Goal: Task Accomplishment & Management: Manage account settings

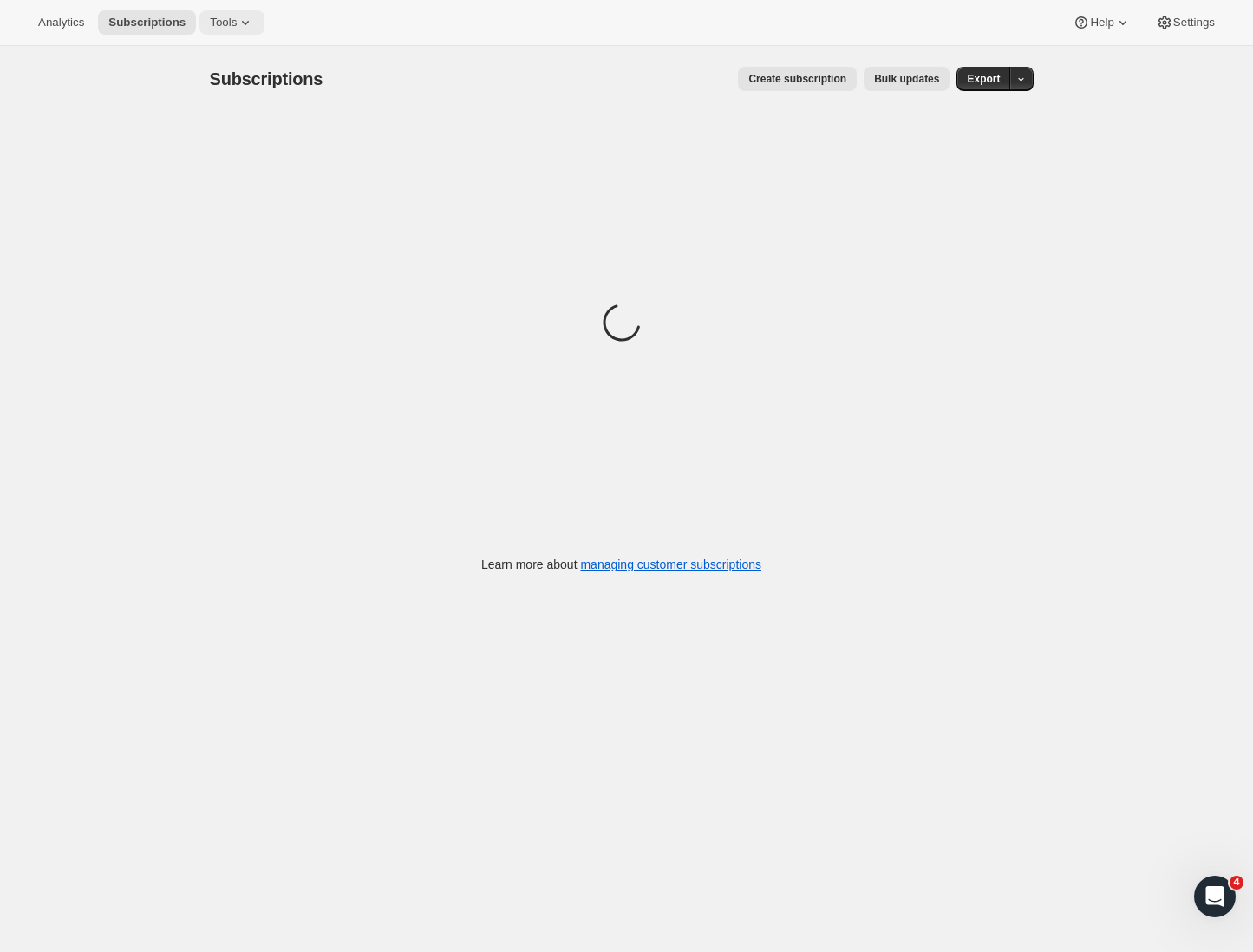
click at [216, 27] on span "Tools" at bounding box center [223, 22] width 27 height 14
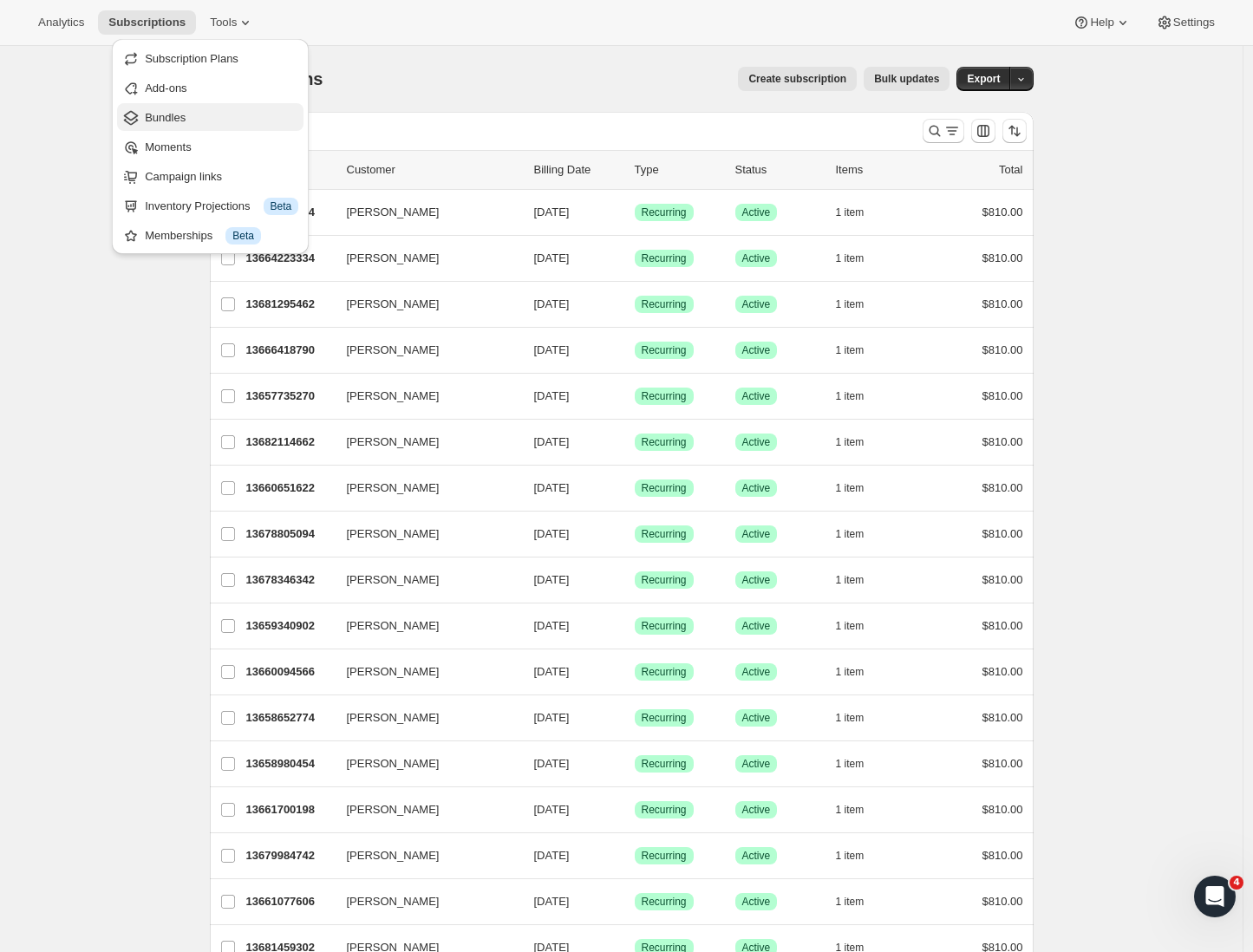
click at [169, 122] on span "Bundles" at bounding box center [165, 117] width 40 height 13
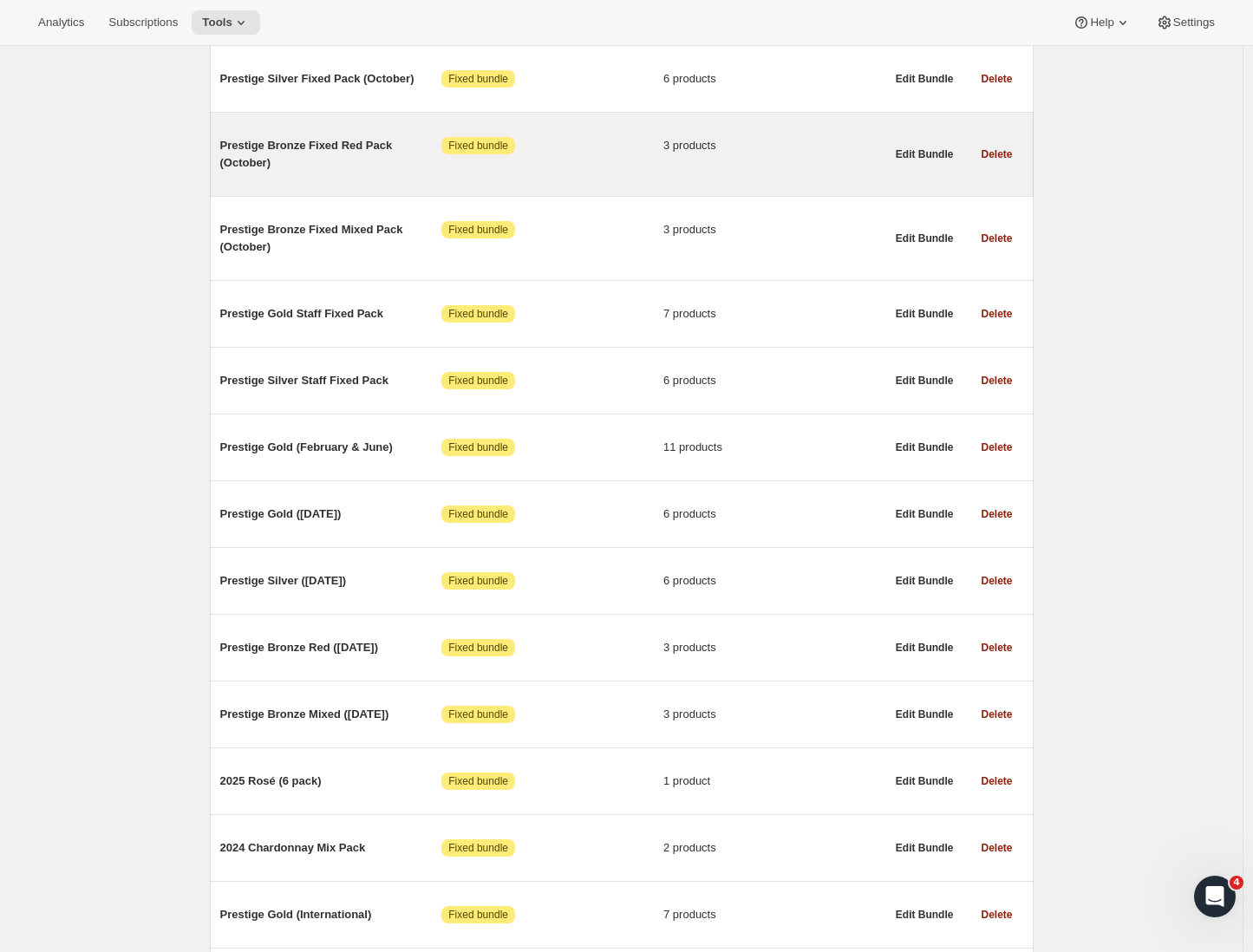
scroll to position [480, 0]
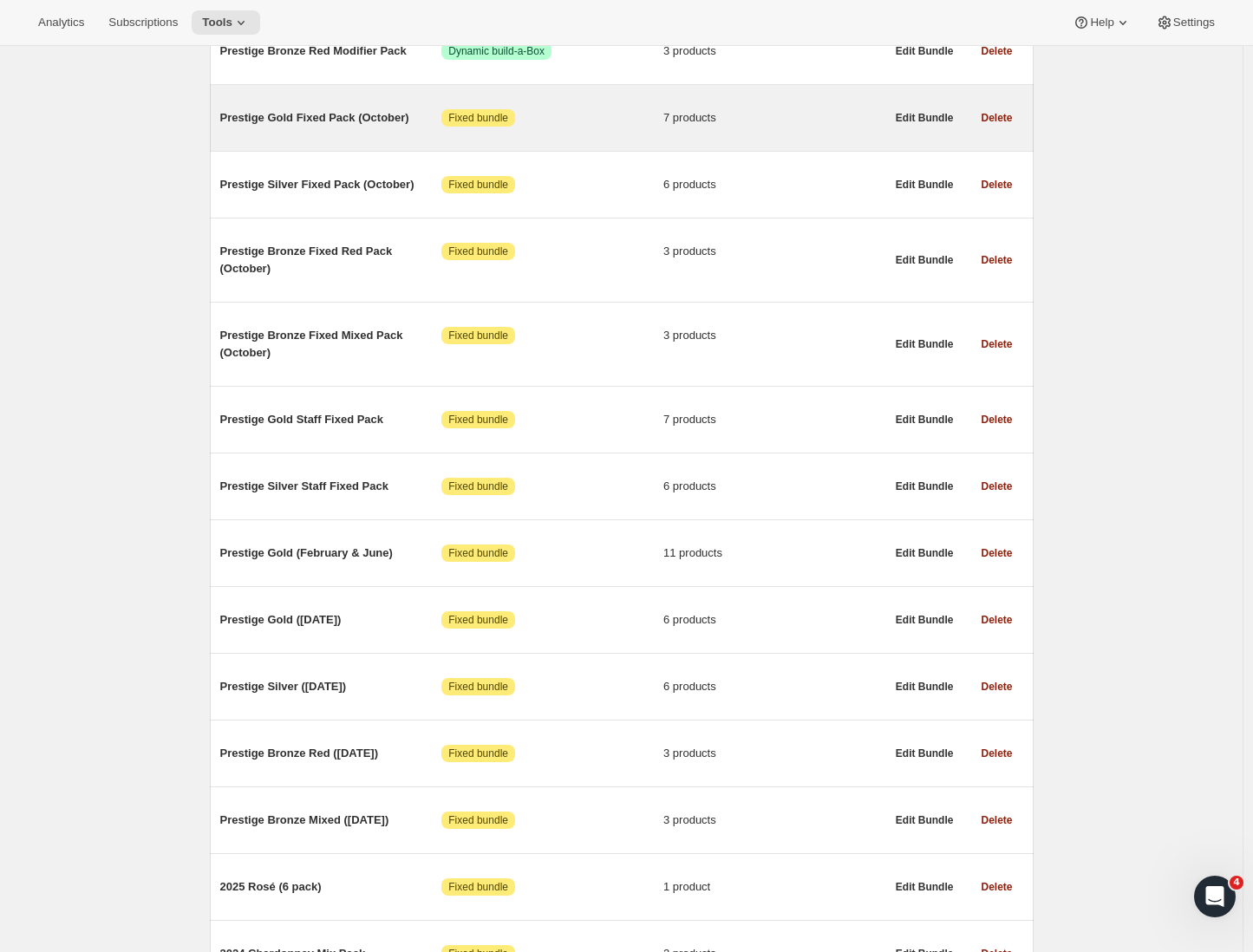
click at [349, 134] on div "Prestige Gold Fixed Pack (October) Attention Fixed bundle 7 products" at bounding box center [553, 118] width 665 height 45
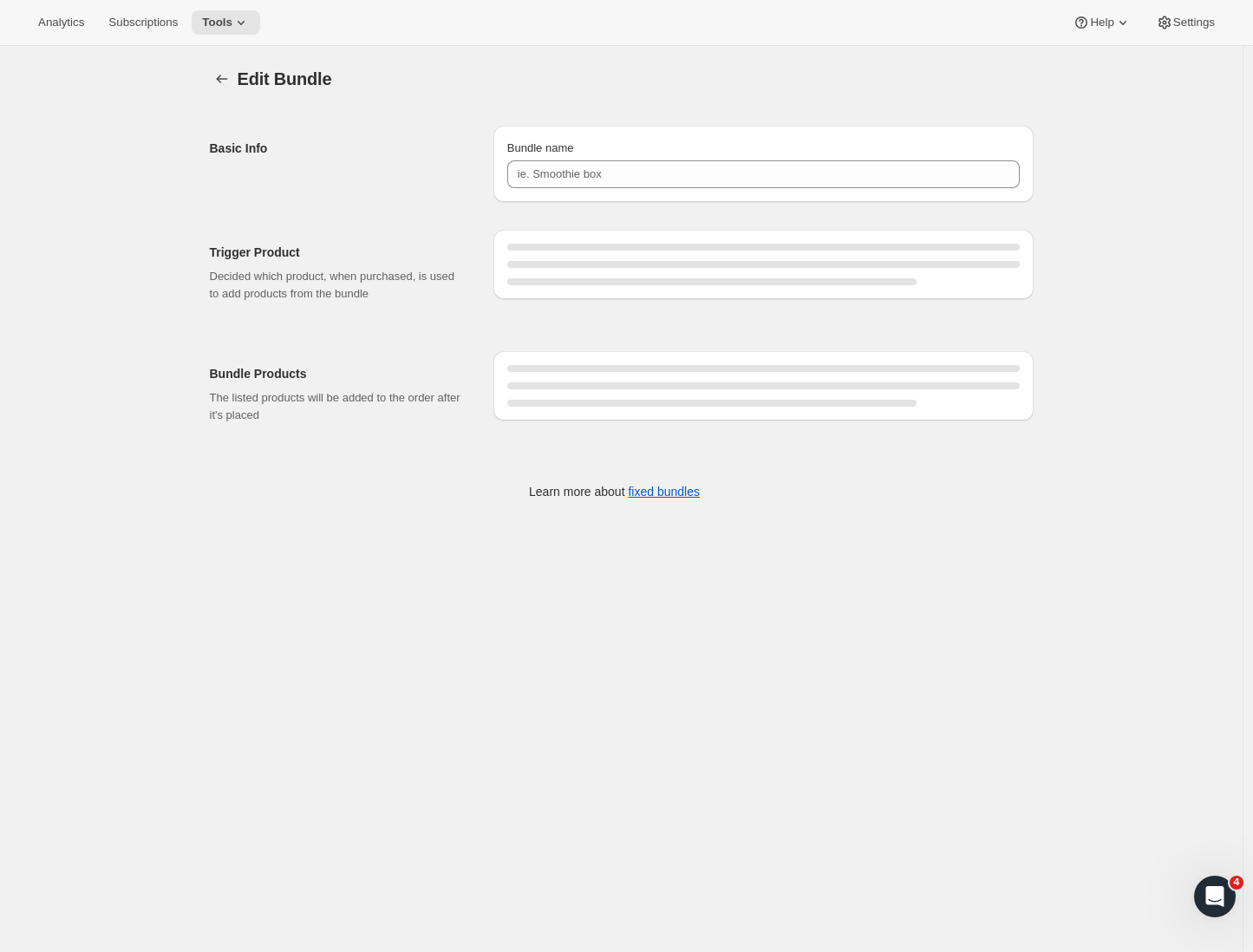
type input "Prestige Gold Fixed Pack (October)"
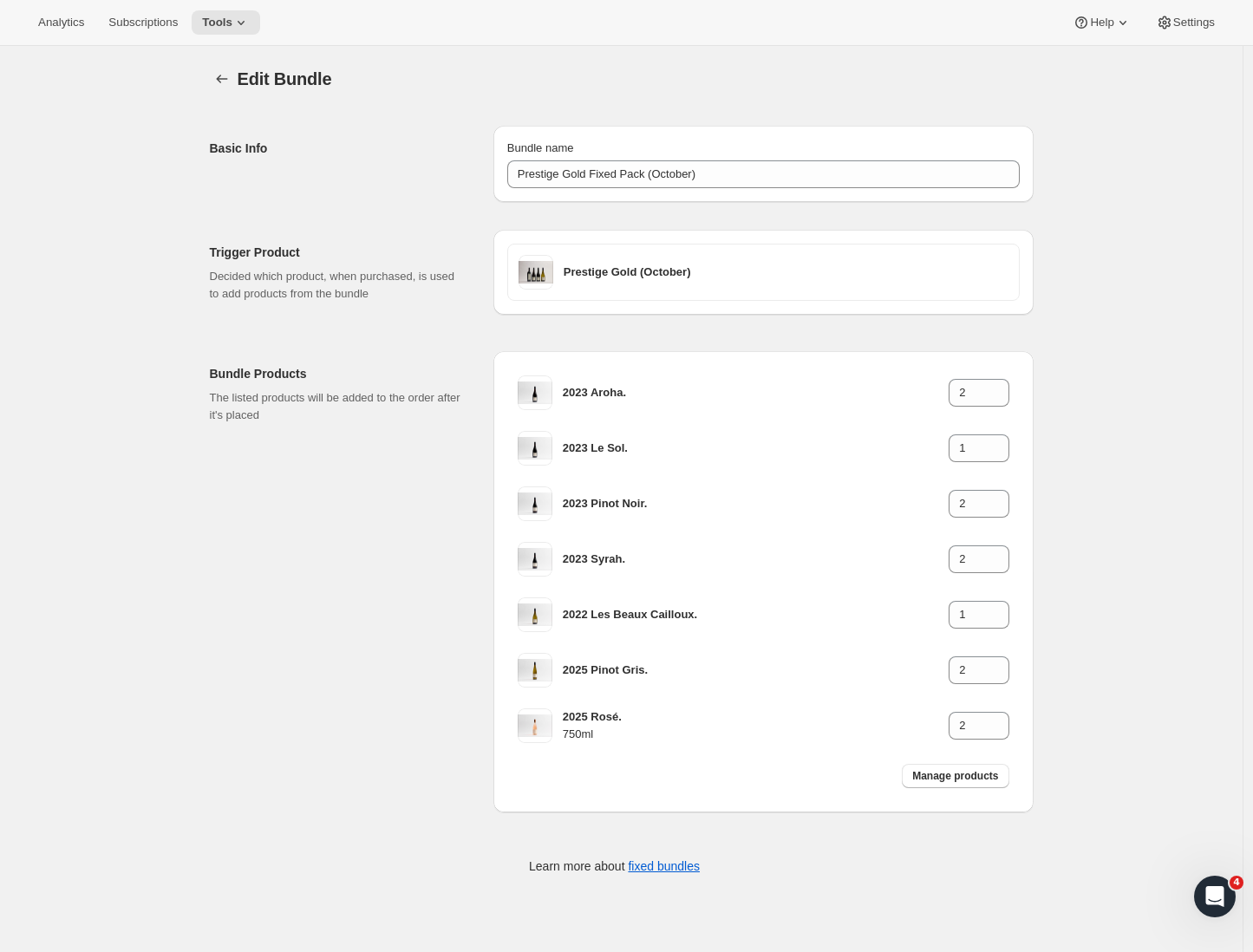
click at [327, 452] on div "Bundle Products The listed products will be added to the order after it's placed" at bounding box center [345, 582] width 270 height 461
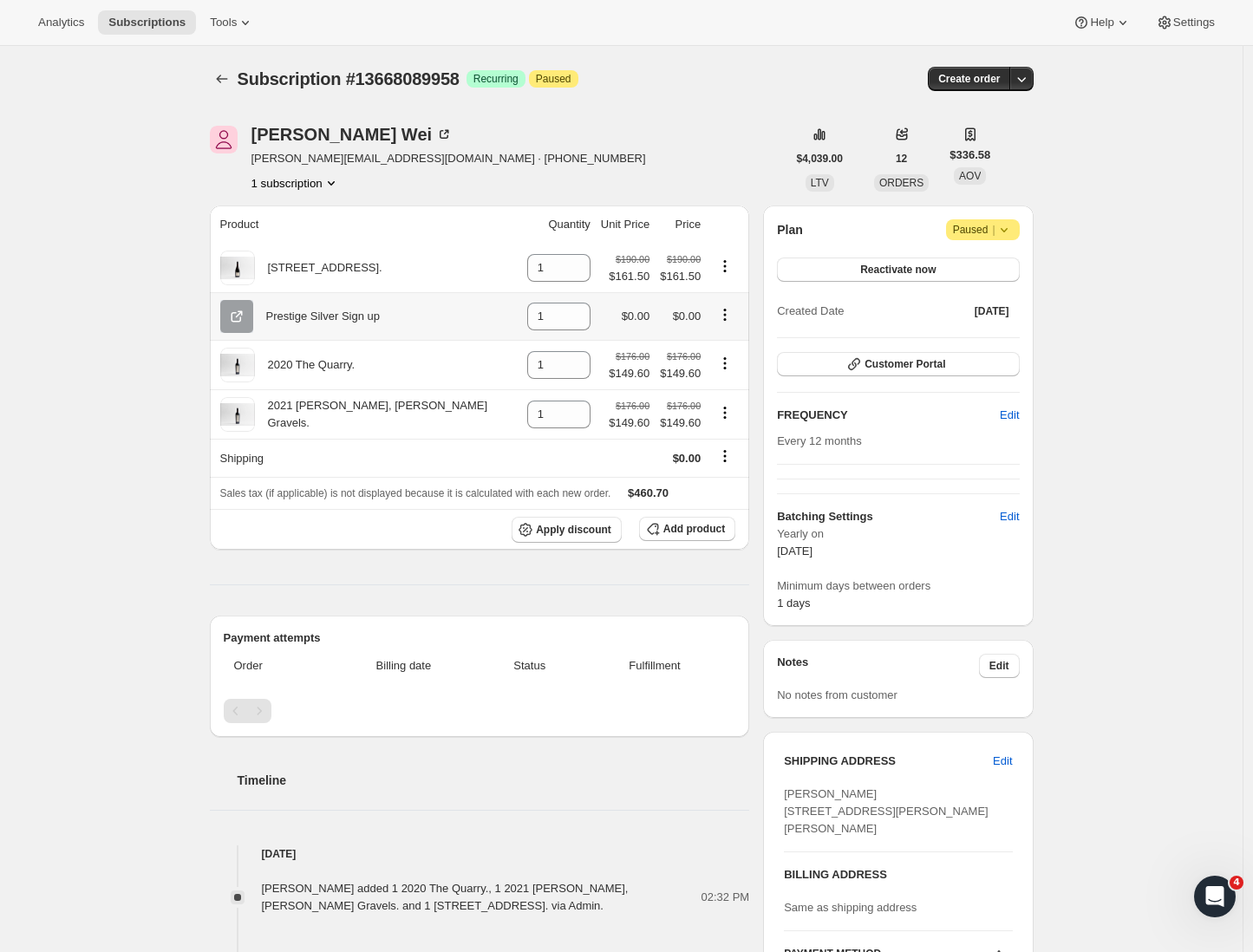
click at [722, 319] on icon "Product actions" at bounding box center [724, 315] width 18 height 18
click at [724, 350] on span "Remove" at bounding box center [709, 350] width 41 height 13
type input "0"
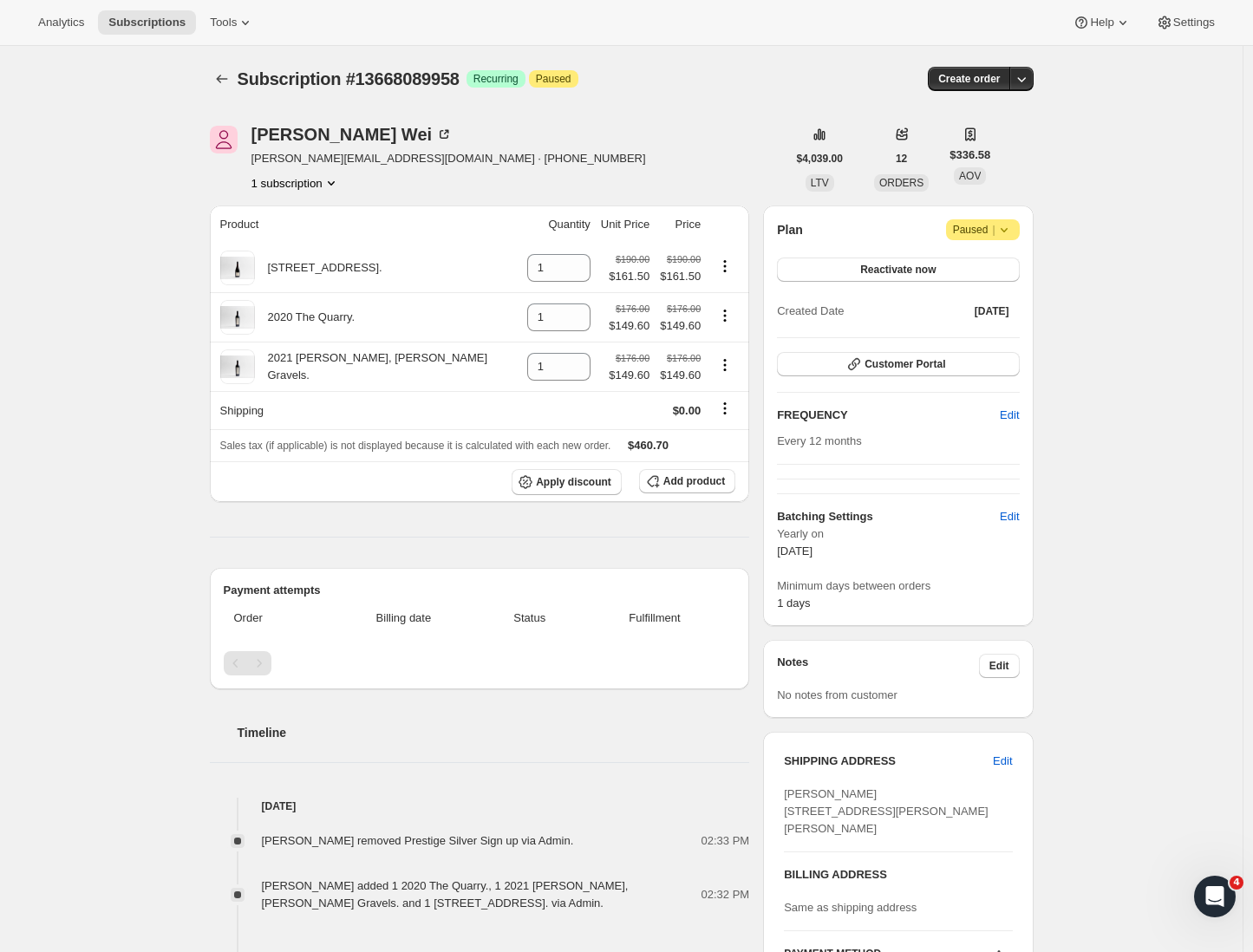
click at [1130, 496] on div "Subscription #13668089958. This page is ready Subscription #13668089958 Success…" at bounding box center [621, 895] width 1243 height 1699
click at [1026, 84] on icon "button" at bounding box center [1022, 79] width 18 height 18
click at [1000, 145] on span "Create custom one-time order" at bounding box center [952, 144] width 150 height 13
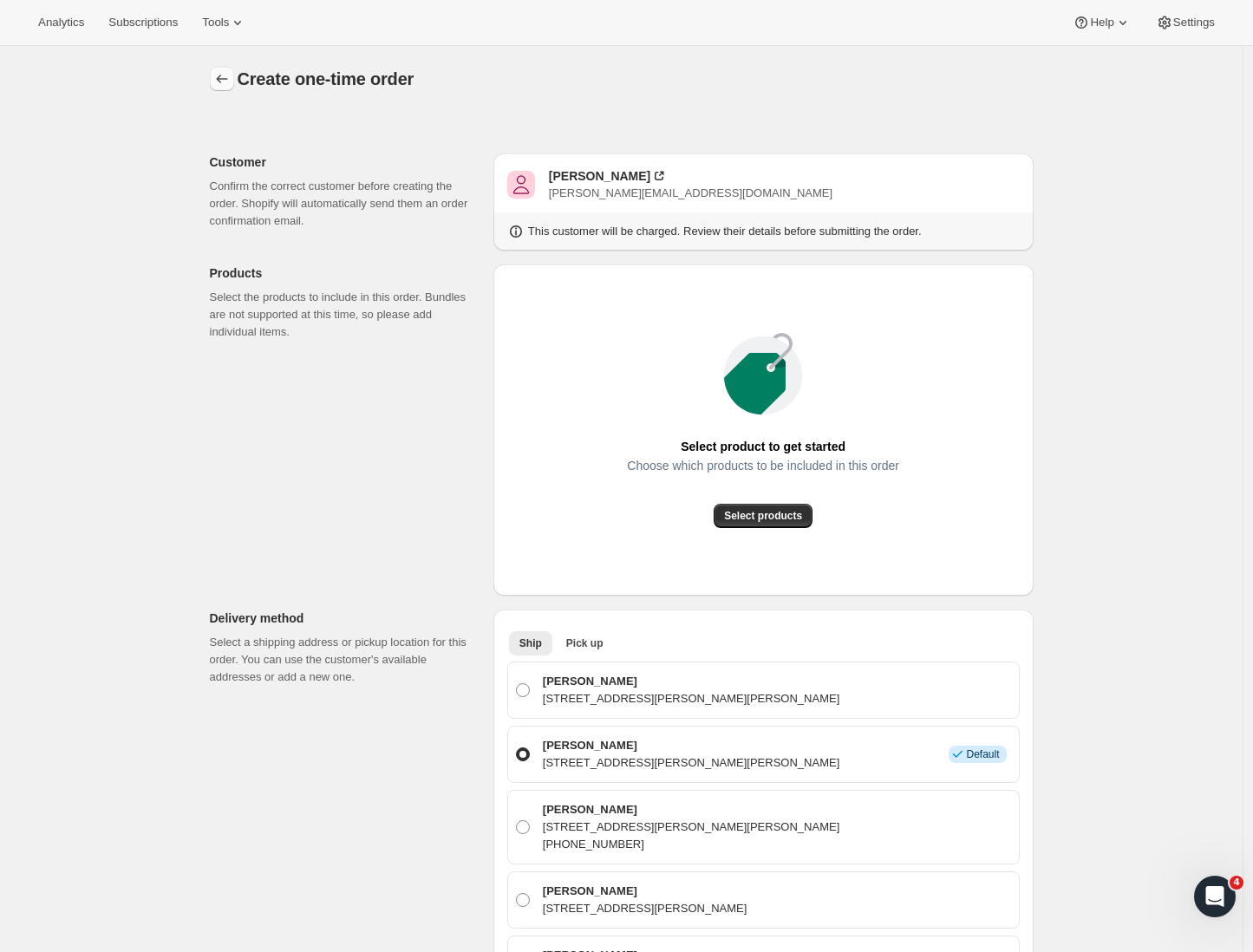
click at [226, 86] on icon "button" at bounding box center [222, 79] width 18 height 18
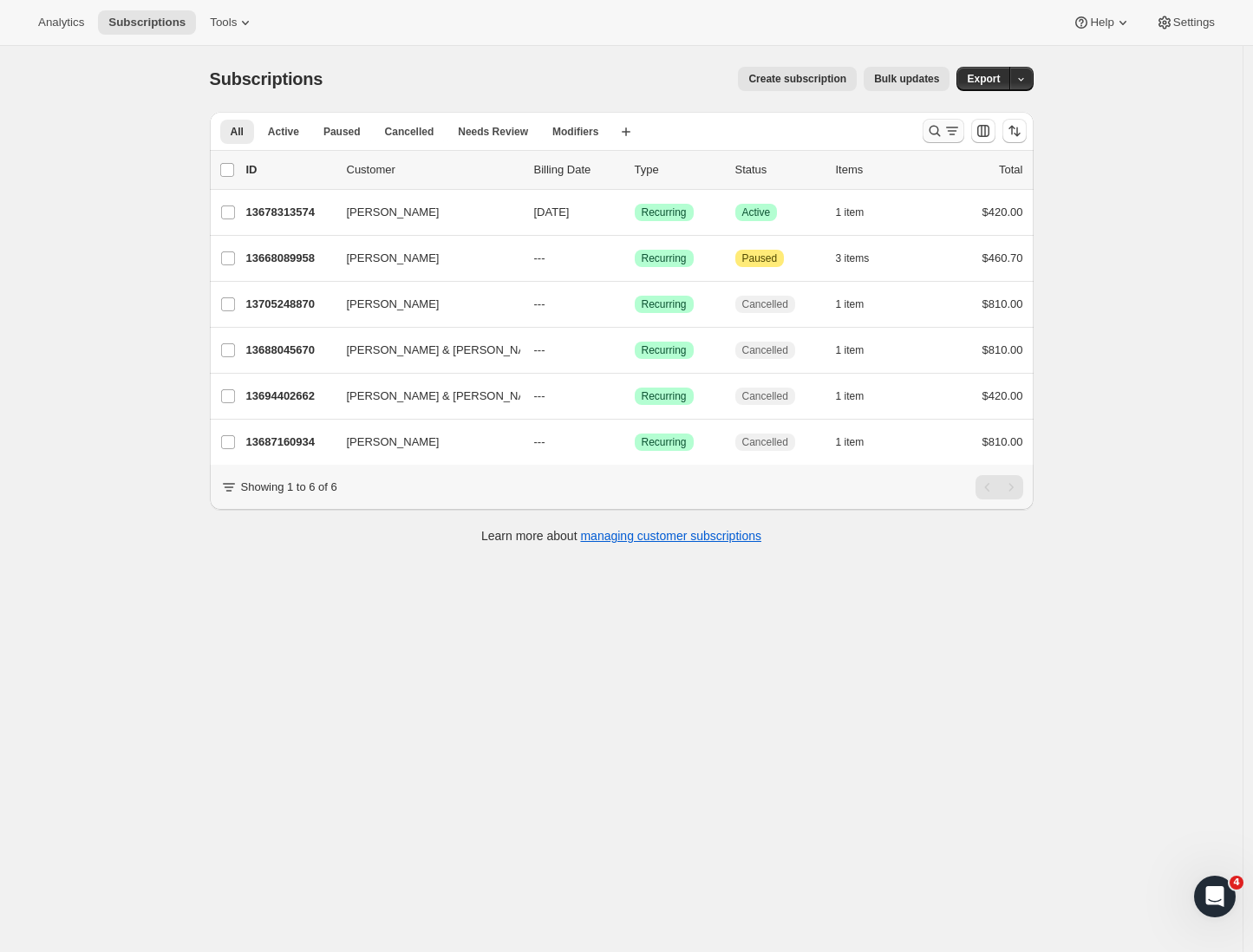
click at [944, 135] on icon "Search and filter results" at bounding box center [934, 130] width 18 height 18
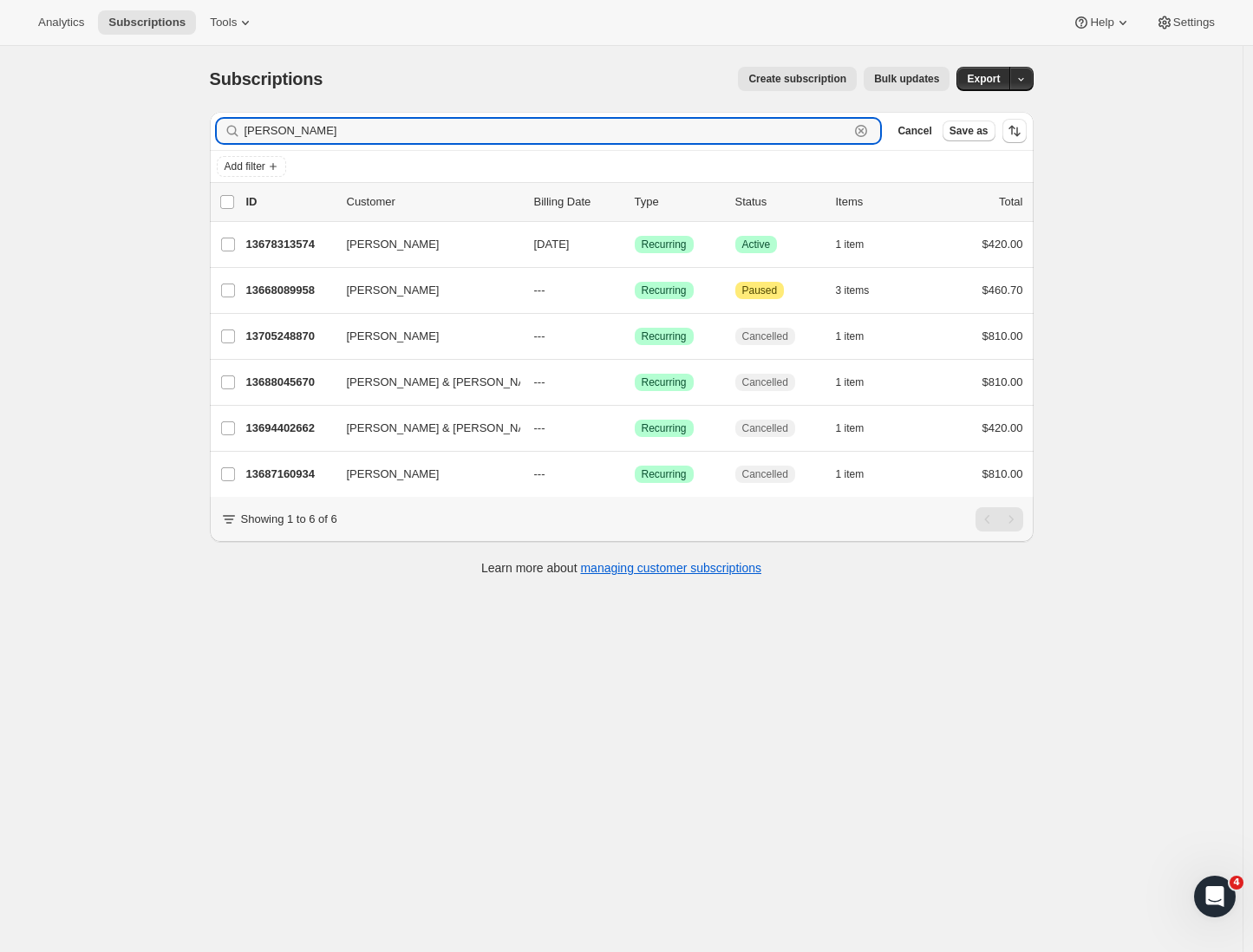
drag, startPoint x: 296, startPoint y: 132, endPoint x: 157, endPoint y: 122, distance: 139.4
click at [157, 124] on div "Subscriptions. This page is ready Subscriptions Create subscription Bulk update…" at bounding box center [621, 522] width 1243 height 952
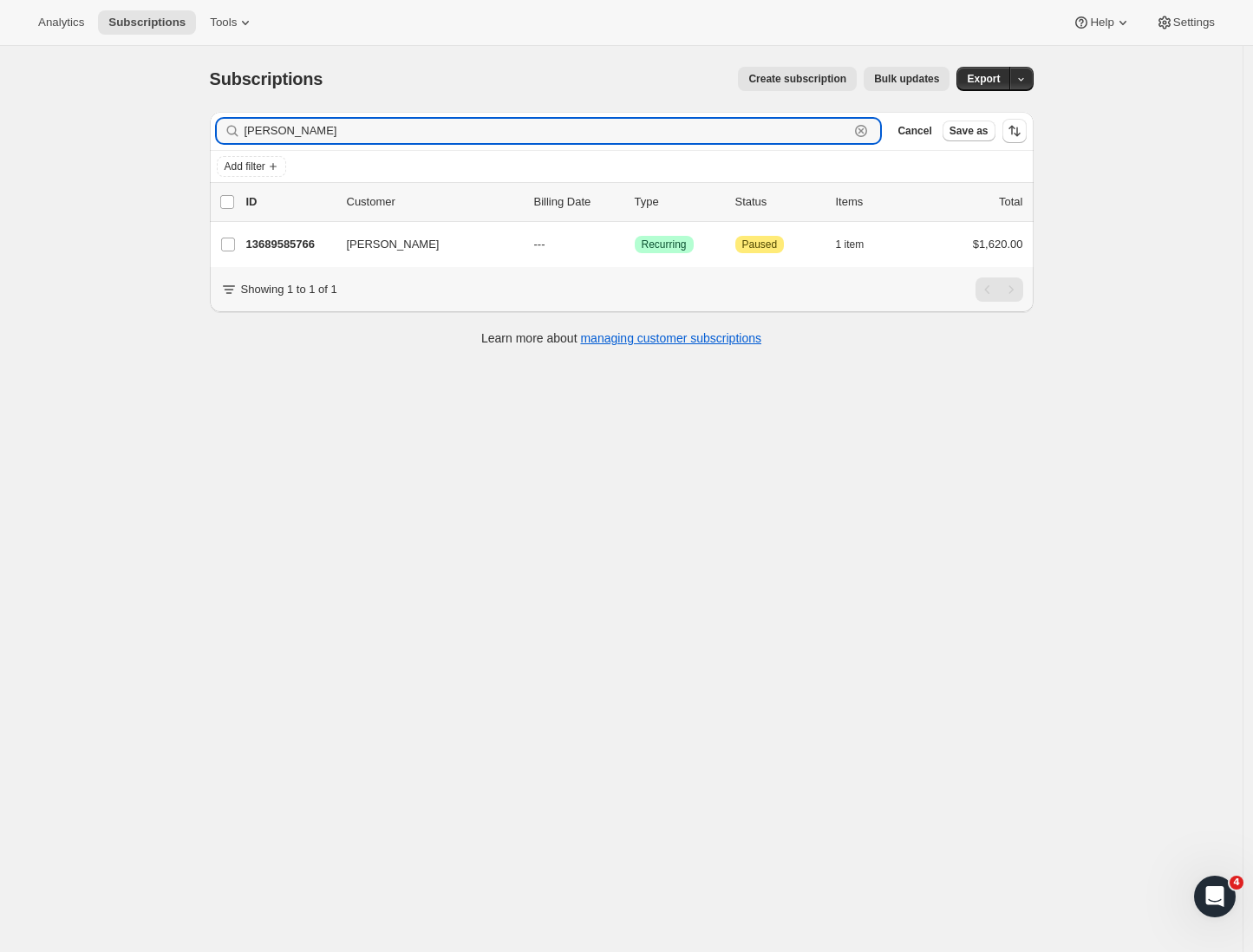
type input "Wikman"
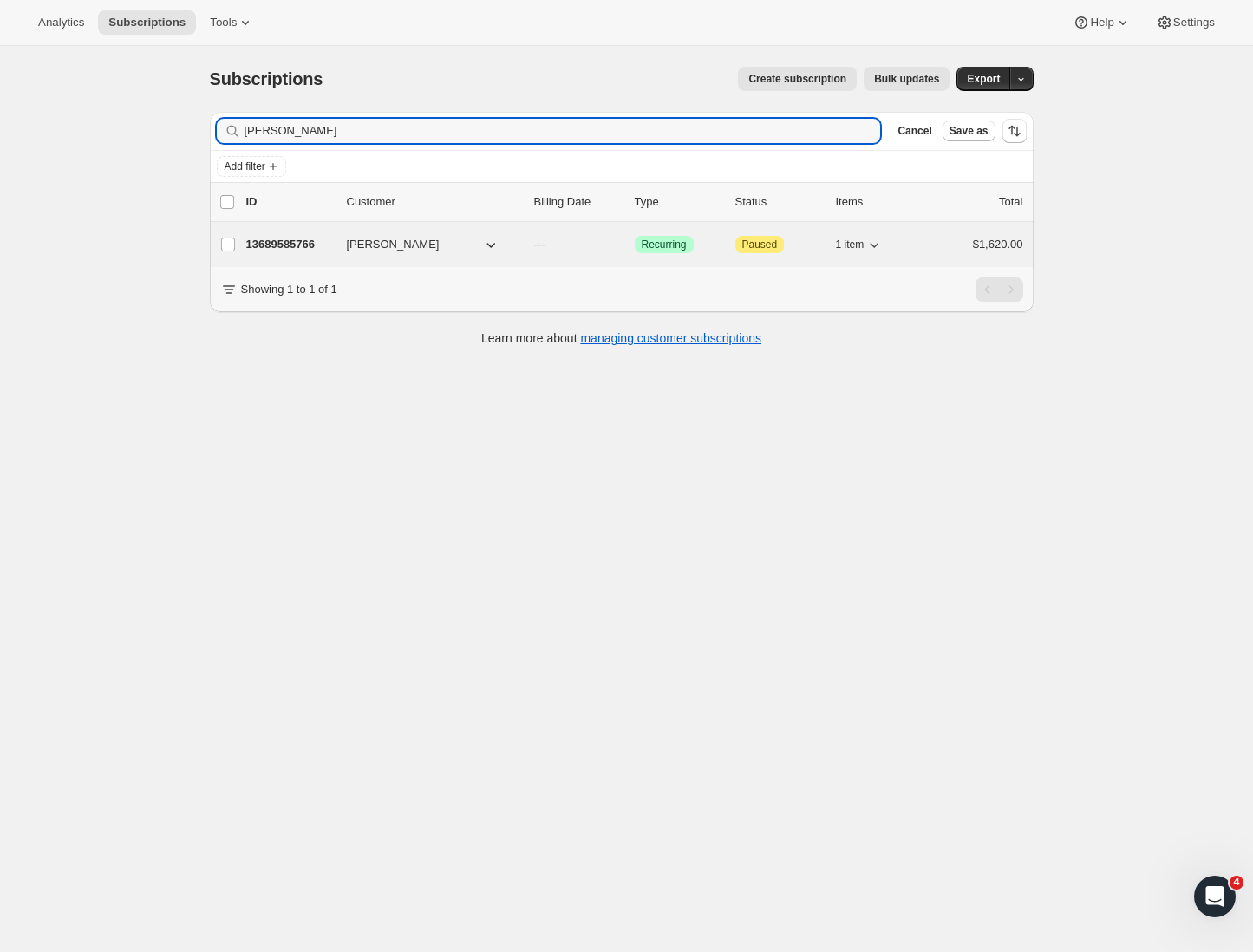
drag, startPoint x: 157, startPoint y: 122, endPoint x: 317, endPoint y: 245, distance: 201.8
click at [317, 245] on p "13689585766" at bounding box center [290, 245] width 87 height 18
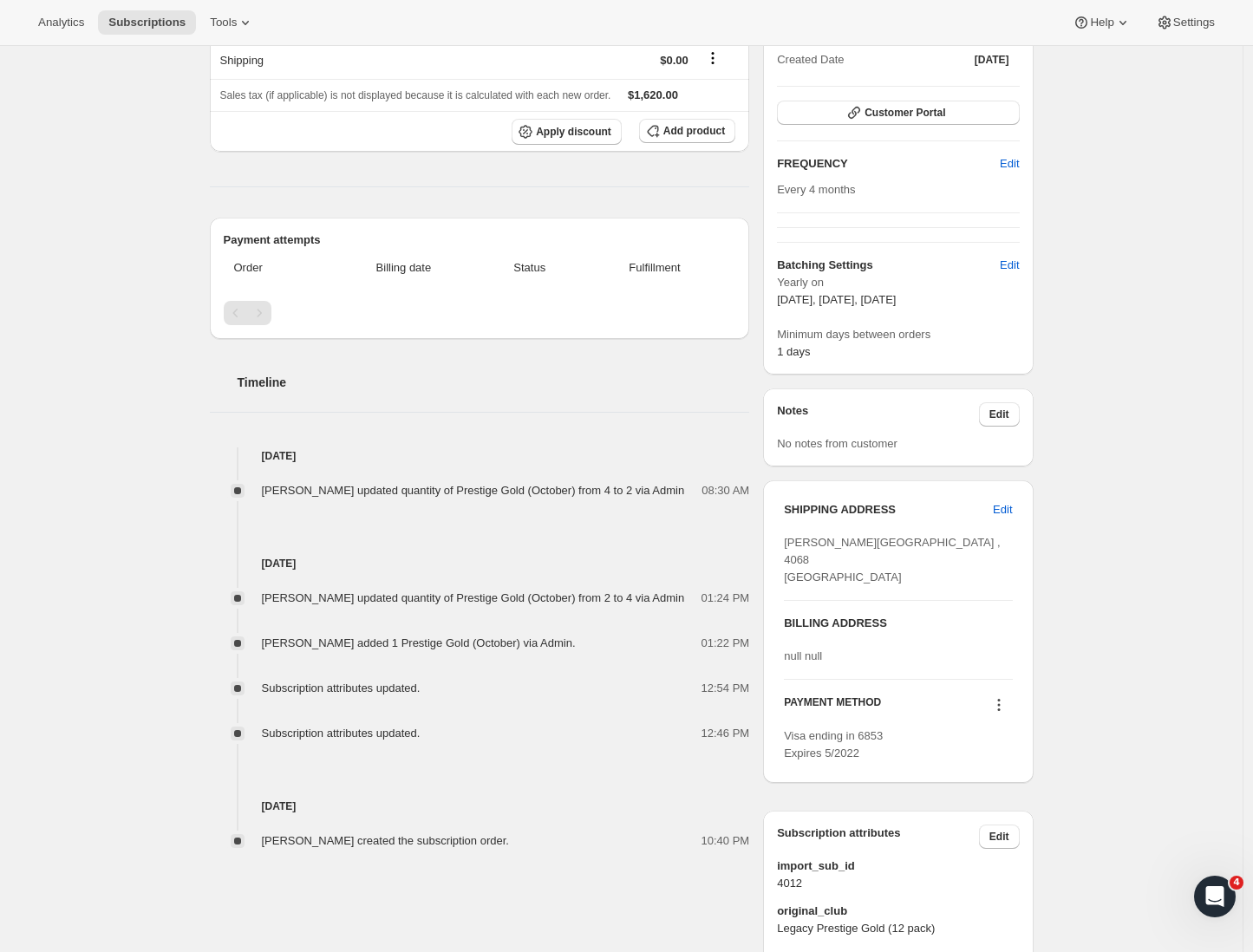
scroll to position [381, 0]
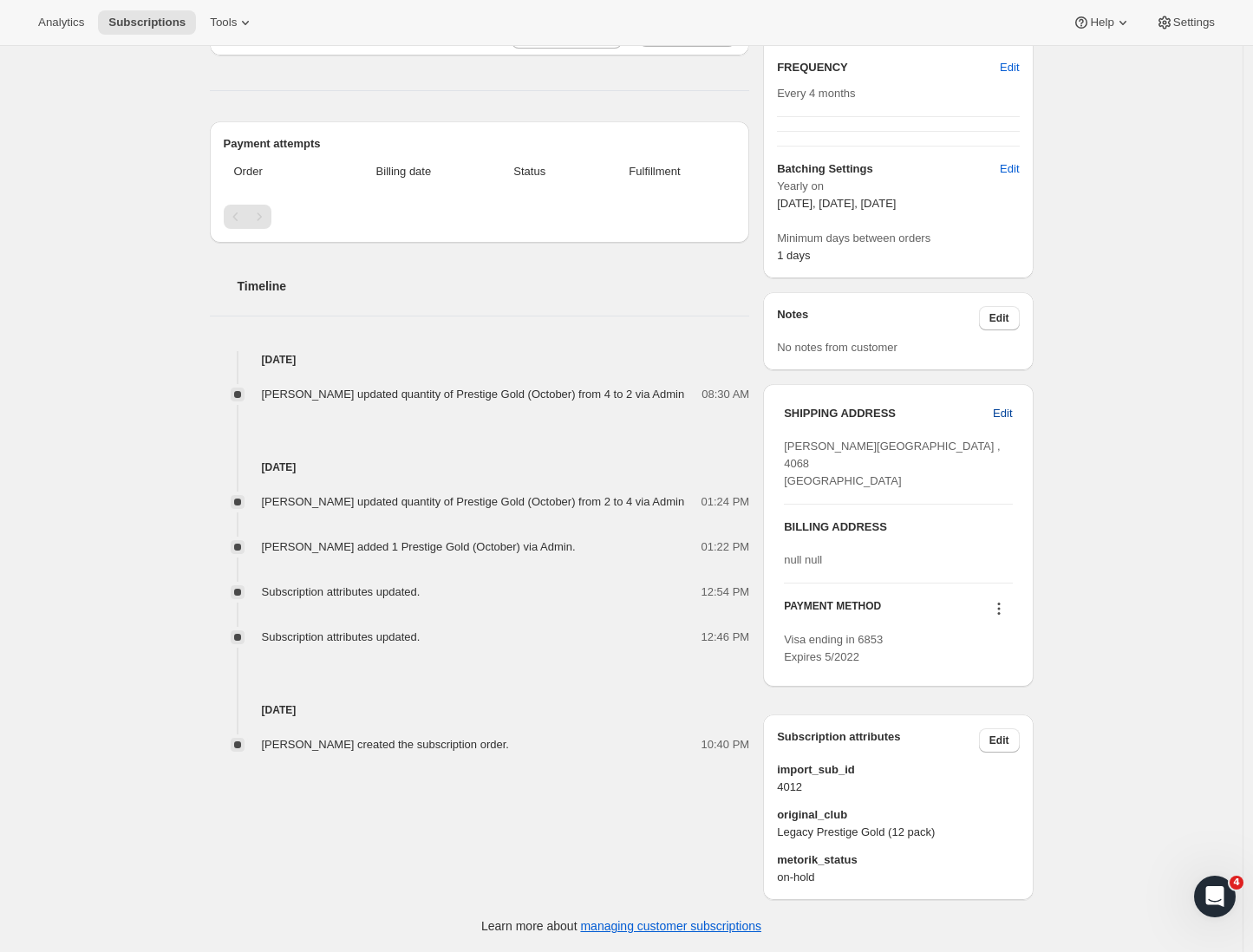
click at [1012, 405] on span "Edit" at bounding box center [1002, 413] width 19 height 18
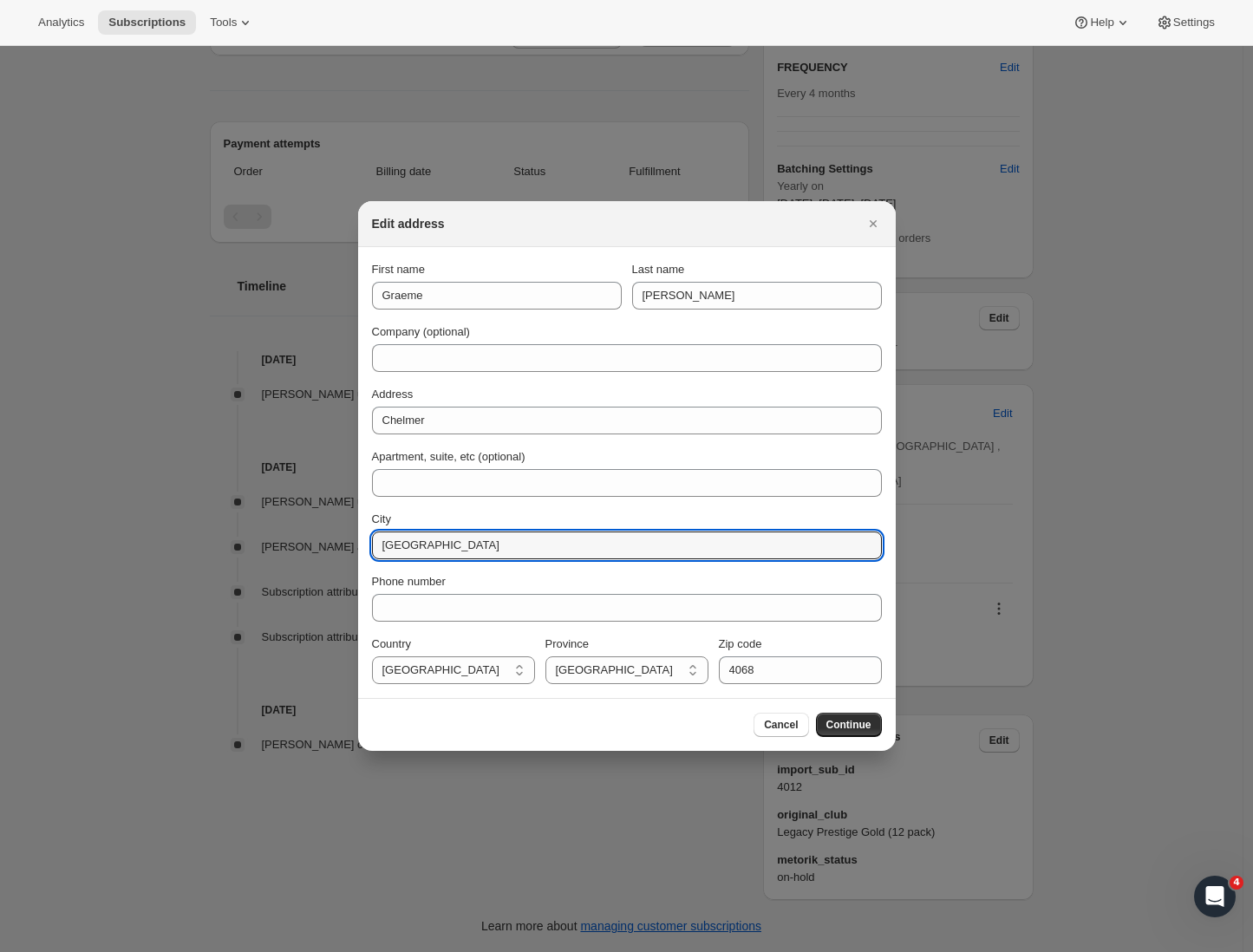
drag, startPoint x: 445, startPoint y: 541, endPoint x: 337, endPoint y: 539, distance: 108.0
click at [788, 725] on span "Cancel" at bounding box center [781, 724] width 34 height 14
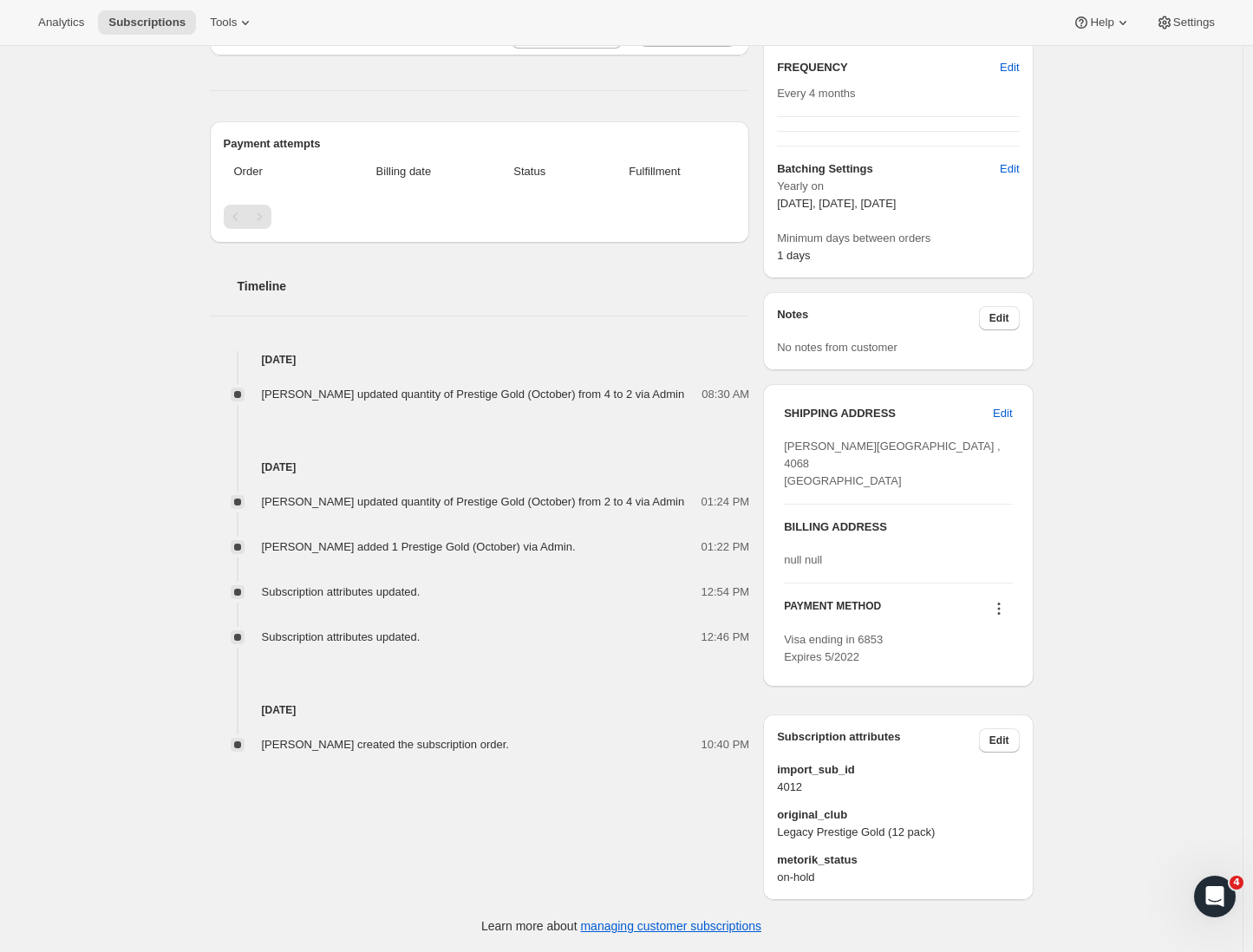
scroll to position [0, 0]
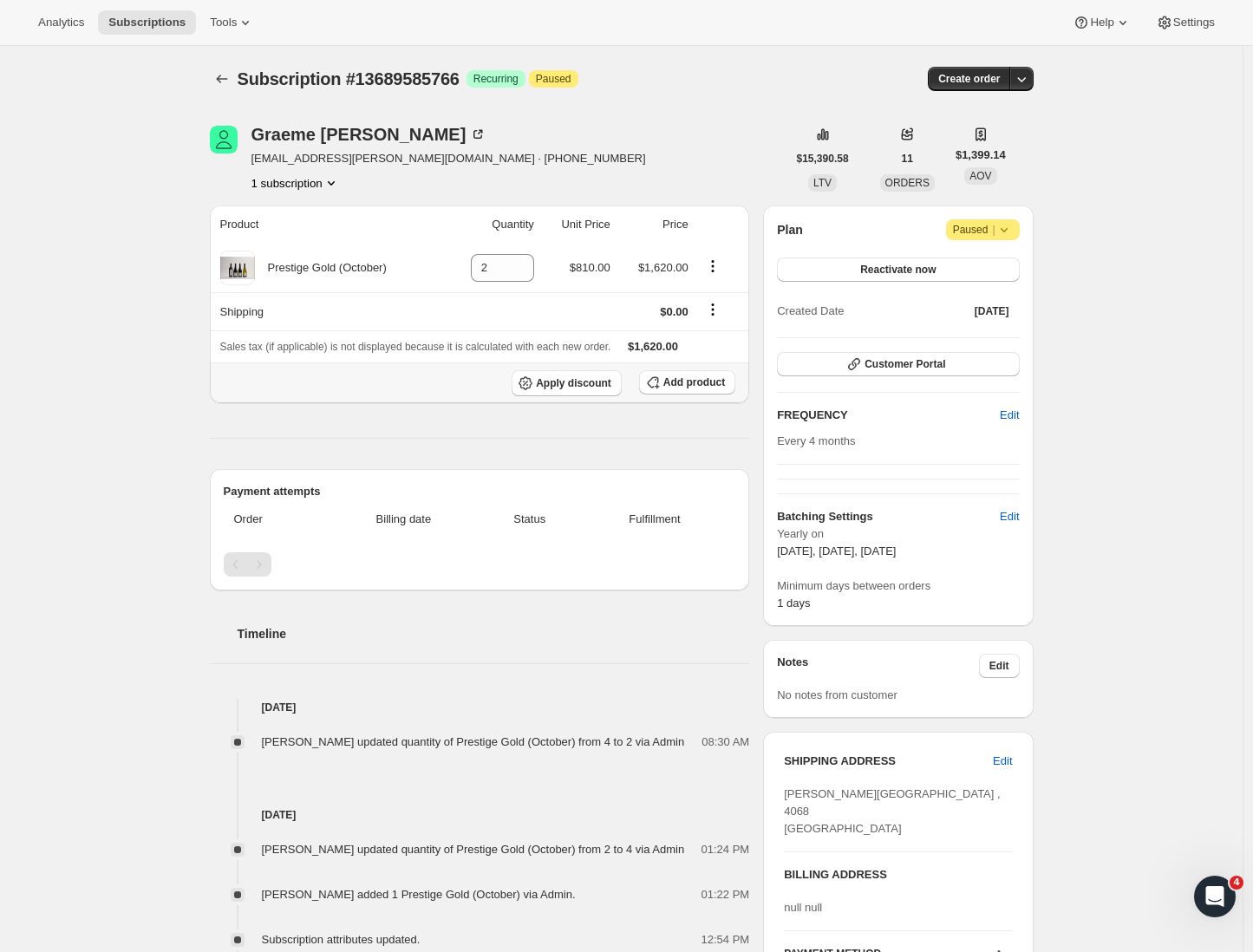
click at [219, 394] on th "Apply discount Add product" at bounding box center [480, 382] width 540 height 40
click at [933, 369] on span "Customer Portal" at bounding box center [904, 364] width 81 height 14
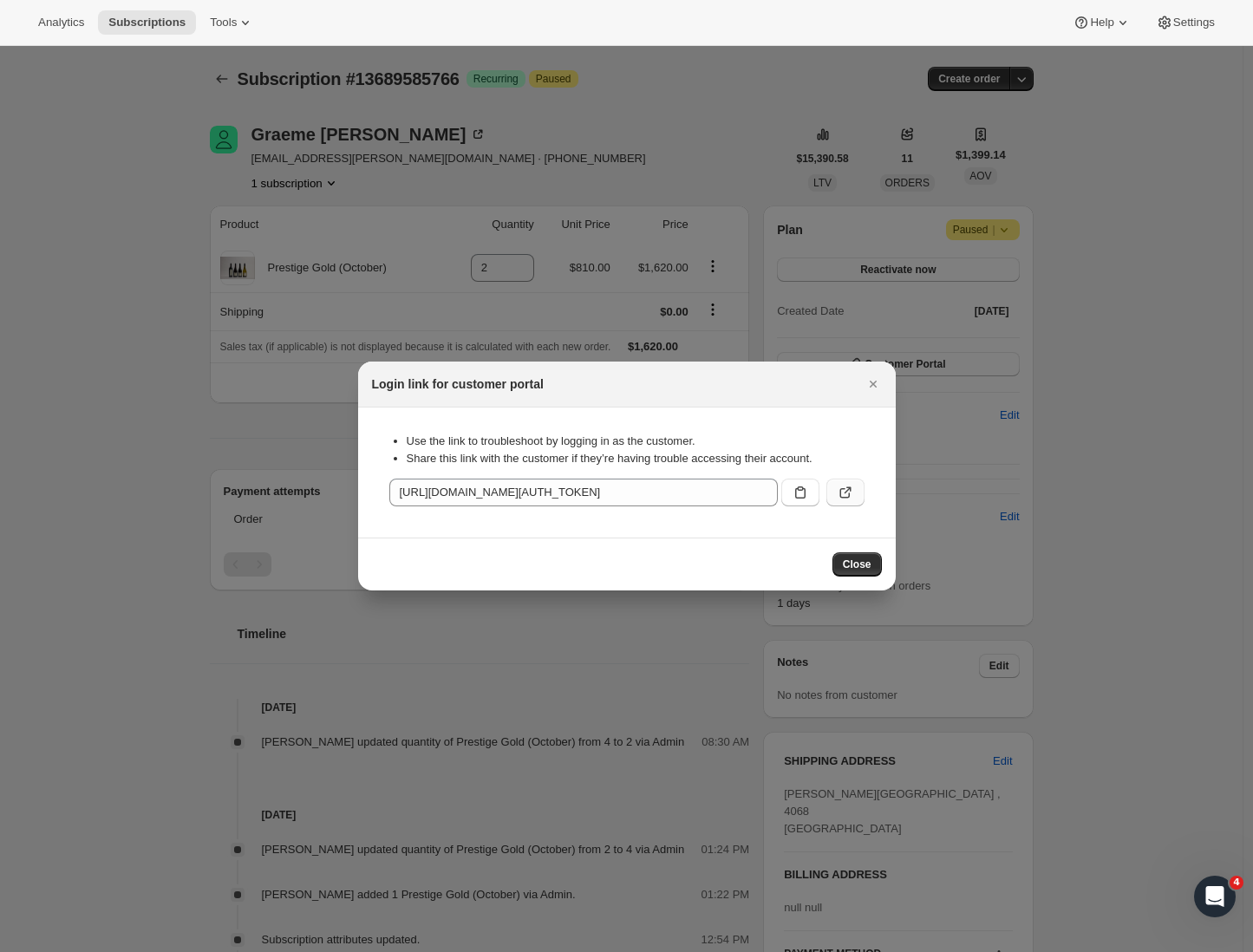
click at [848, 497] on icon ":r8u:" at bounding box center [844, 493] width 10 height 10
click at [858, 562] on span "Close" at bounding box center [857, 564] width 29 height 14
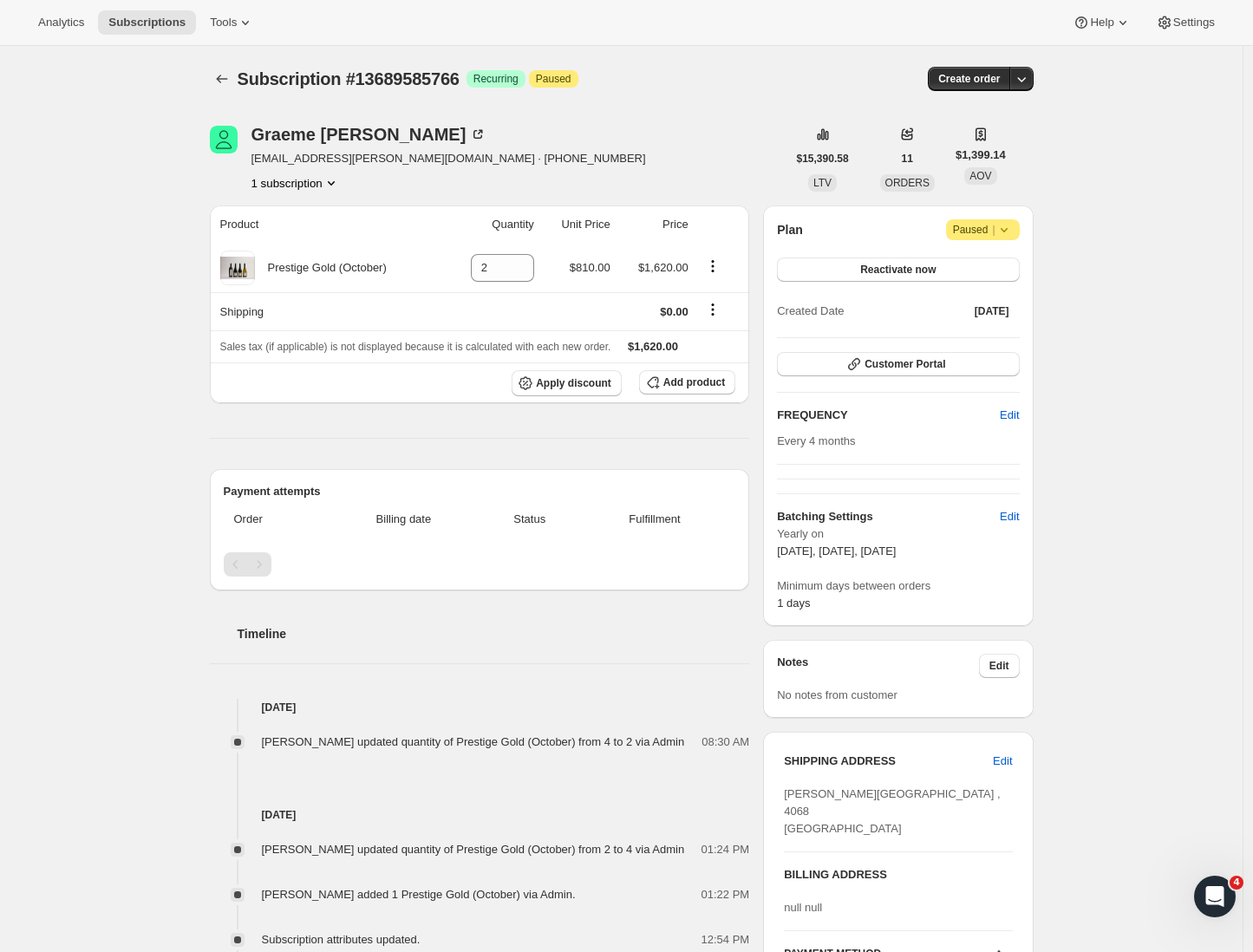
click at [143, 494] on div "Subscription #13689585766. This page is ready Subscription #13689585766 Success…" at bounding box center [621, 673] width 1243 height 1254
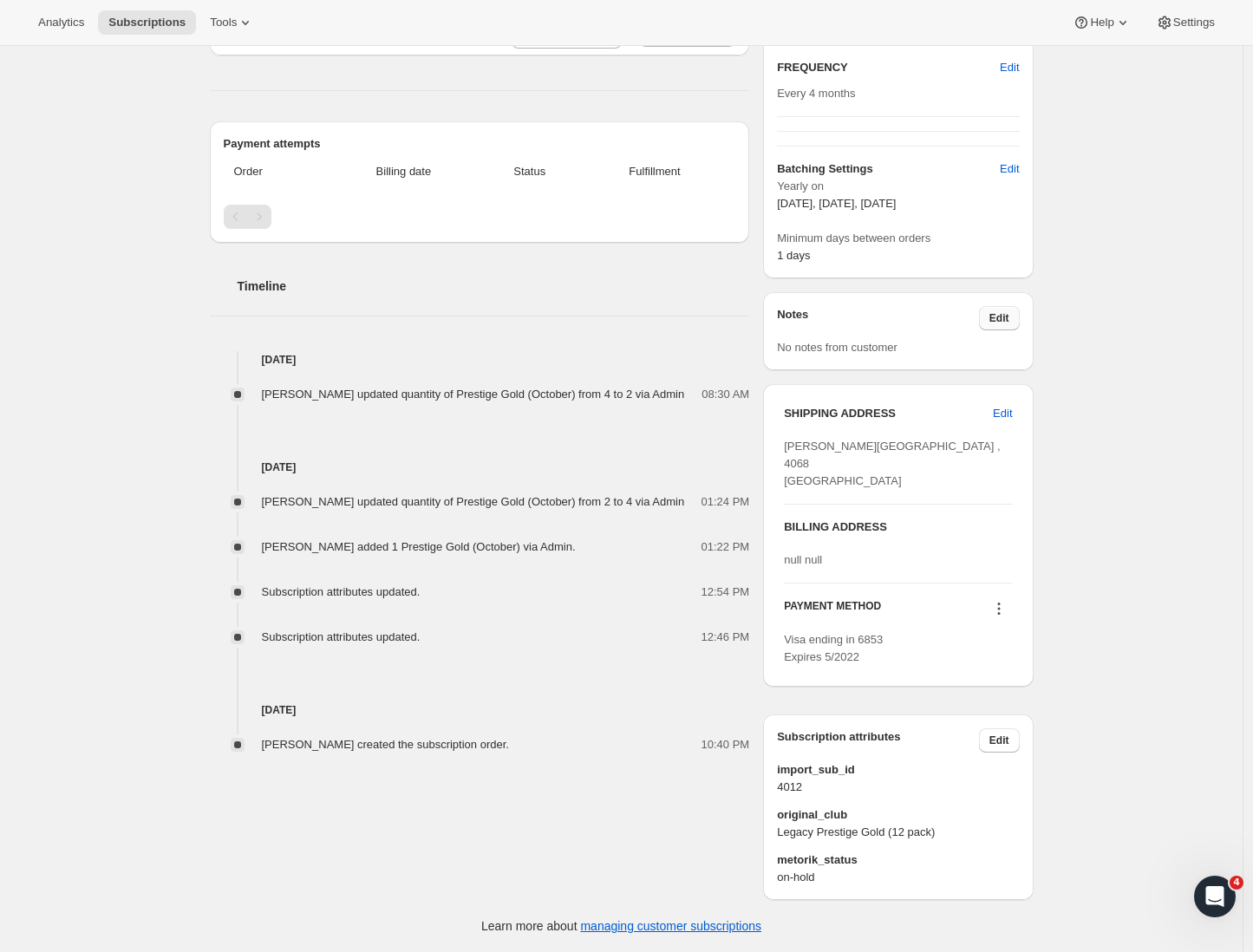
click at [1007, 311] on span "Edit" at bounding box center [999, 318] width 20 height 14
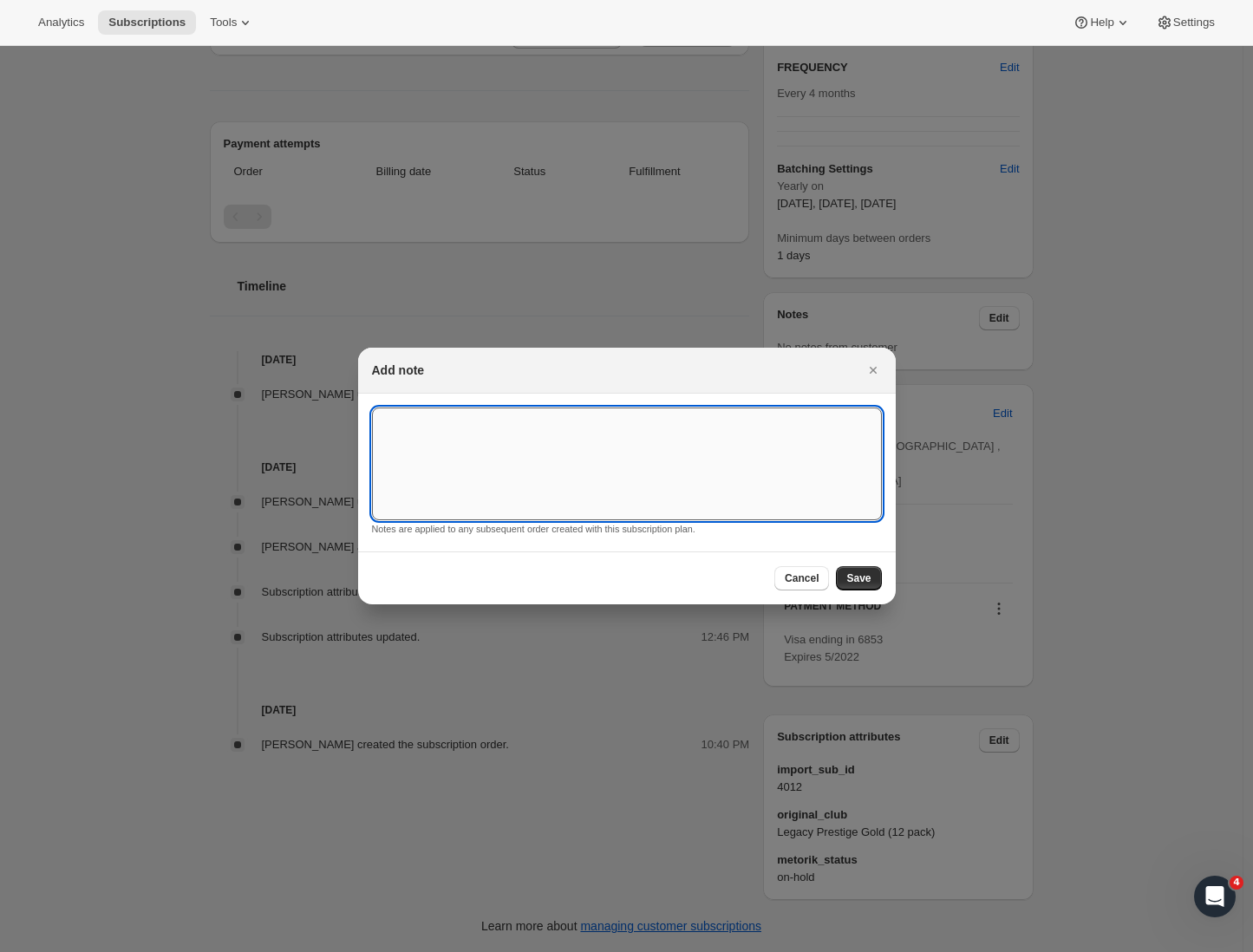
click at [514, 444] on textarea ":r90:" at bounding box center [627, 464] width 510 height 112
paste textarea "They can be left on the right-hand side of the front door if nobody is there to…"
click at [482, 424] on textarea "Shipping Notes: They can be left on the right-hand side of the front door if no…" at bounding box center [627, 464] width 510 height 112
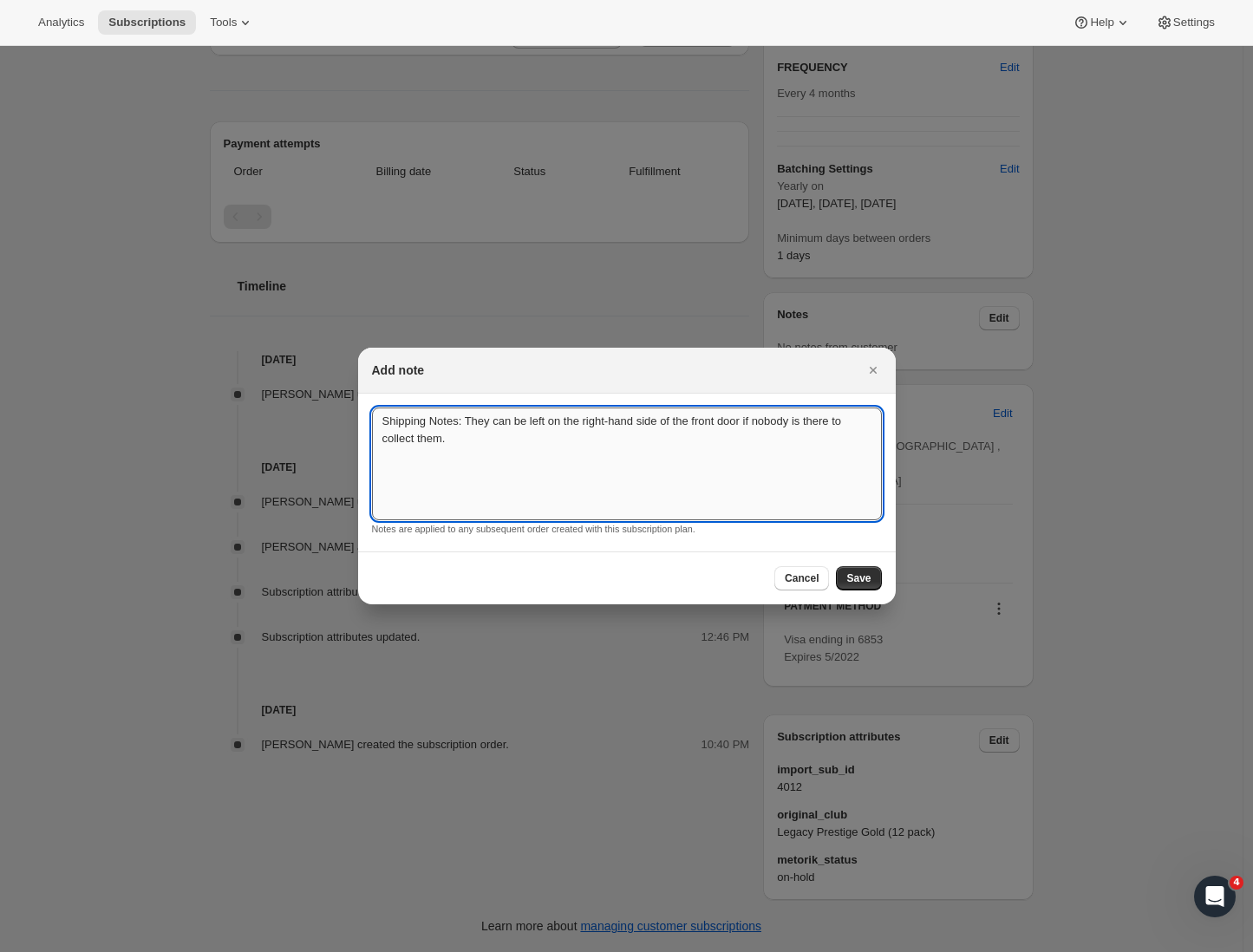
click at [481, 424] on textarea "Shipping Notes: They can be left on the right-hand side of the front door if no…" at bounding box center [627, 464] width 510 height 112
click at [482, 424] on textarea "Shipping Notes: They can be left on the right-hand side of the front door if no…" at bounding box center [627, 464] width 510 height 112
click at [484, 453] on textarea "Shipping Notes: They can be left on the right-hand side of the front door if no…" at bounding box center [627, 464] width 510 height 112
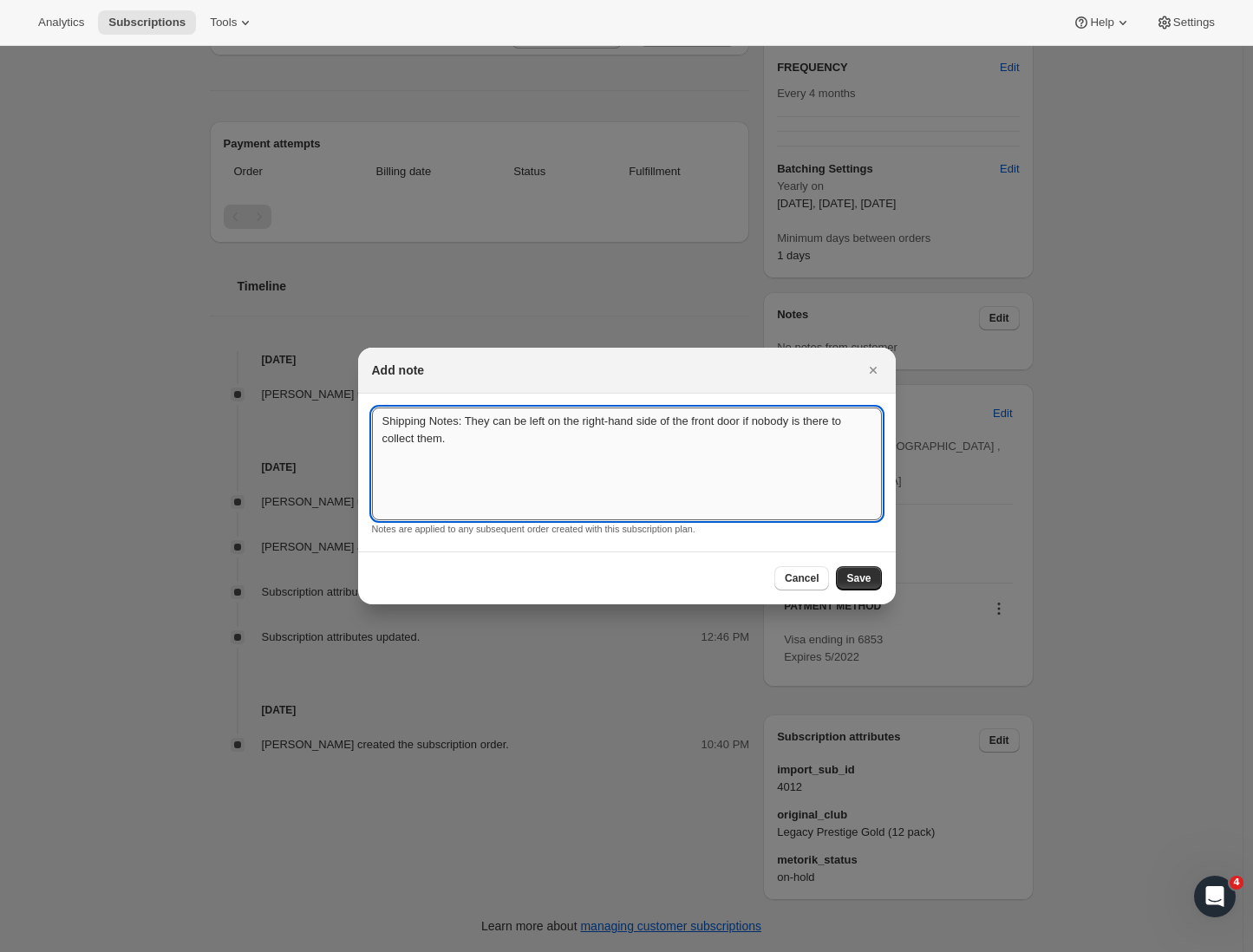
click at [484, 419] on textarea "Shipping Notes: They can be left on the right-hand side of the front door if no…" at bounding box center [627, 464] width 510 height 112
type textarea "Shipping Notes: Wines can be left on the right-hand side of the front door if n…"
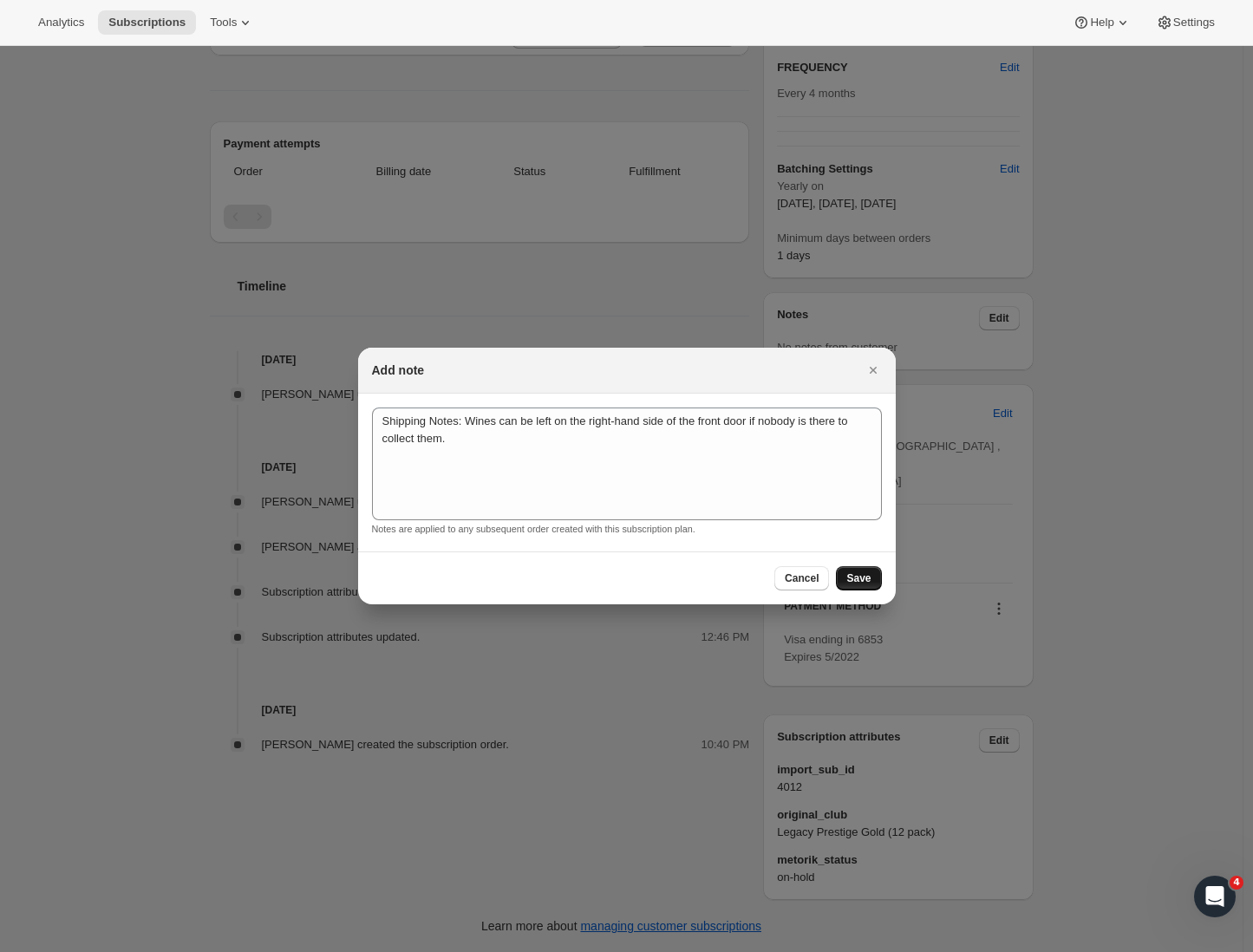
click at [856, 581] on span "Save" at bounding box center [858, 578] width 24 height 14
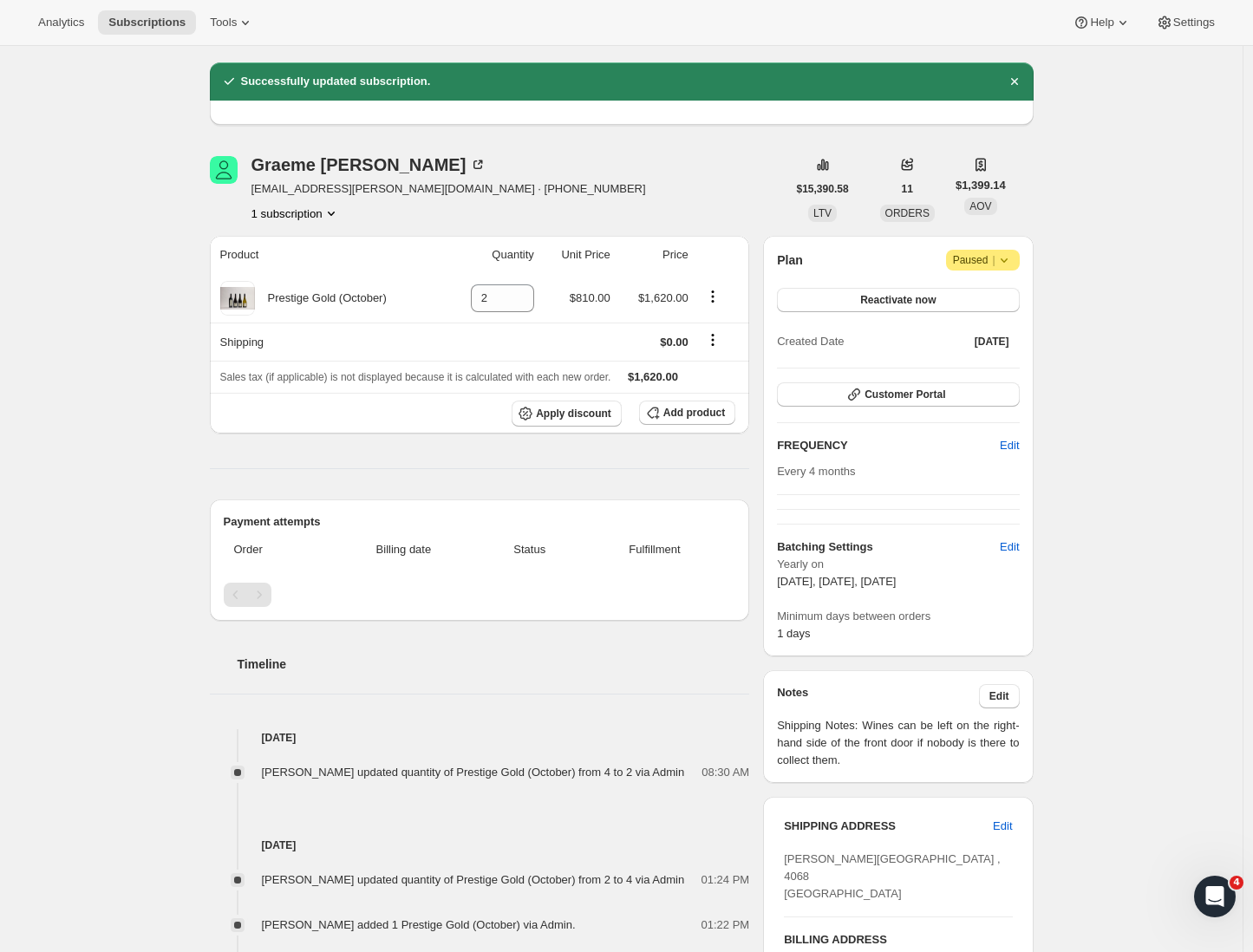
scroll to position [0, 0]
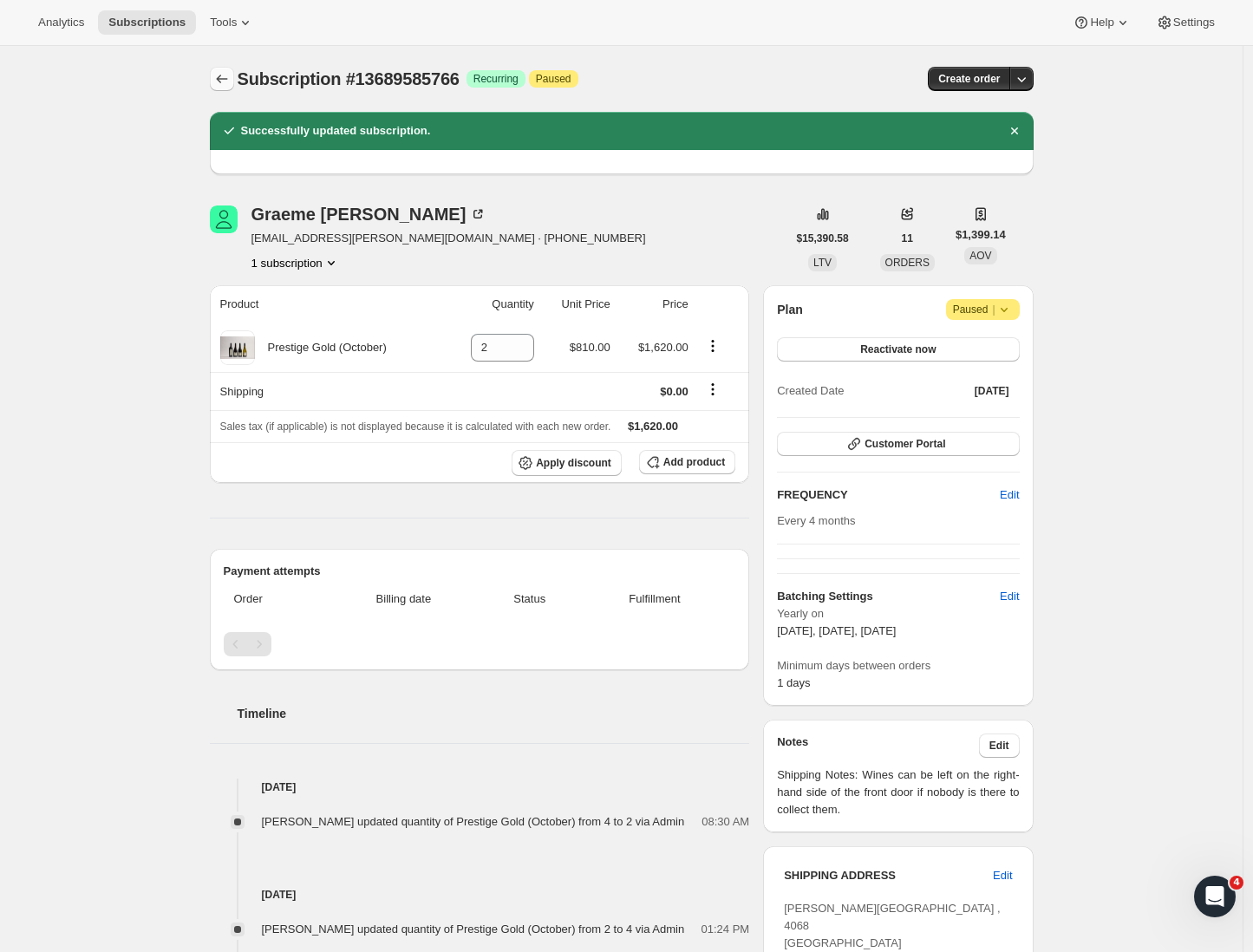
click at [218, 72] on icon "Subscriptions" at bounding box center [222, 79] width 18 height 18
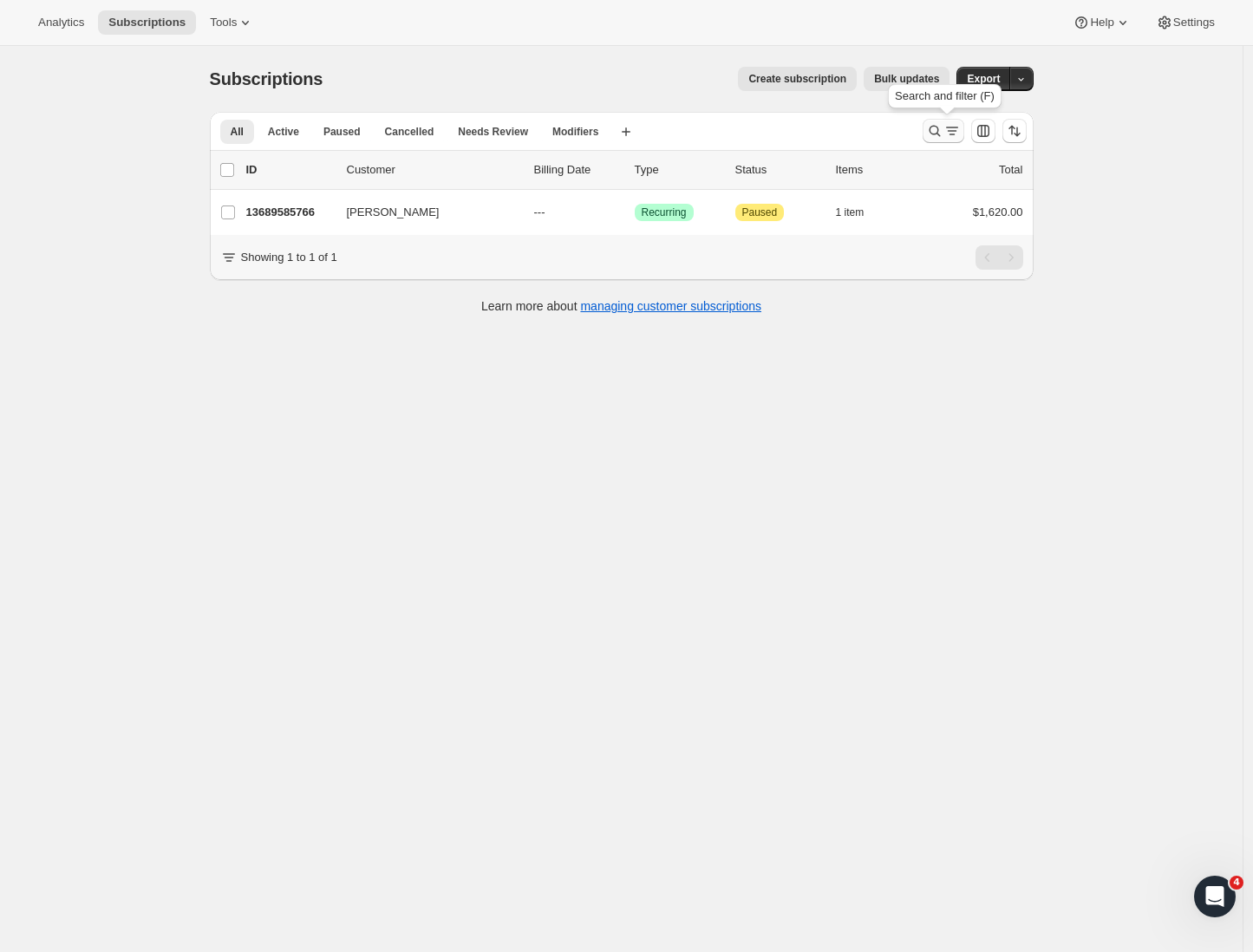
click at [938, 133] on icon "Search and filter results" at bounding box center [934, 130] width 18 height 18
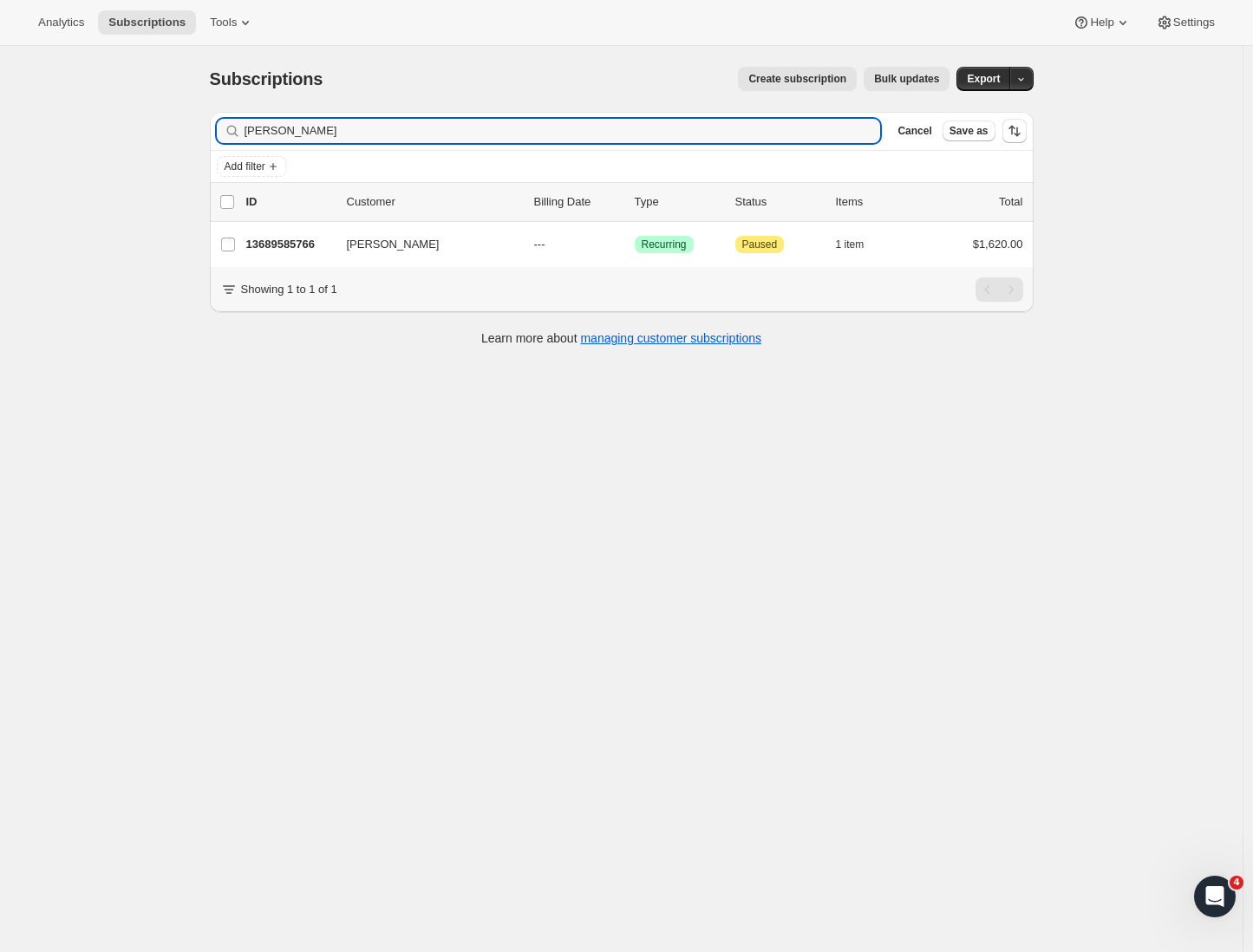
drag, startPoint x: 330, startPoint y: 135, endPoint x: 161, endPoint y: 114, distance: 170.3
click at [161, 114] on div "Subscriptions. This page is ready Subscriptions Create subscription Bulk update…" at bounding box center [621, 522] width 1243 height 952
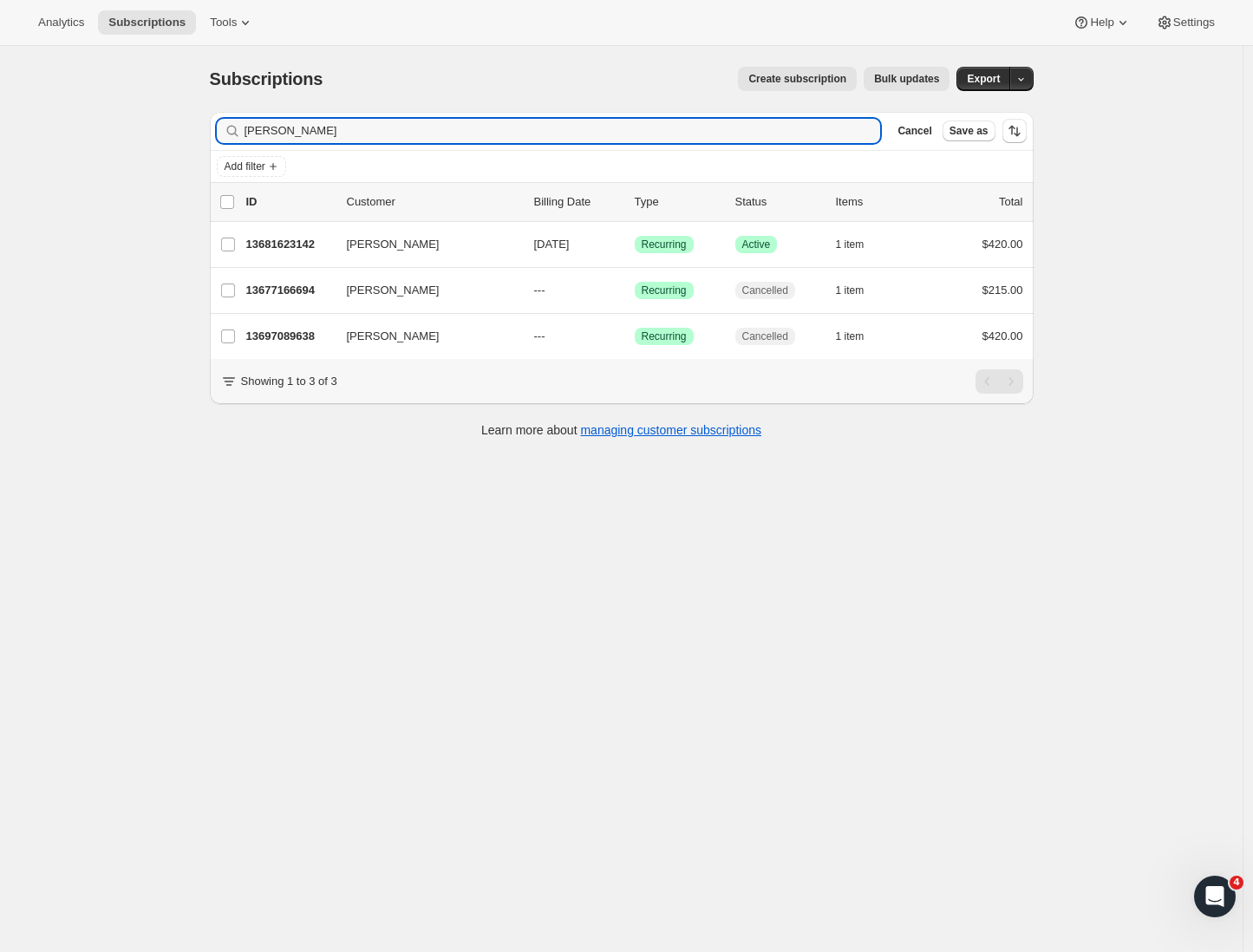
type input "Suzanne"
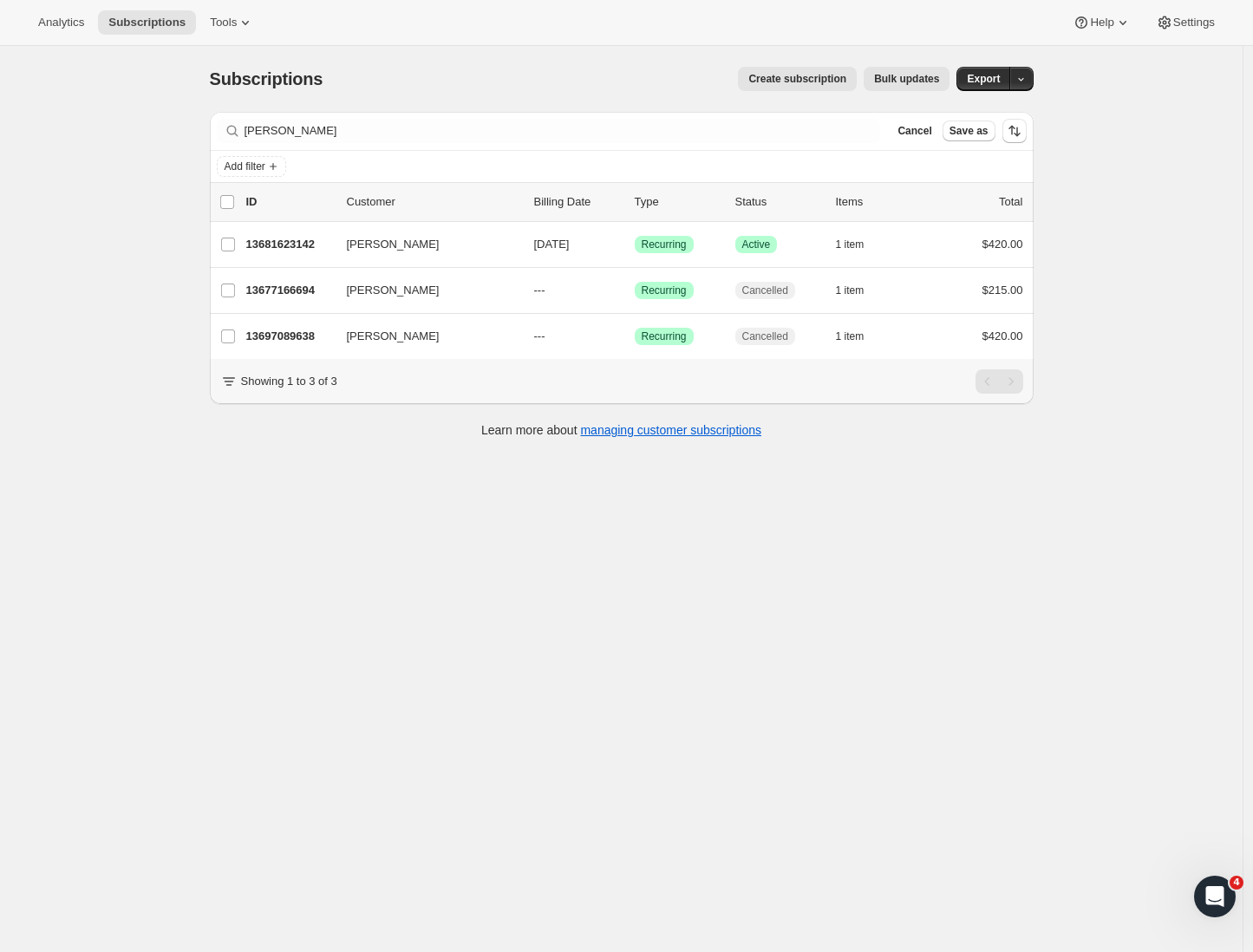
click at [210, 296] on div "Filter subscribers Suzanne Clear Cancel Save as Add filter 0 selected Update ne…" at bounding box center [615, 277] width 838 height 358
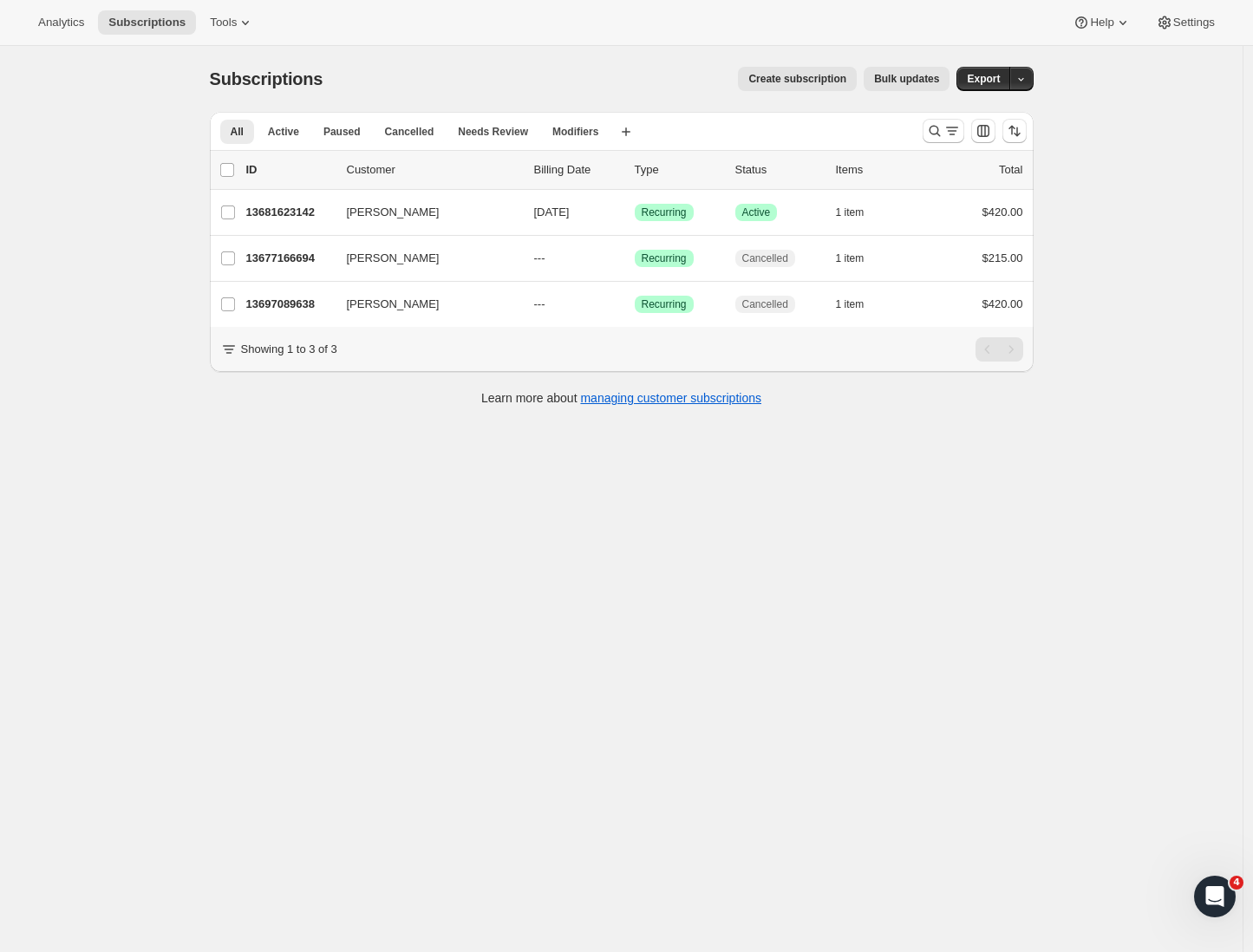
click at [101, 298] on div "Subscriptions. This page is ready Subscriptions Create subscription Bulk update…" at bounding box center [621, 522] width 1243 height 952
click at [101, 64] on div "Subscriptions. This page is ready Subscriptions Create subscription Bulk update…" at bounding box center [621, 522] width 1243 height 952
click at [210, 16] on span "Tools" at bounding box center [223, 22] width 27 height 14
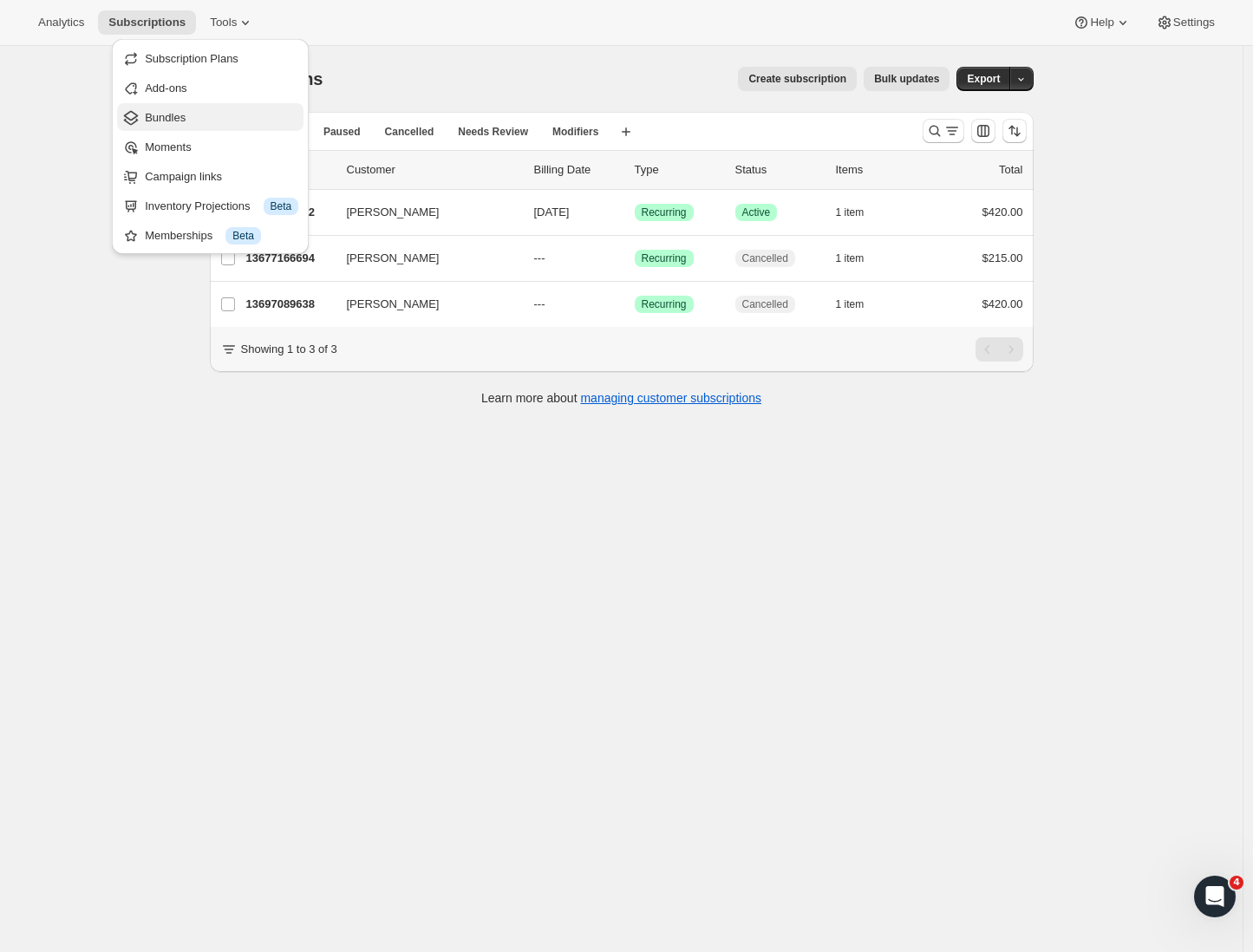
click at [203, 116] on span "Bundles" at bounding box center [222, 118] width 154 height 18
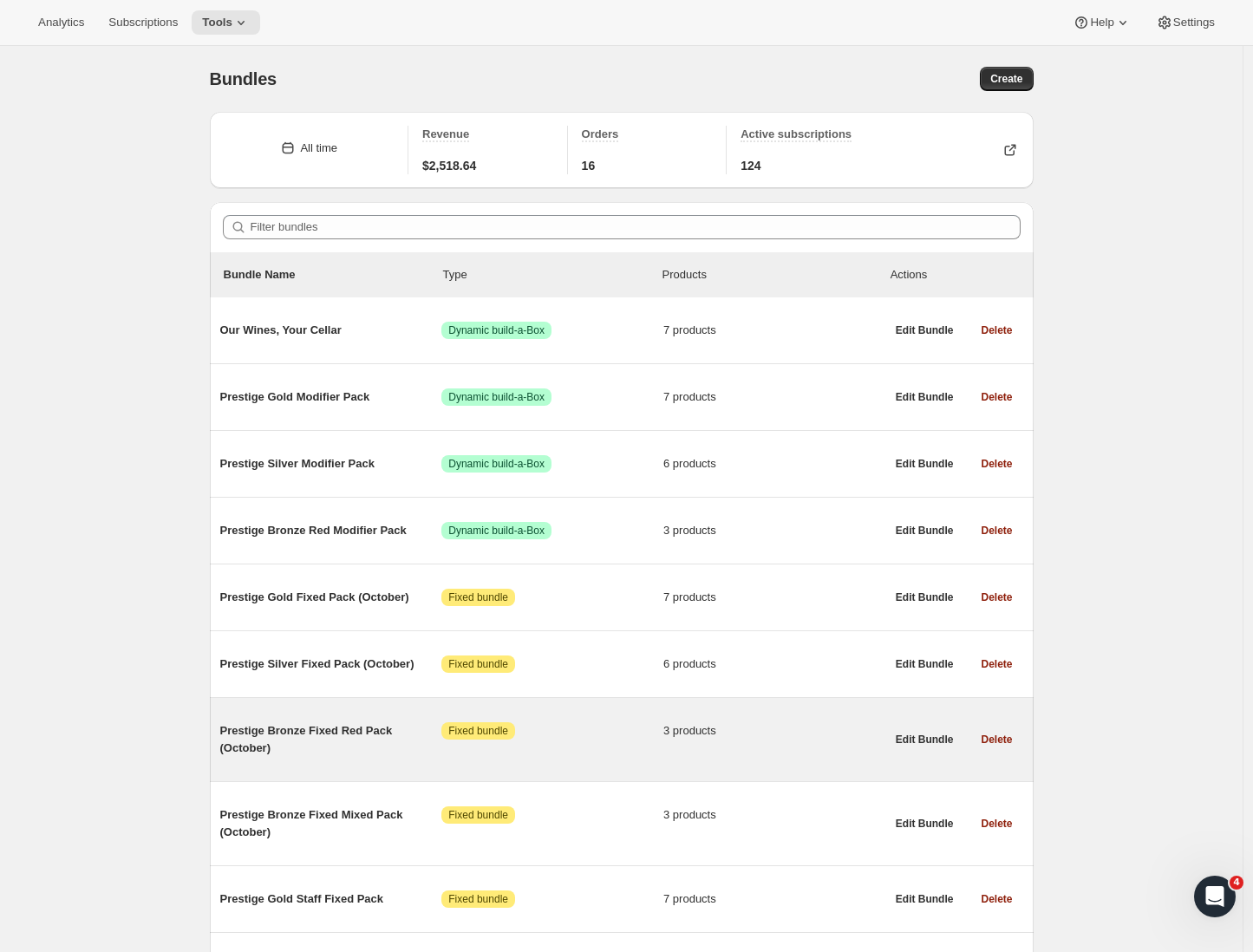
click at [368, 741] on span "Prestige Bronze Fixed Red Pack (October)" at bounding box center [331, 739] width 222 height 35
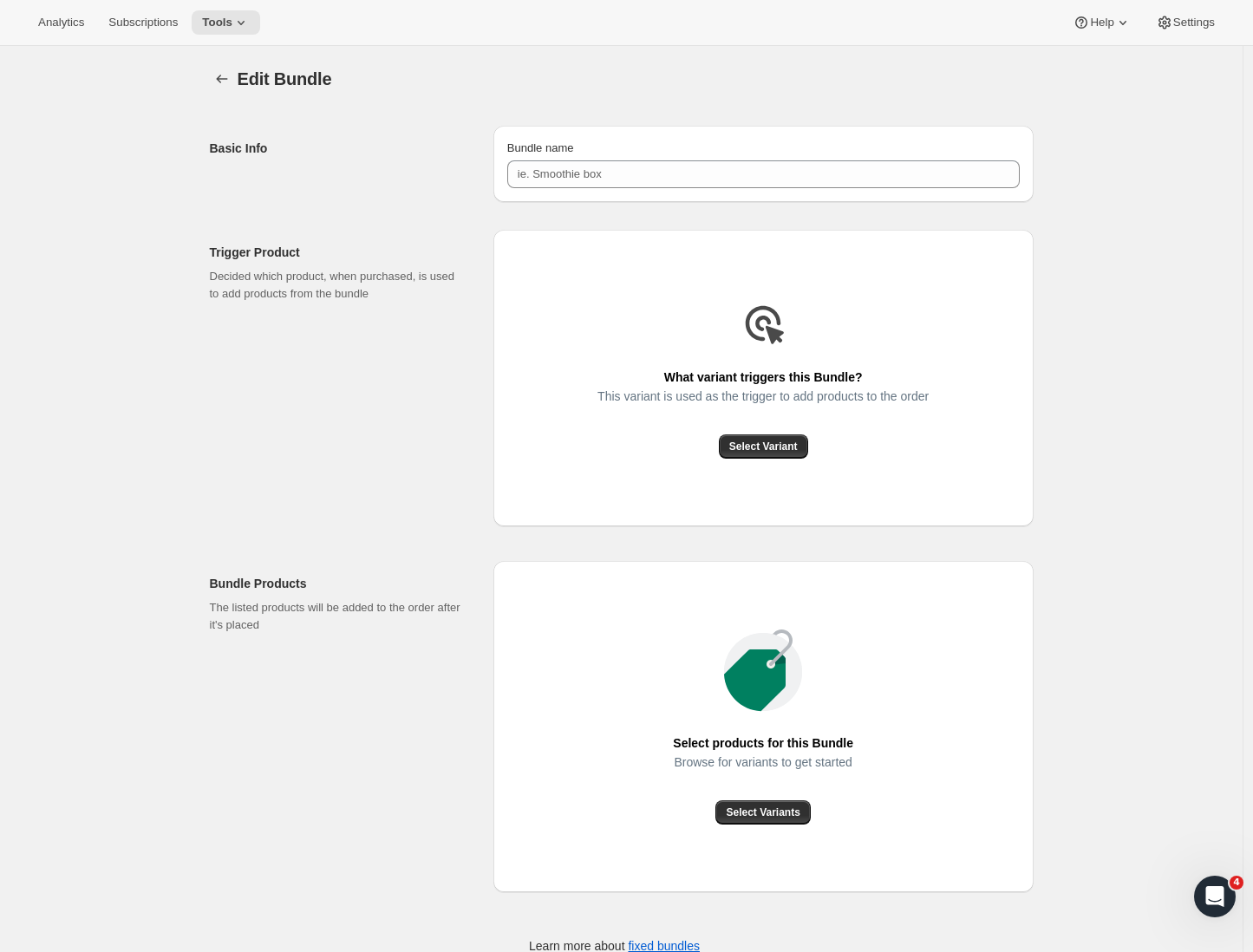
type input "Prestige Bronze Fixed Red Pack (October)"
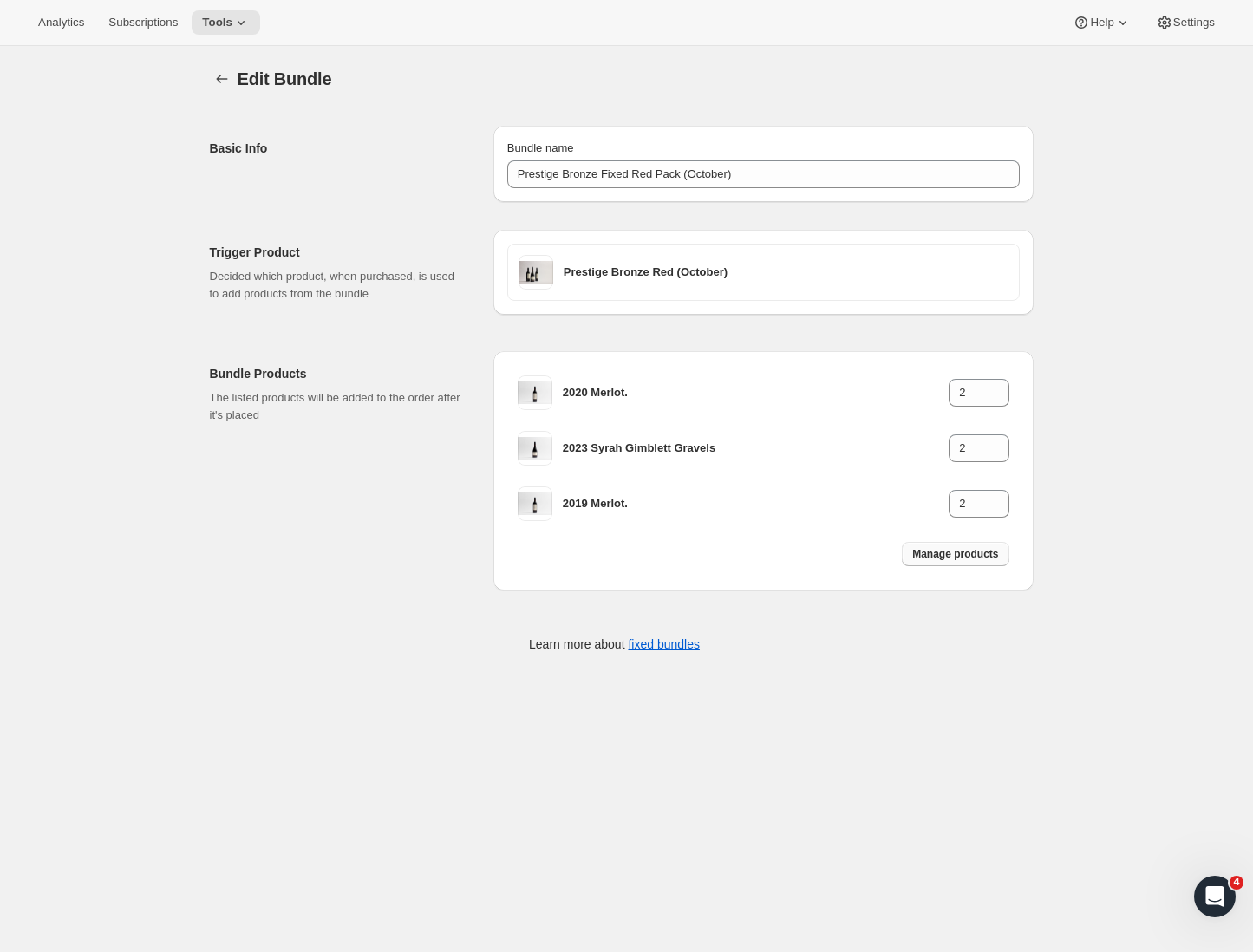
click at [944, 556] on span "Manage products" at bounding box center [955, 554] width 86 height 14
type input "1"
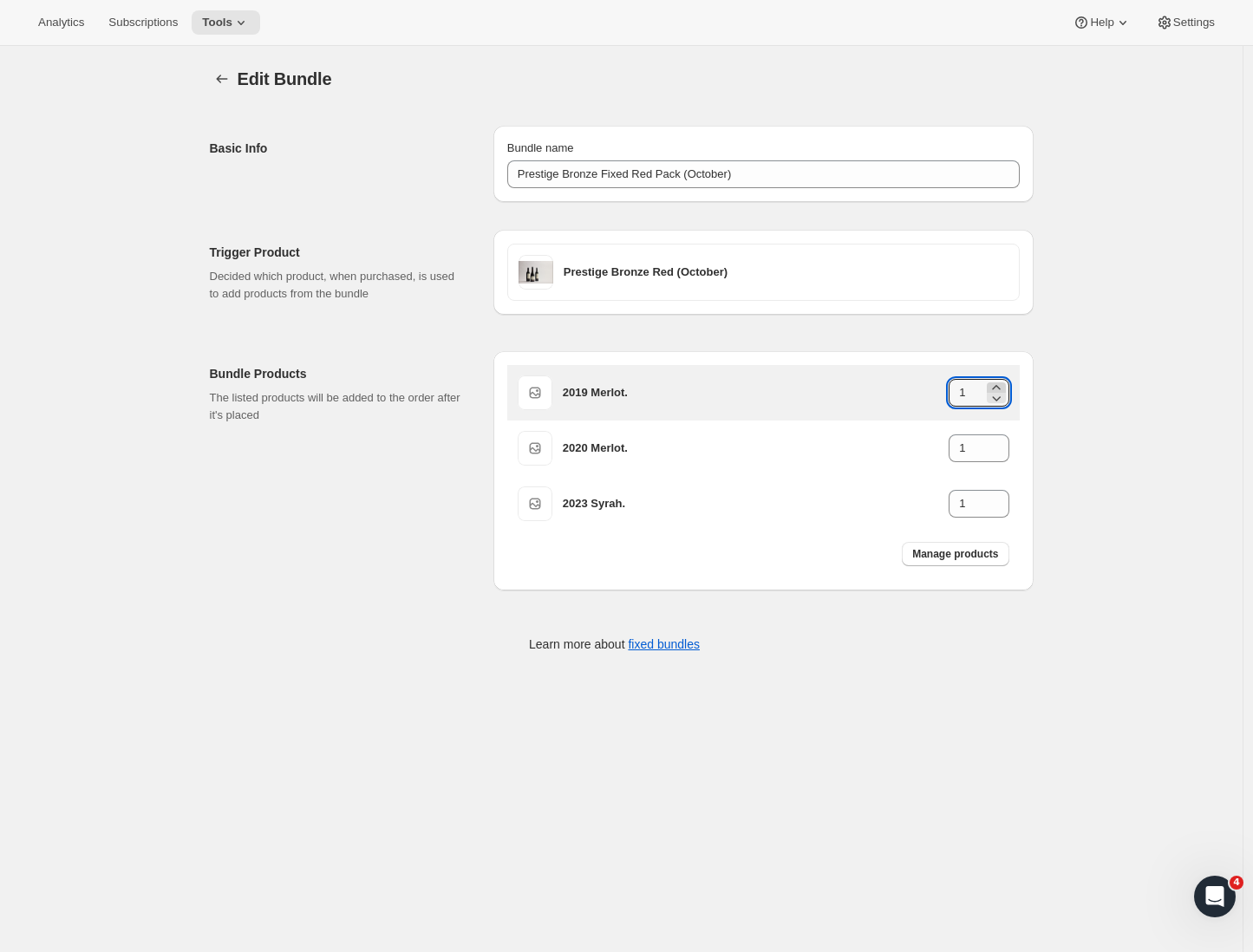
click at [1005, 383] on icon at bounding box center [996, 387] width 18 height 18
type input "2"
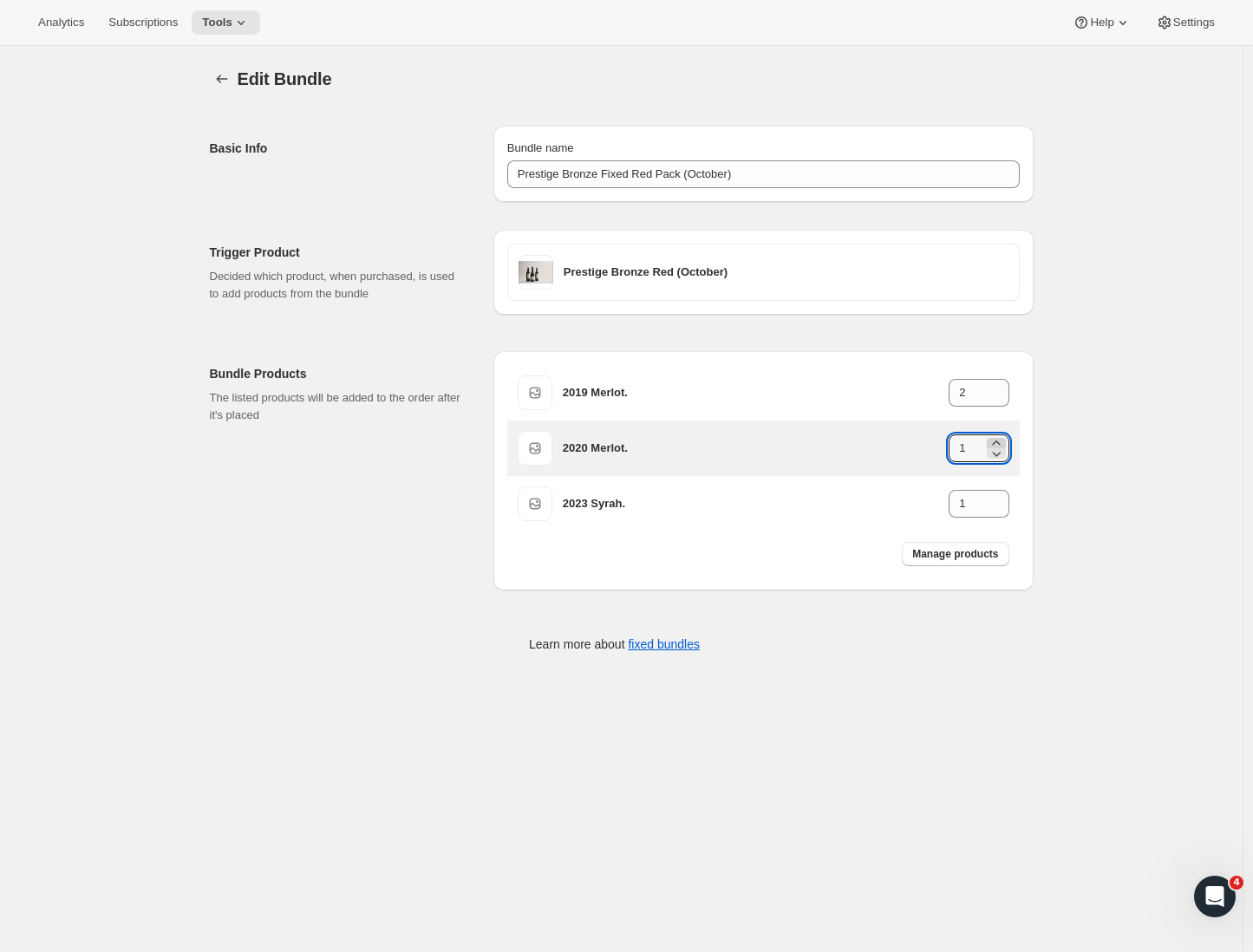
click at [998, 439] on icon at bounding box center [996, 443] width 18 height 18
type input "2"
drag, startPoint x: 1005, startPoint y: 496, endPoint x: 1001, endPoint y: 455, distance: 41.2
click at [1005, 496] on icon at bounding box center [996, 498] width 18 height 18
type input "2"
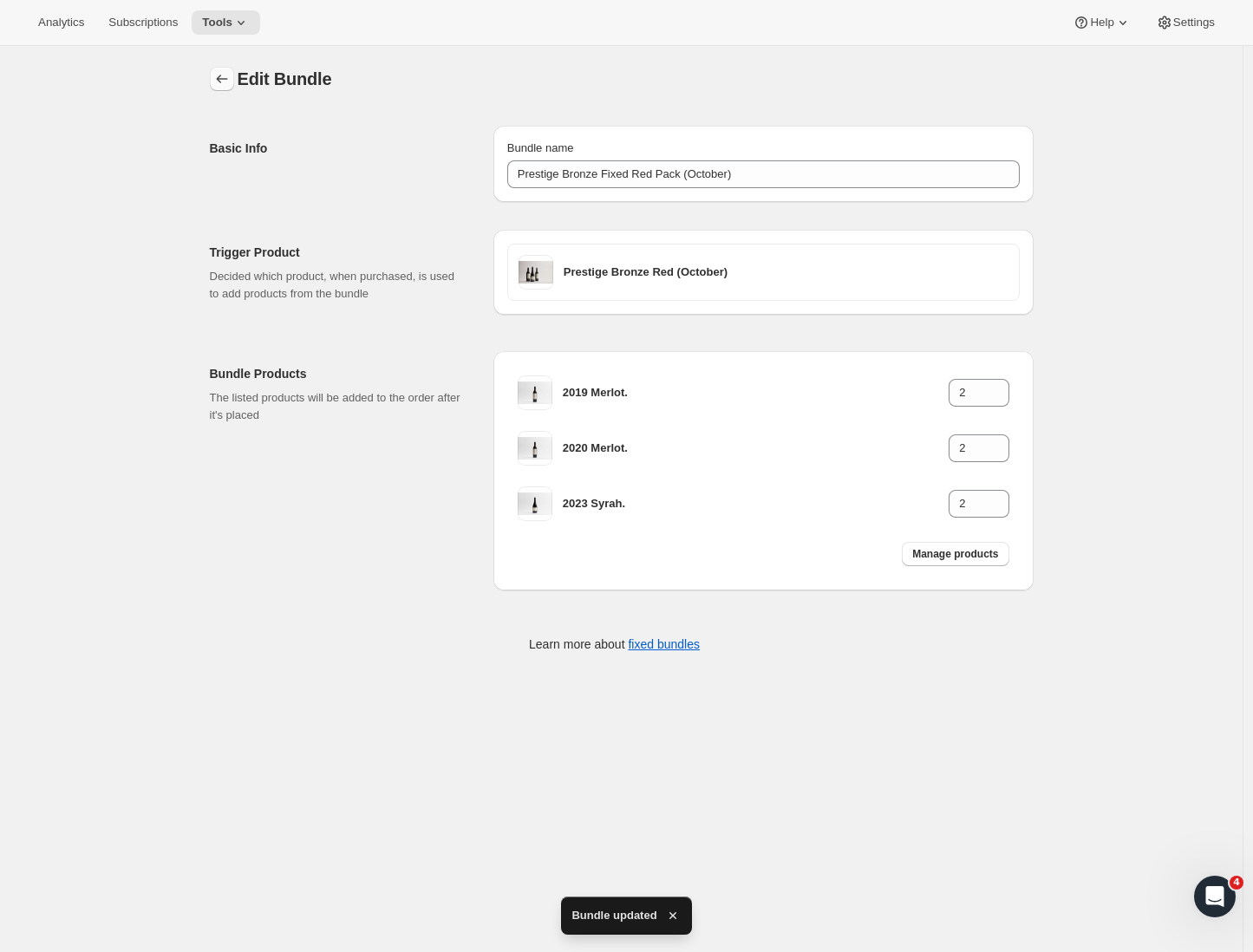
click at [227, 77] on icon "Bundles" at bounding box center [222, 79] width 18 height 18
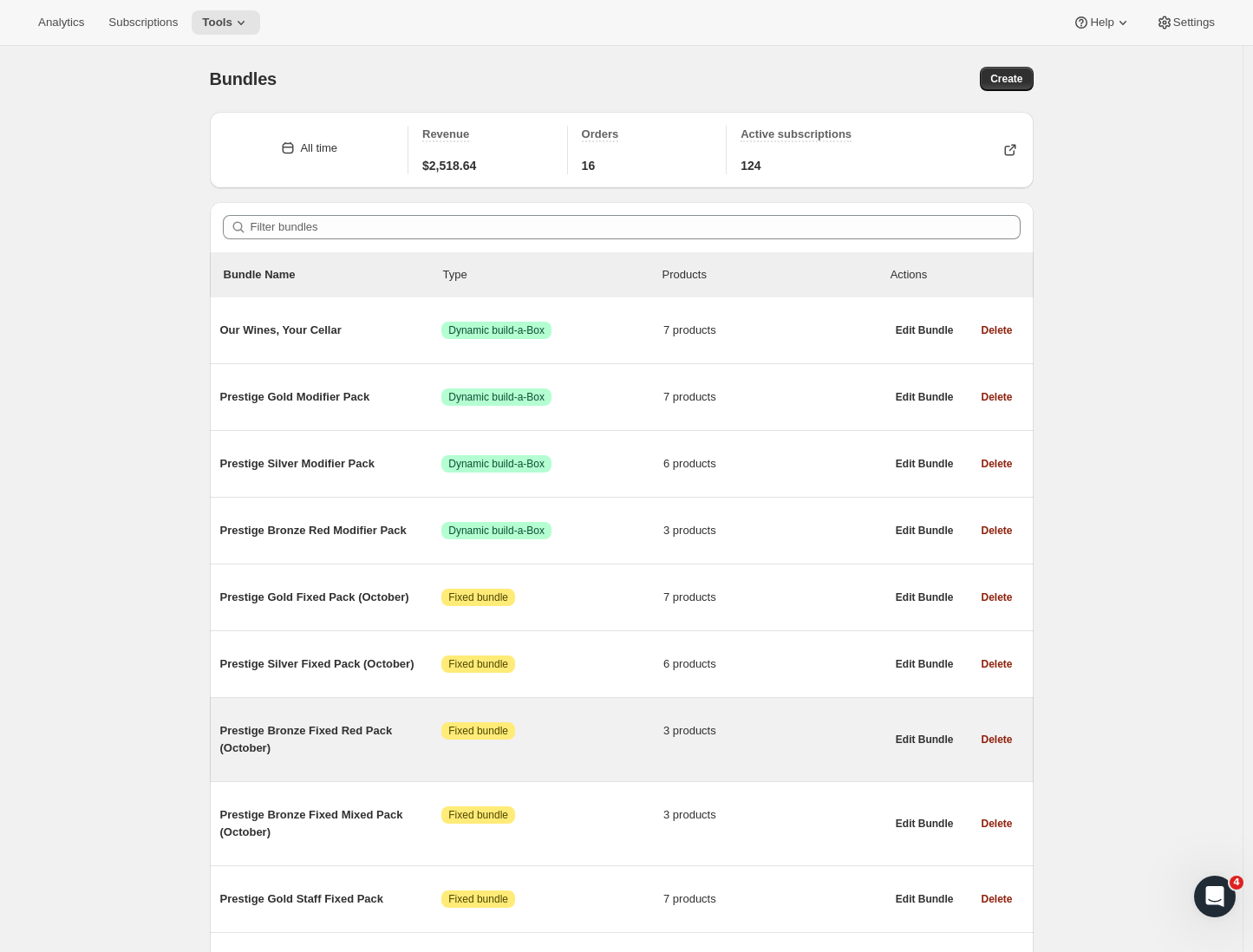
scroll to position [4, 0]
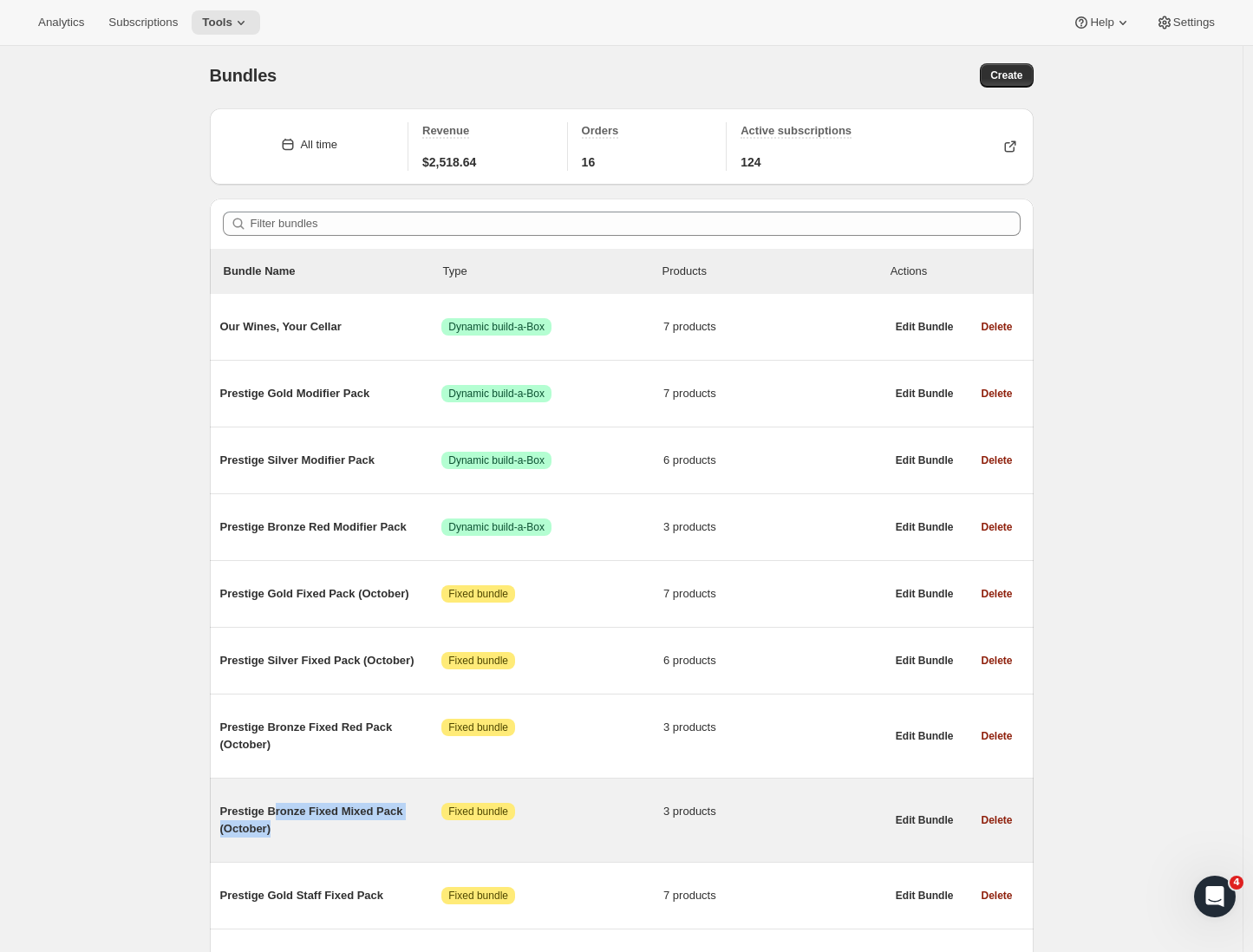
click at [279, 824] on span "Prestige Bronze Fixed Mixed Pack (October)" at bounding box center [331, 820] width 222 height 35
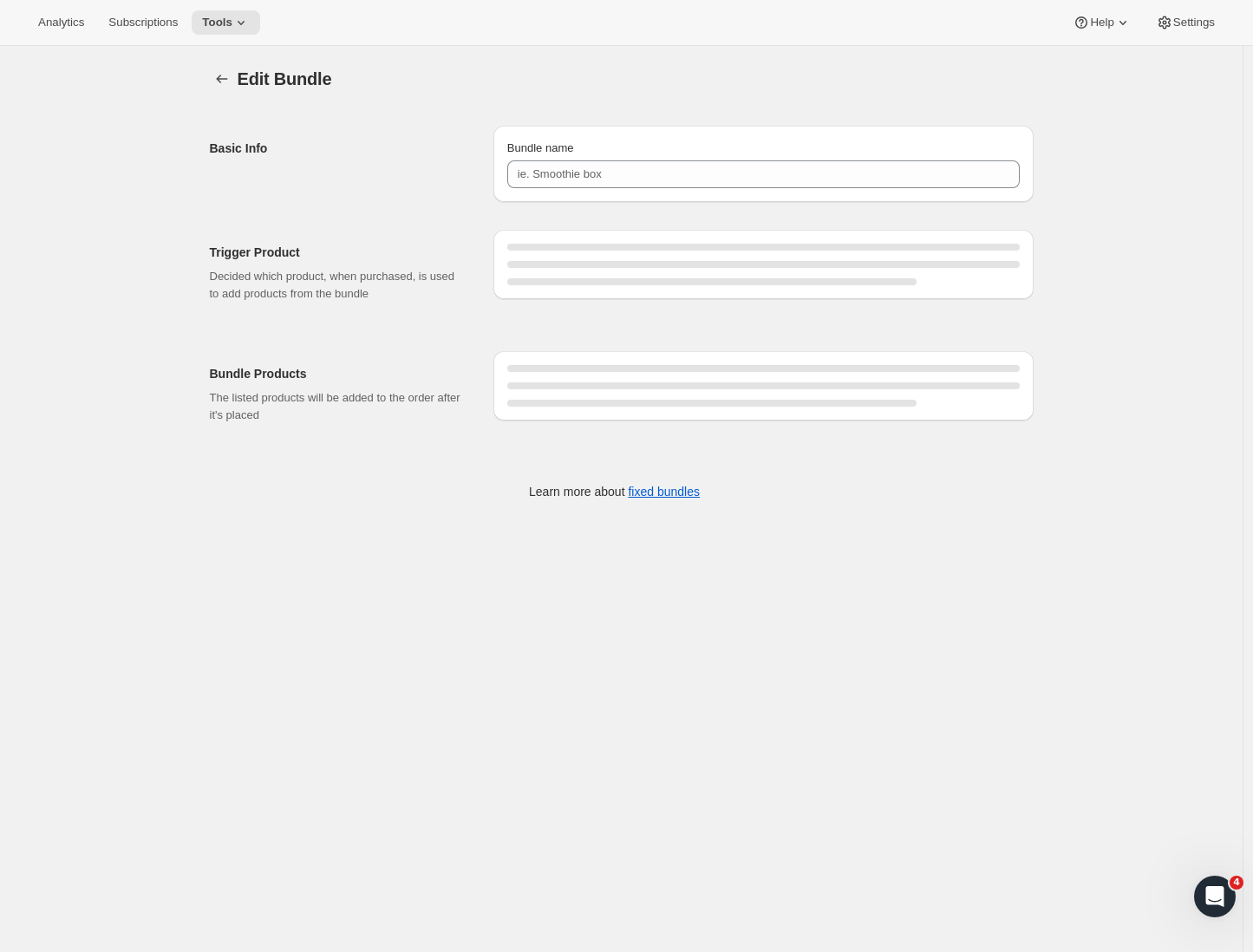
type input "Prestige Bronze Fixed Mixed Pack (October)"
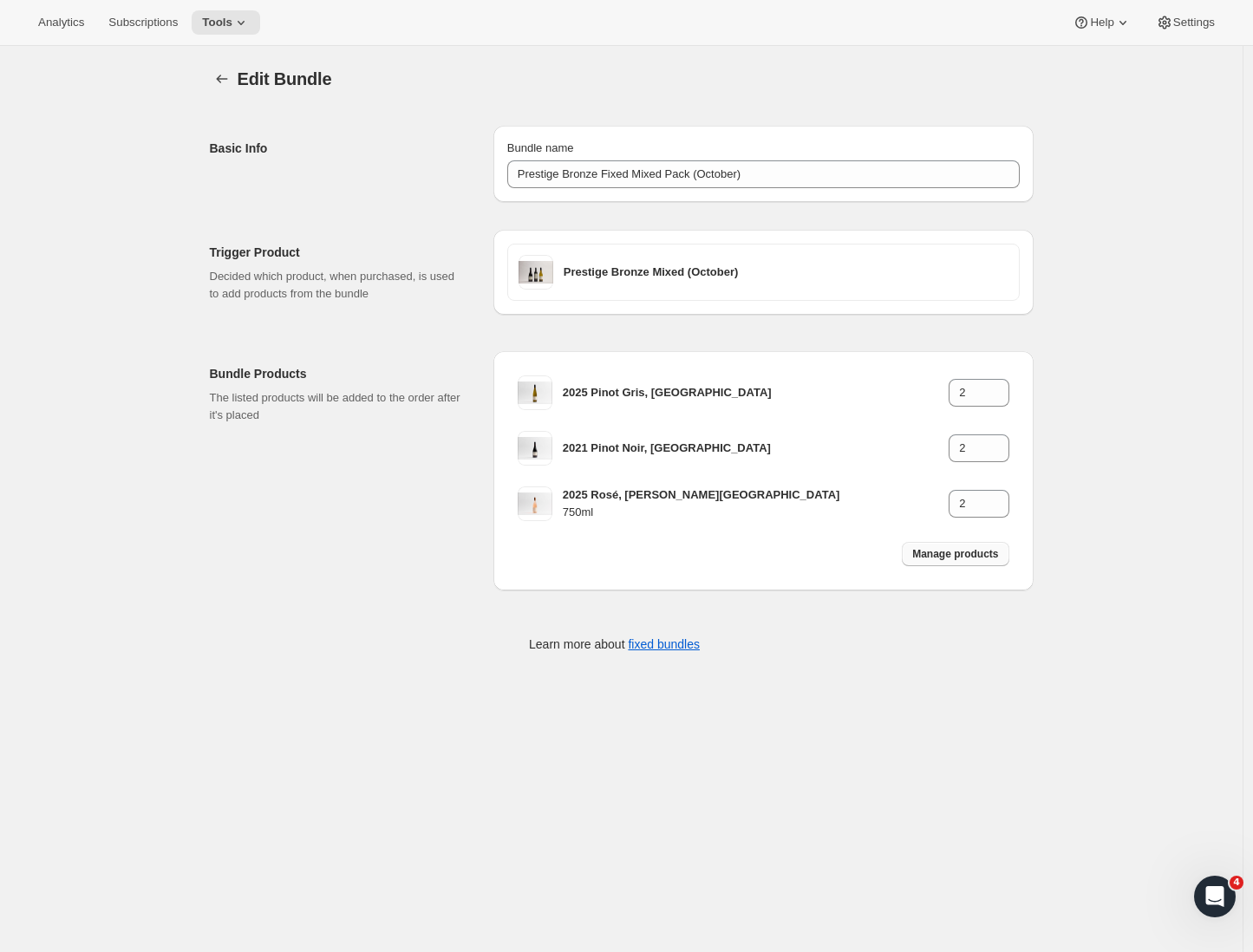
click at [939, 556] on span "Manage products" at bounding box center [955, 554] width 86 height 14
type input "1"
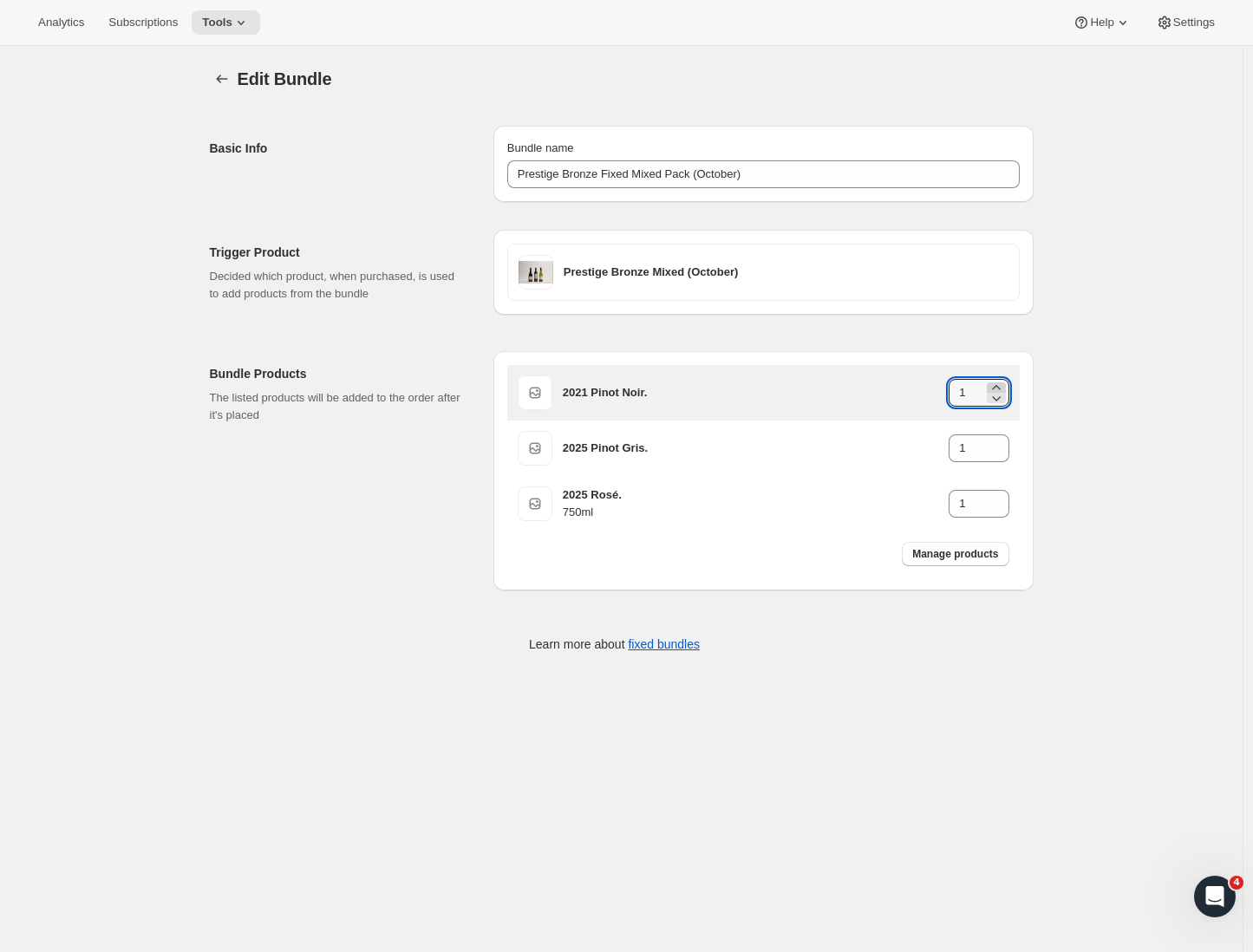
click at [1002, 383] on icon at bounding box center [996, 387] width 18 height 18
type input "2"
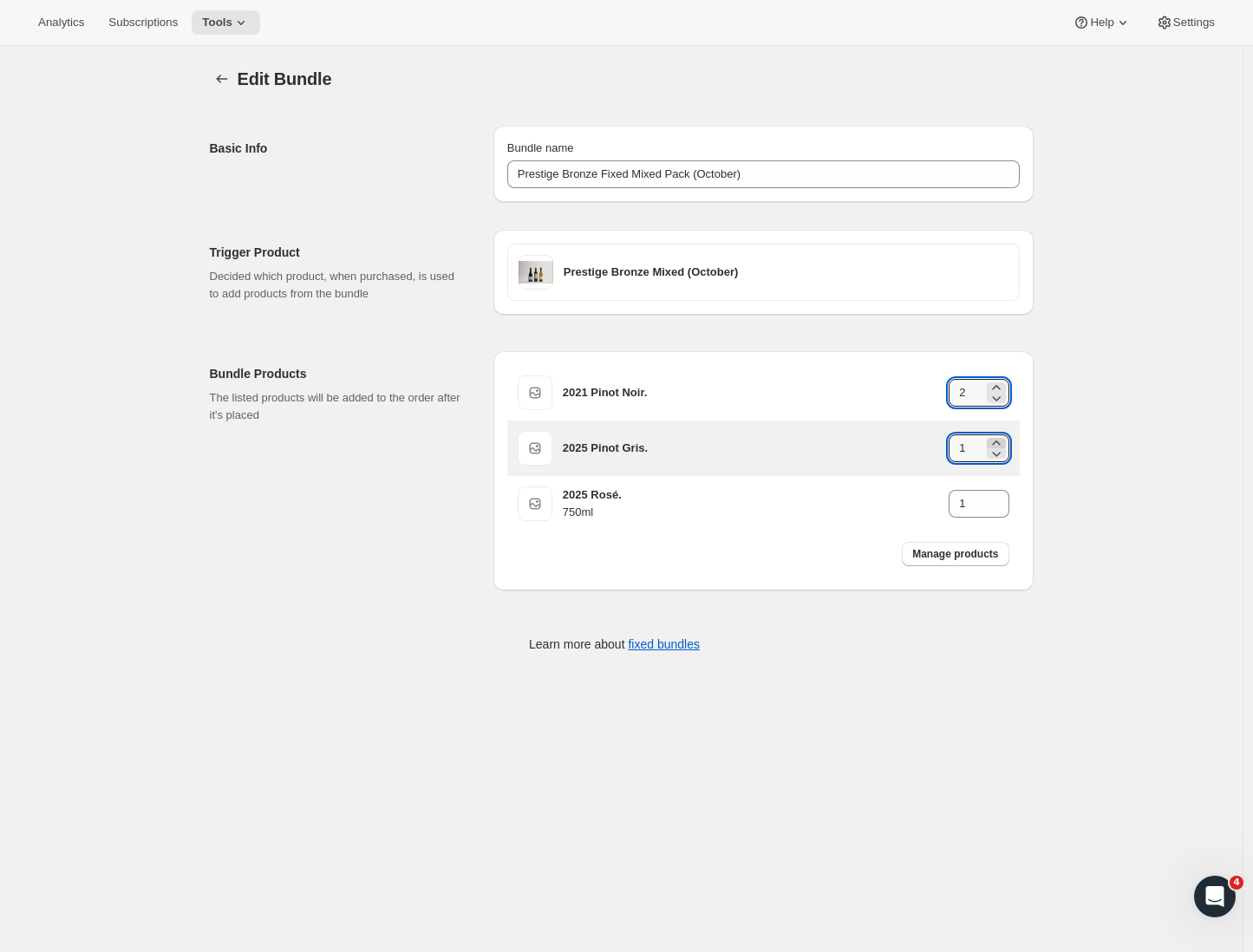
click at [1000, 440] on icon at bounding box center [996, 443] width 18 height 18
type input "2"
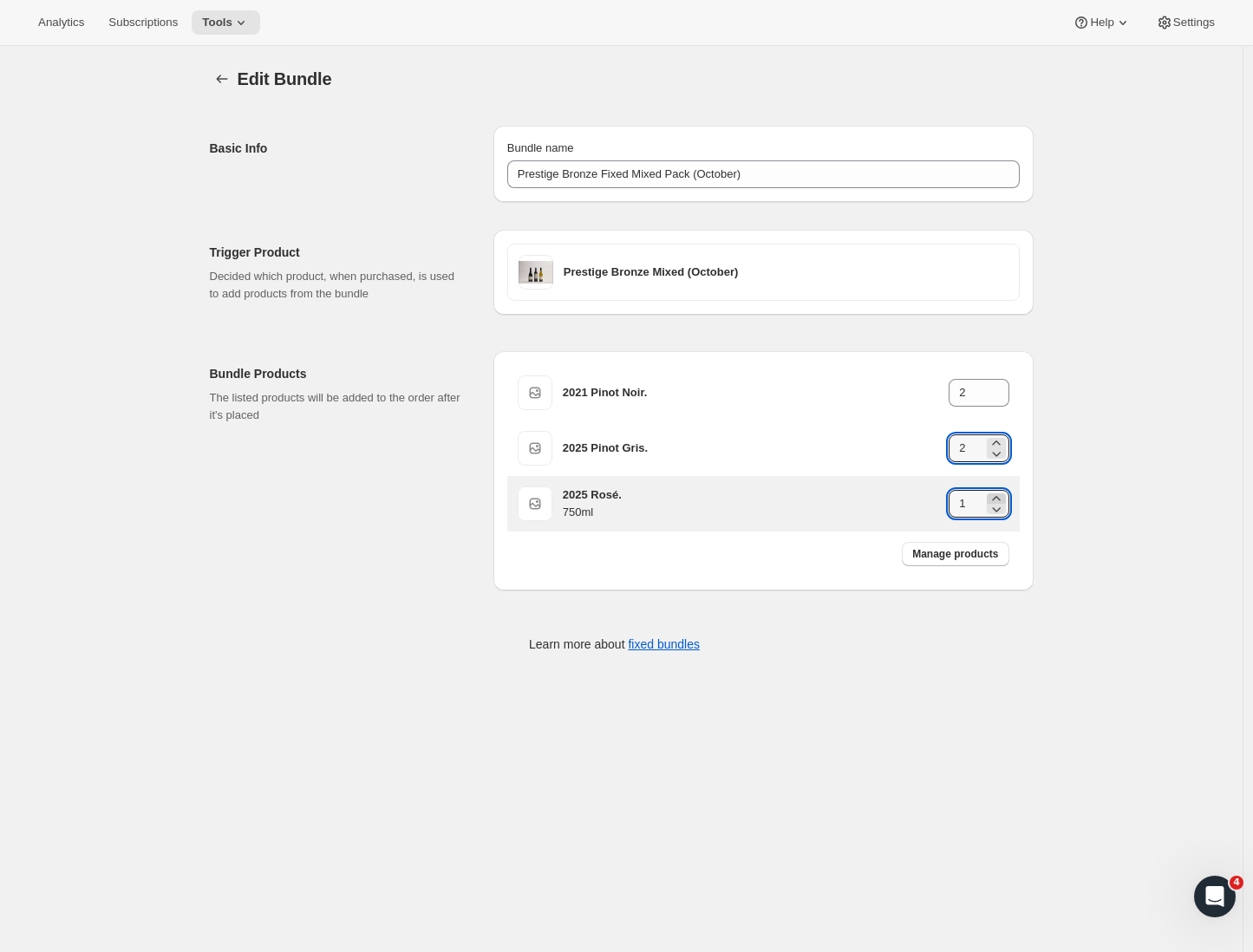
click at [999, 495] on icon at bounding box center [996, 498] width 18 height 18
type input "2"
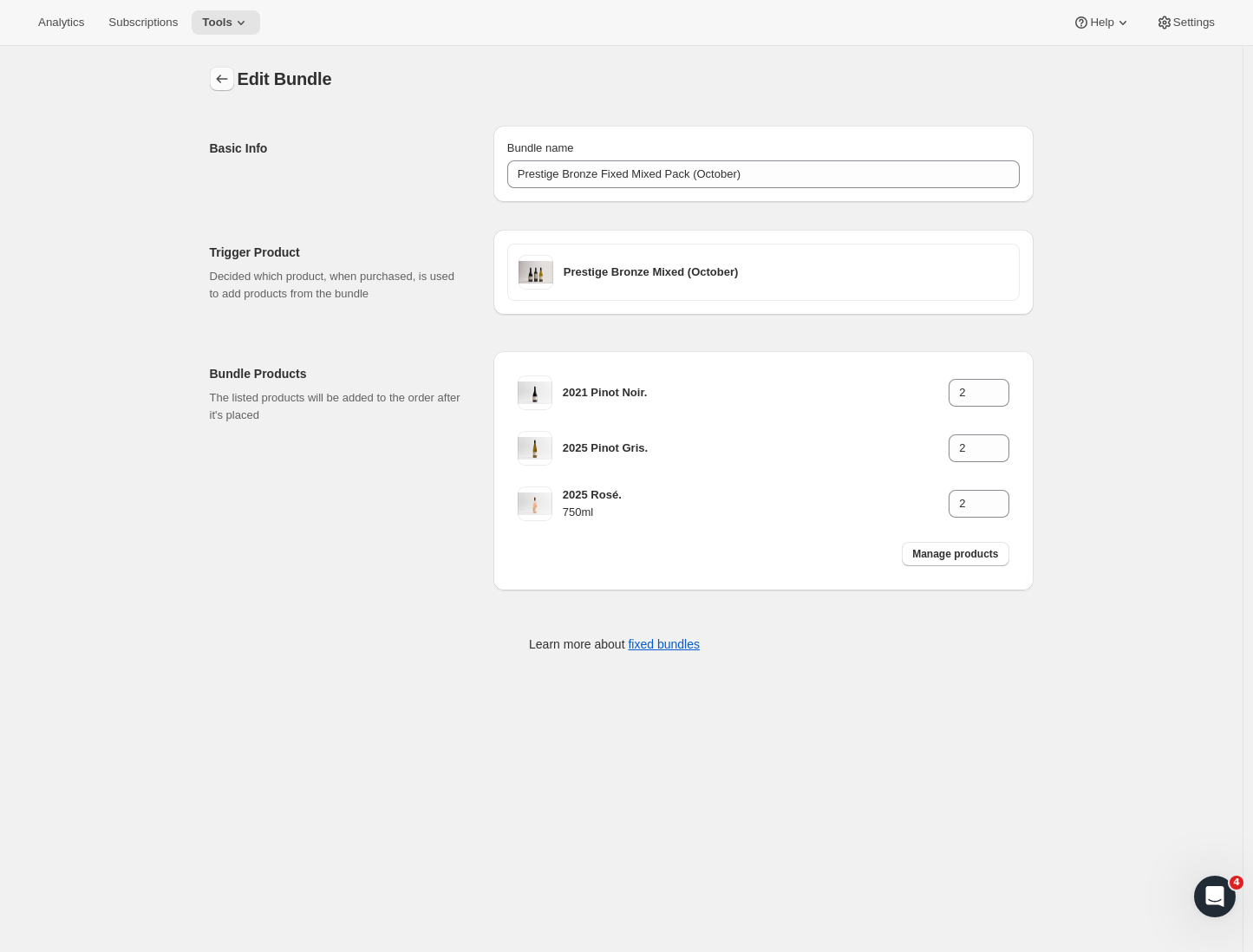
click at [225, 78] on icon "Bundles" at bounding box center [222, 79] width 18 height 18
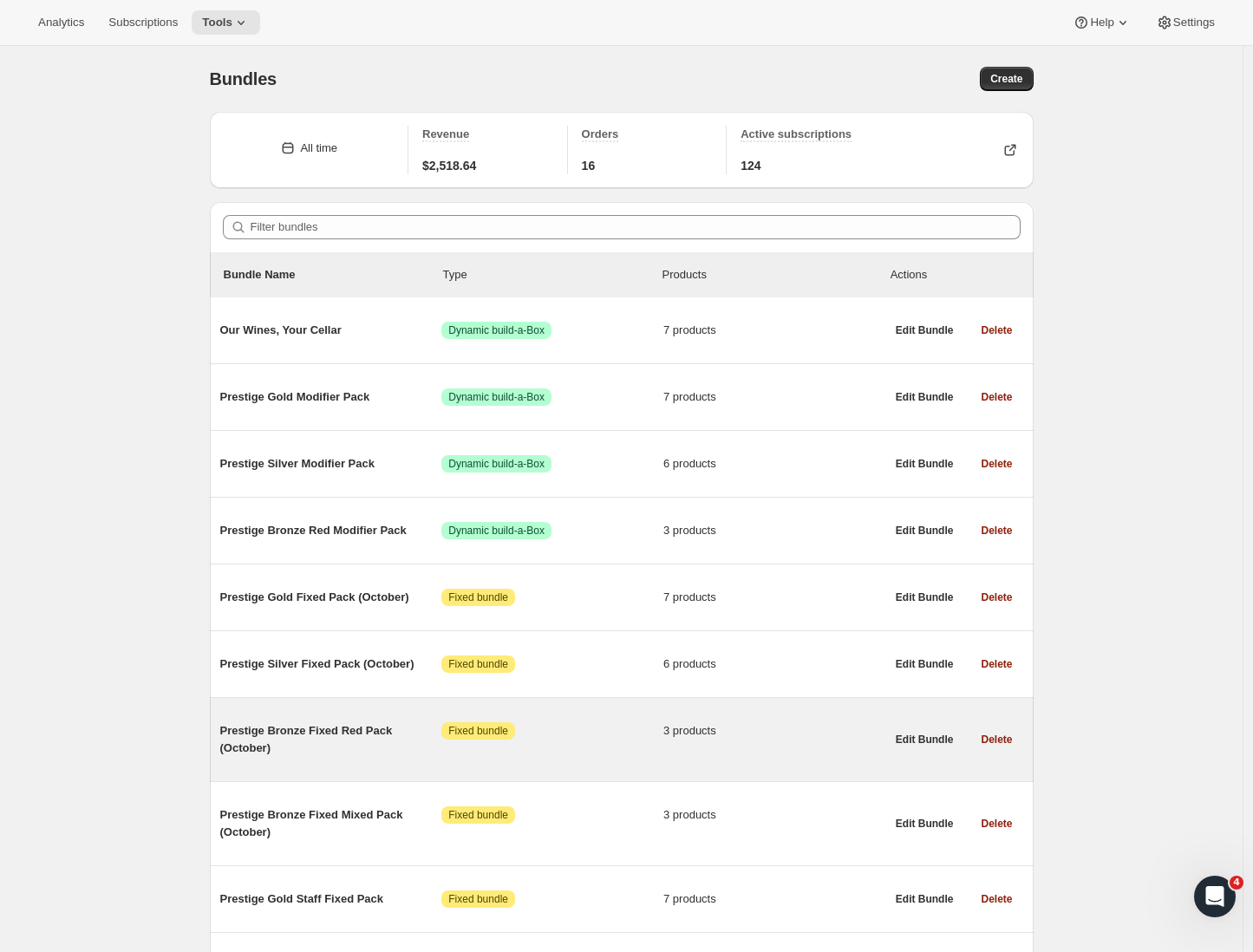
scroll to position [19, 0]
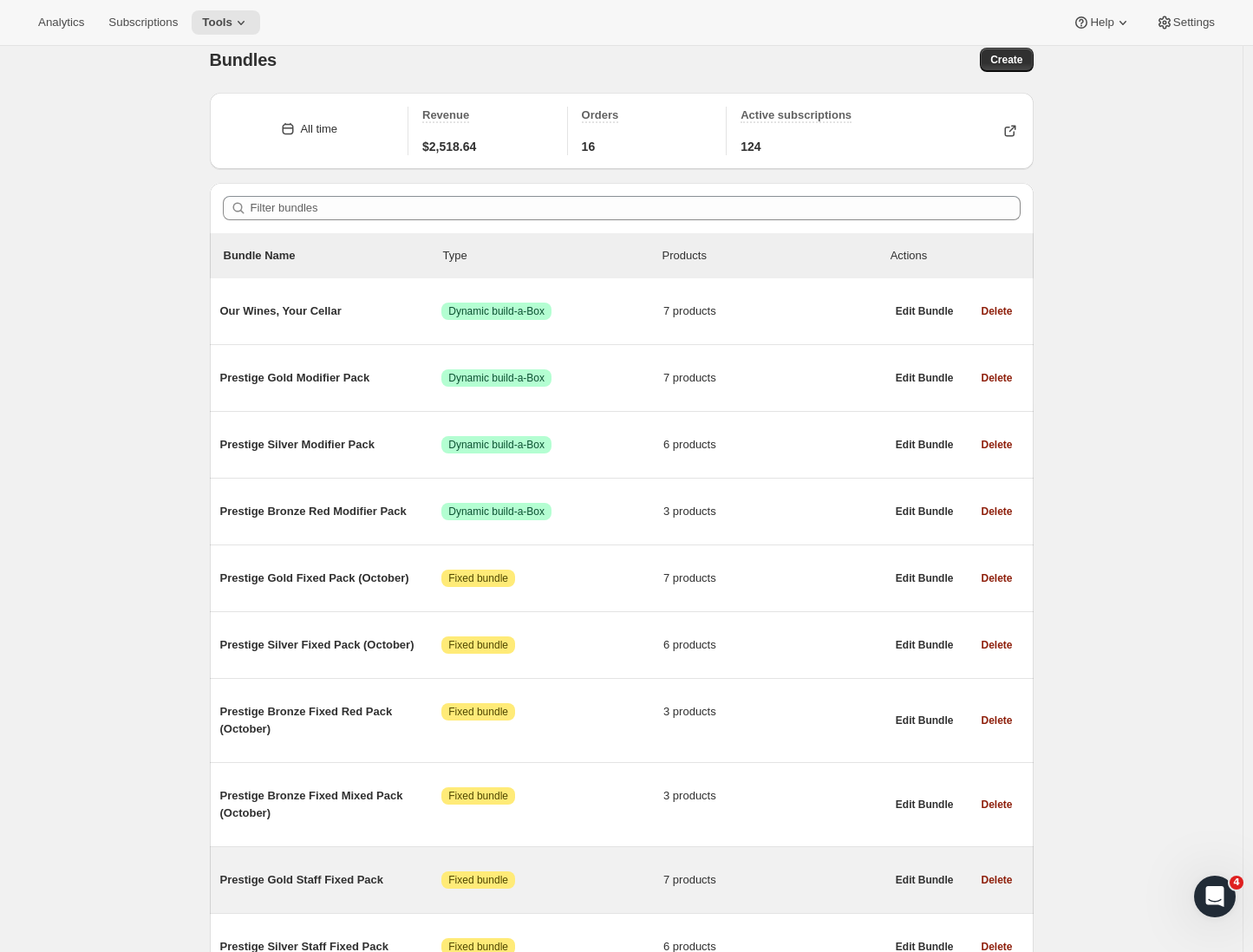
click at [346, 888] on div "Prestige Gold Staff Fixed Pack Attention Fixed bundle 7 products" at bounding box center [553, 880] width 665 height 18
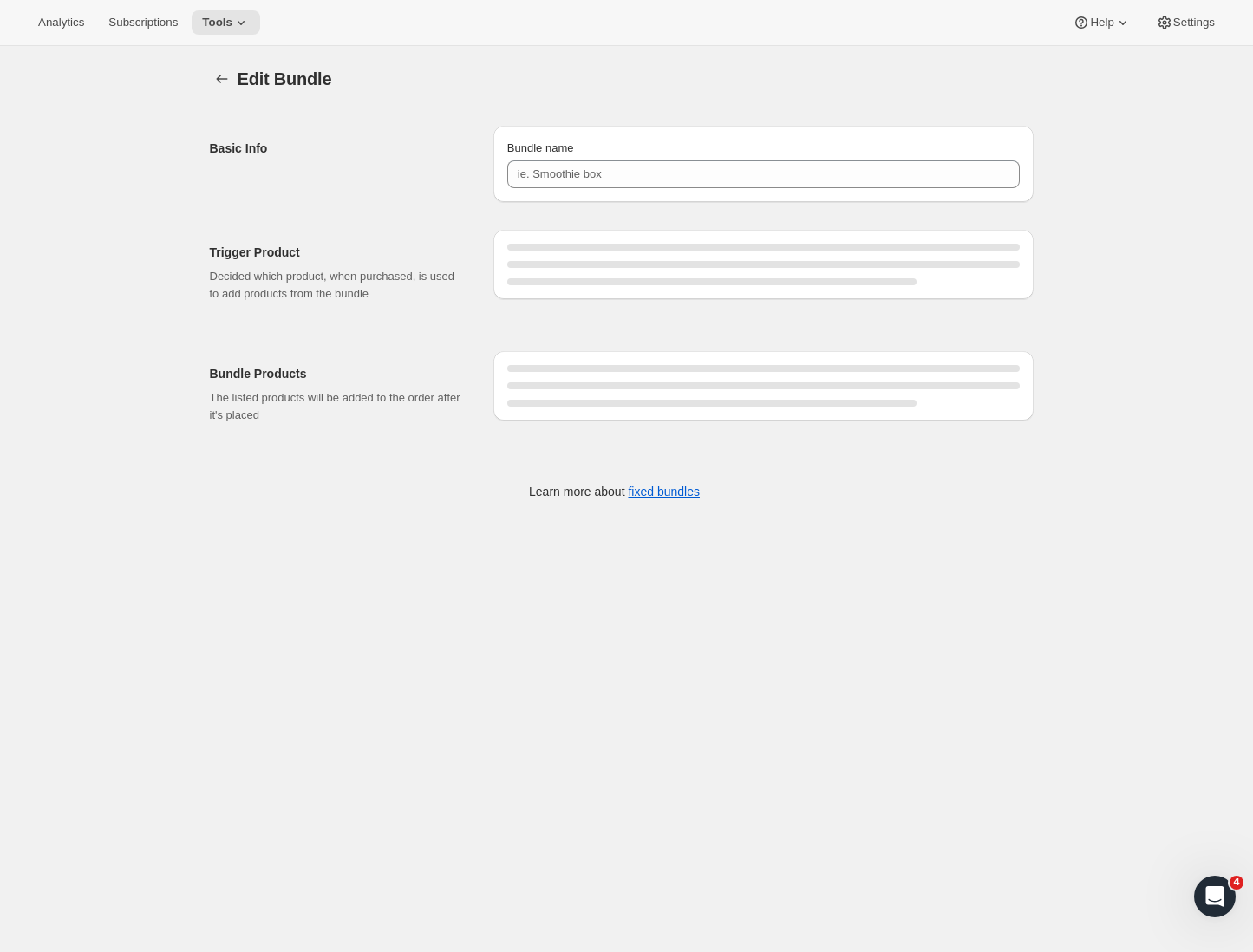
type input "Prestige Gold Staff Fixed Pack"
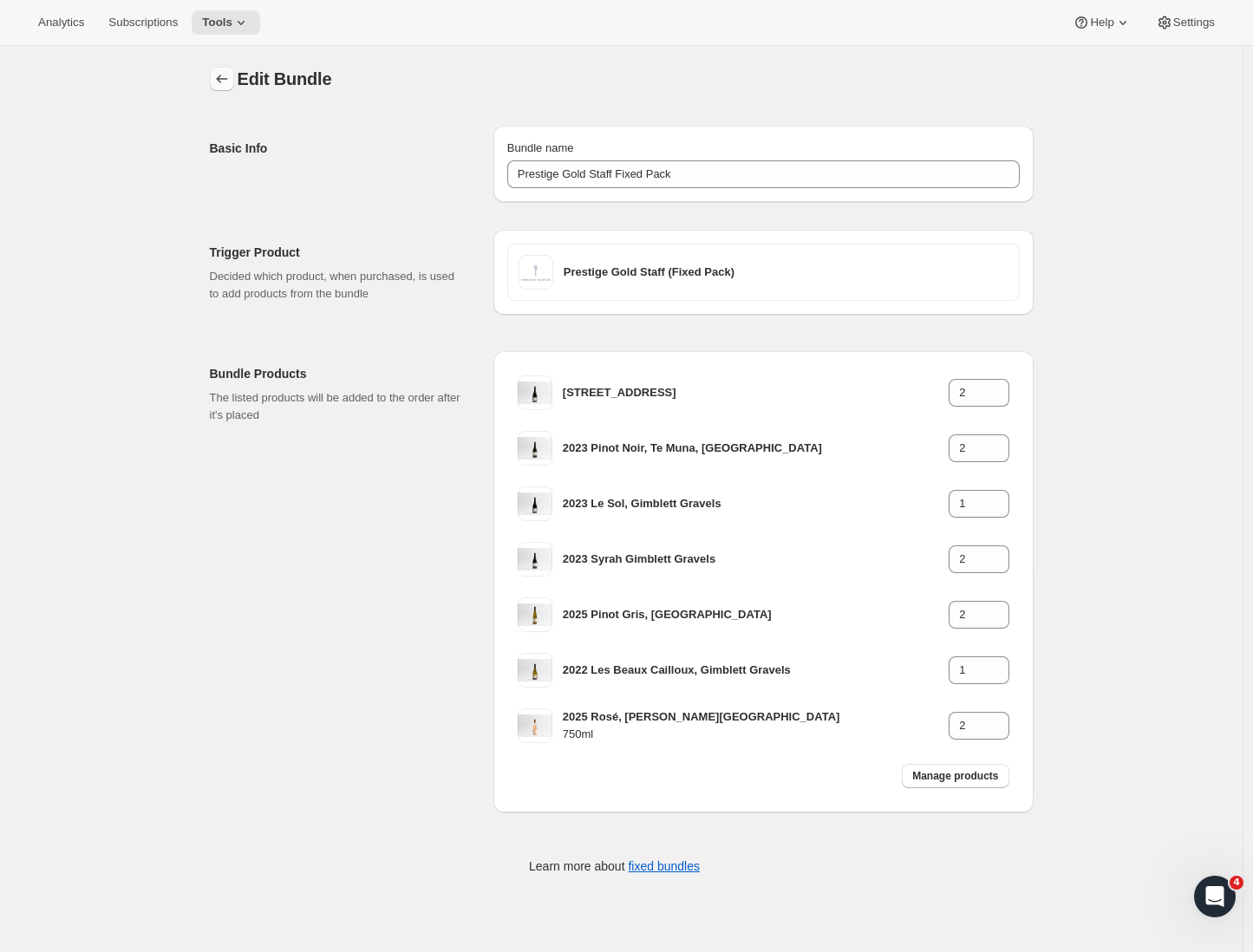
click at [221, 85] on icon "Bundles" at bounding box center [222, 79] width 18 height 18
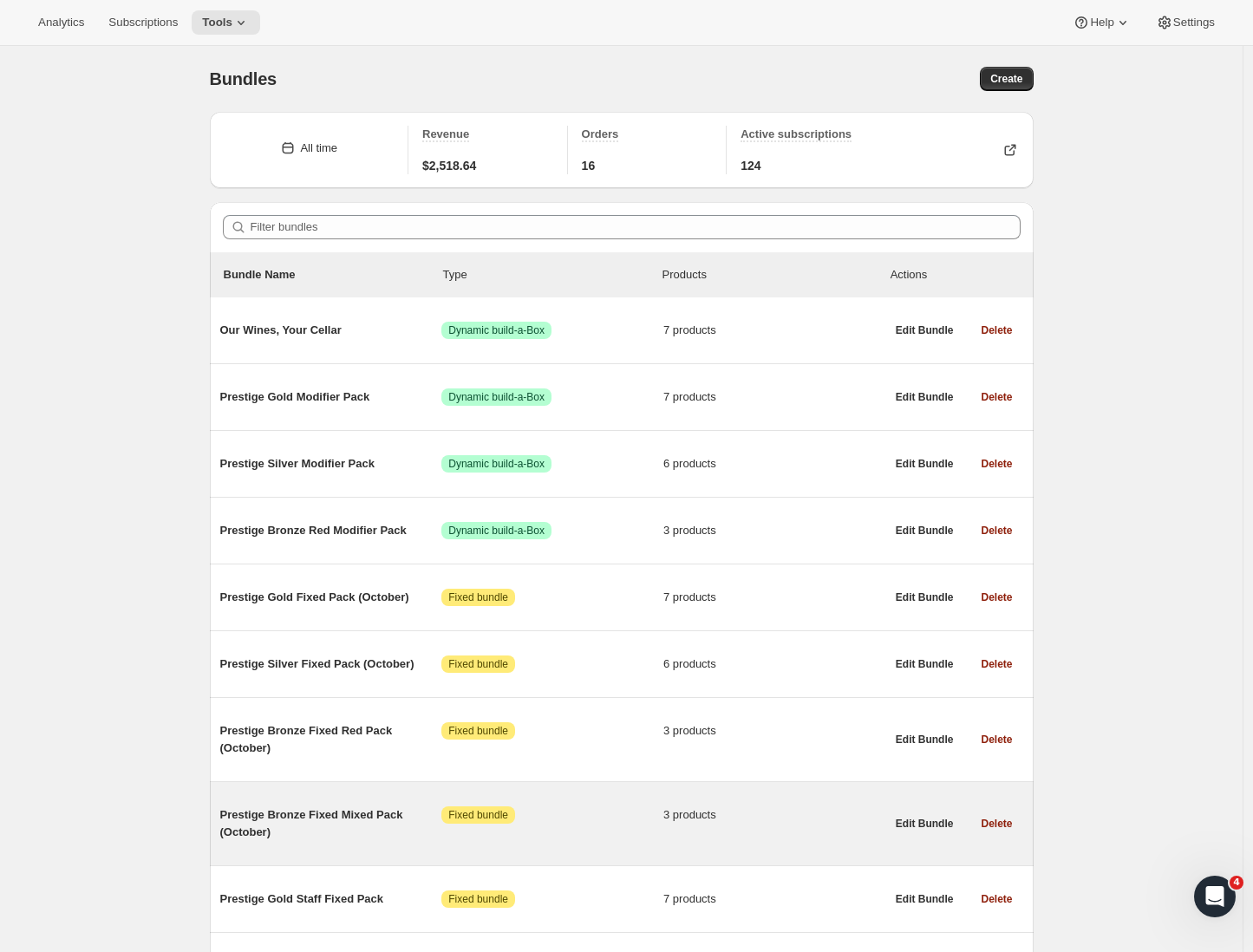
click at [303, 828] on span "Prestige Bronze Fixed Mixed Pack (October)" at bounding box center [331, 823] width 222 height 35
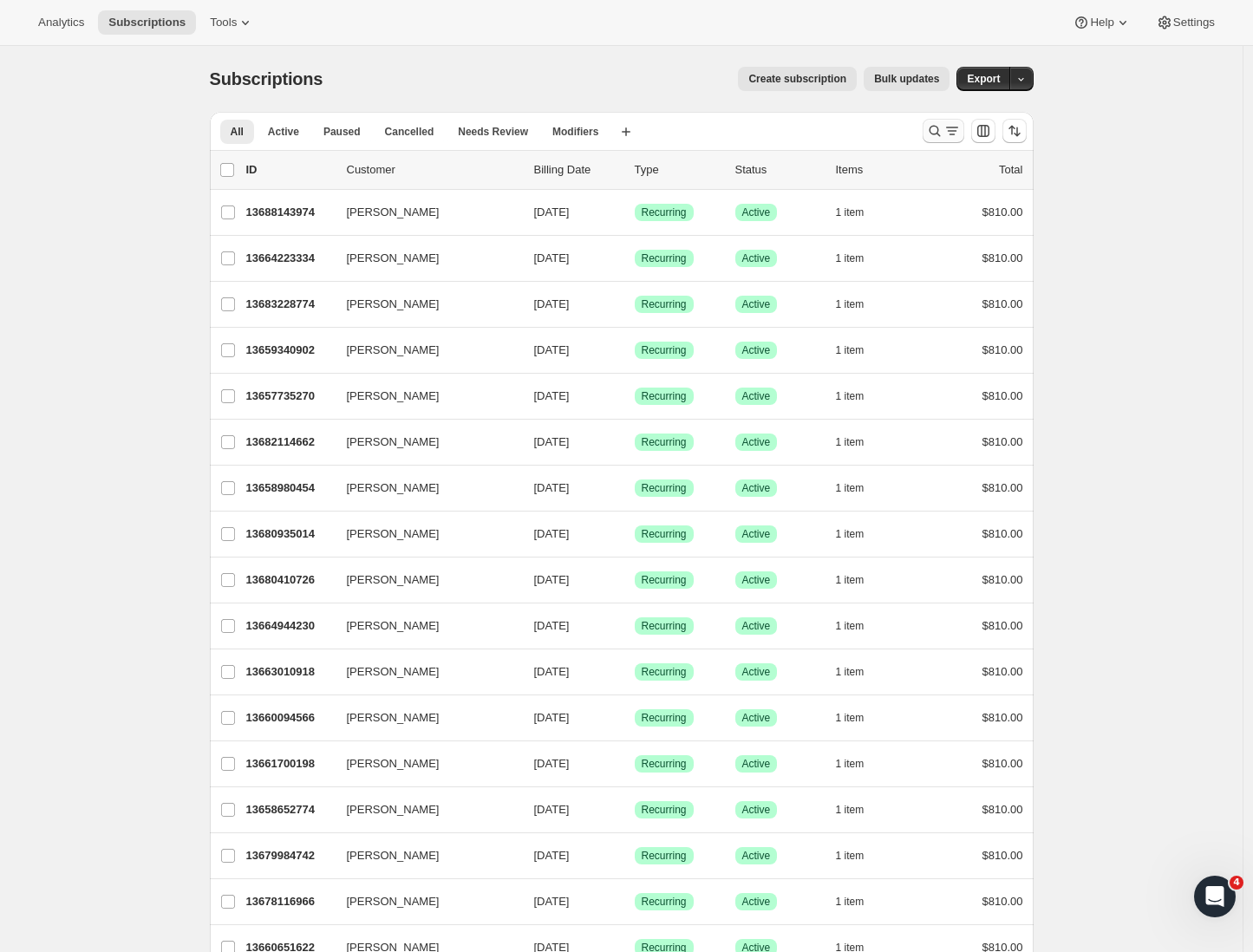
click at [934, 133] on icon "Search and filter results" at bounding box center [934, 131] width 11 height 11
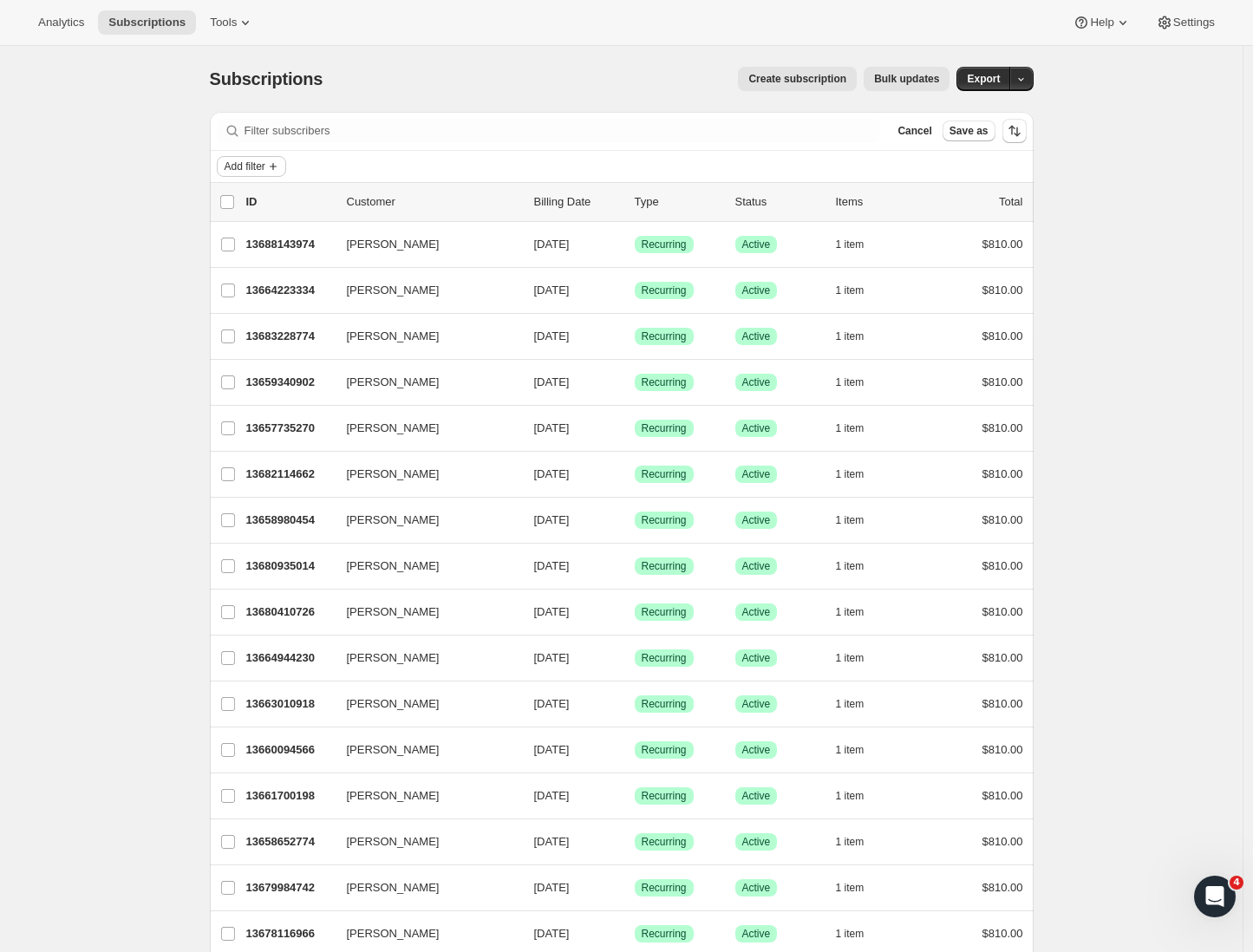
click at [278, 167] on icon "Add filter" at bounding box center [273, 166] width 14 height 14
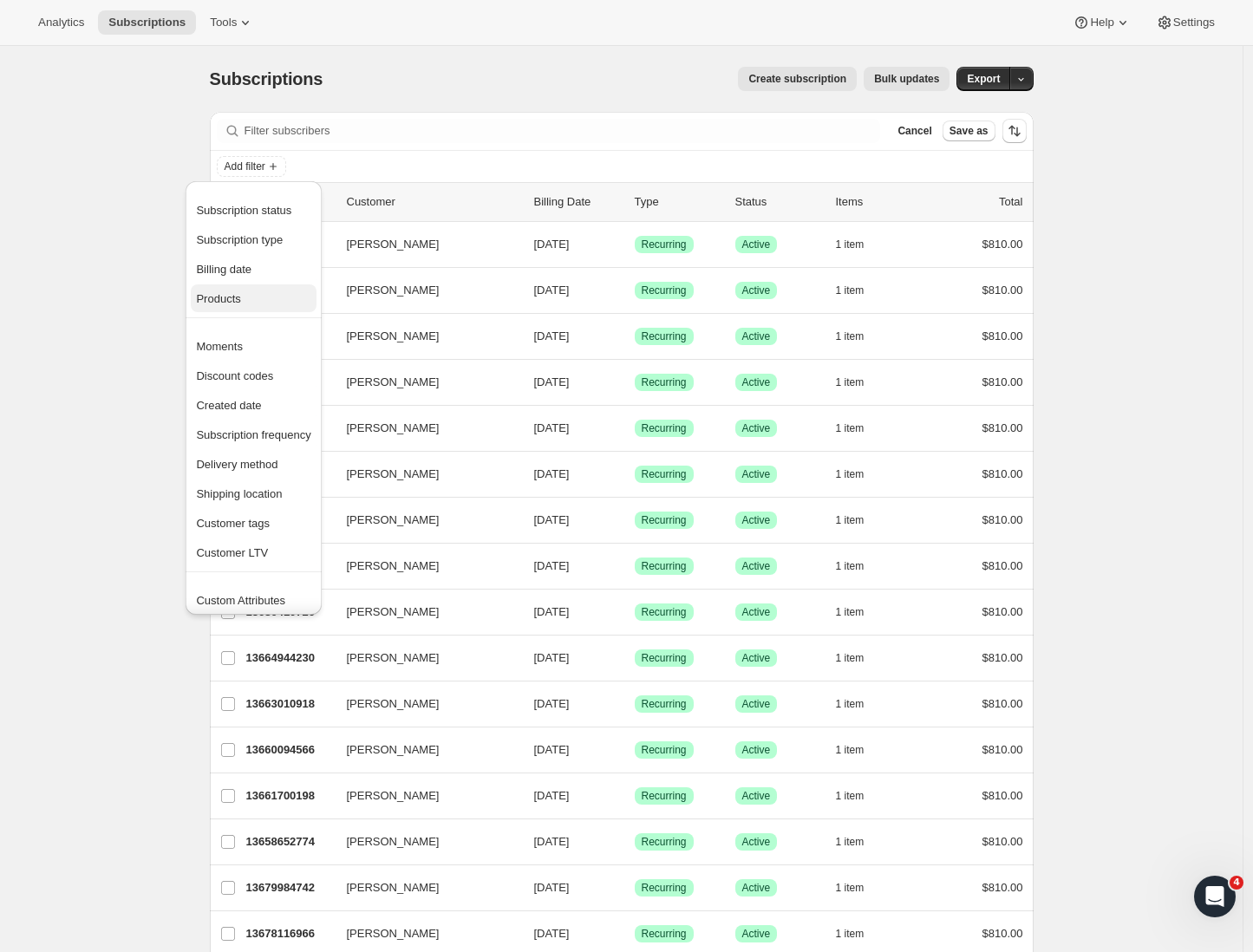
click at [233, 293] on span "Products" at bounding box center [217, 299] width 44 height 13
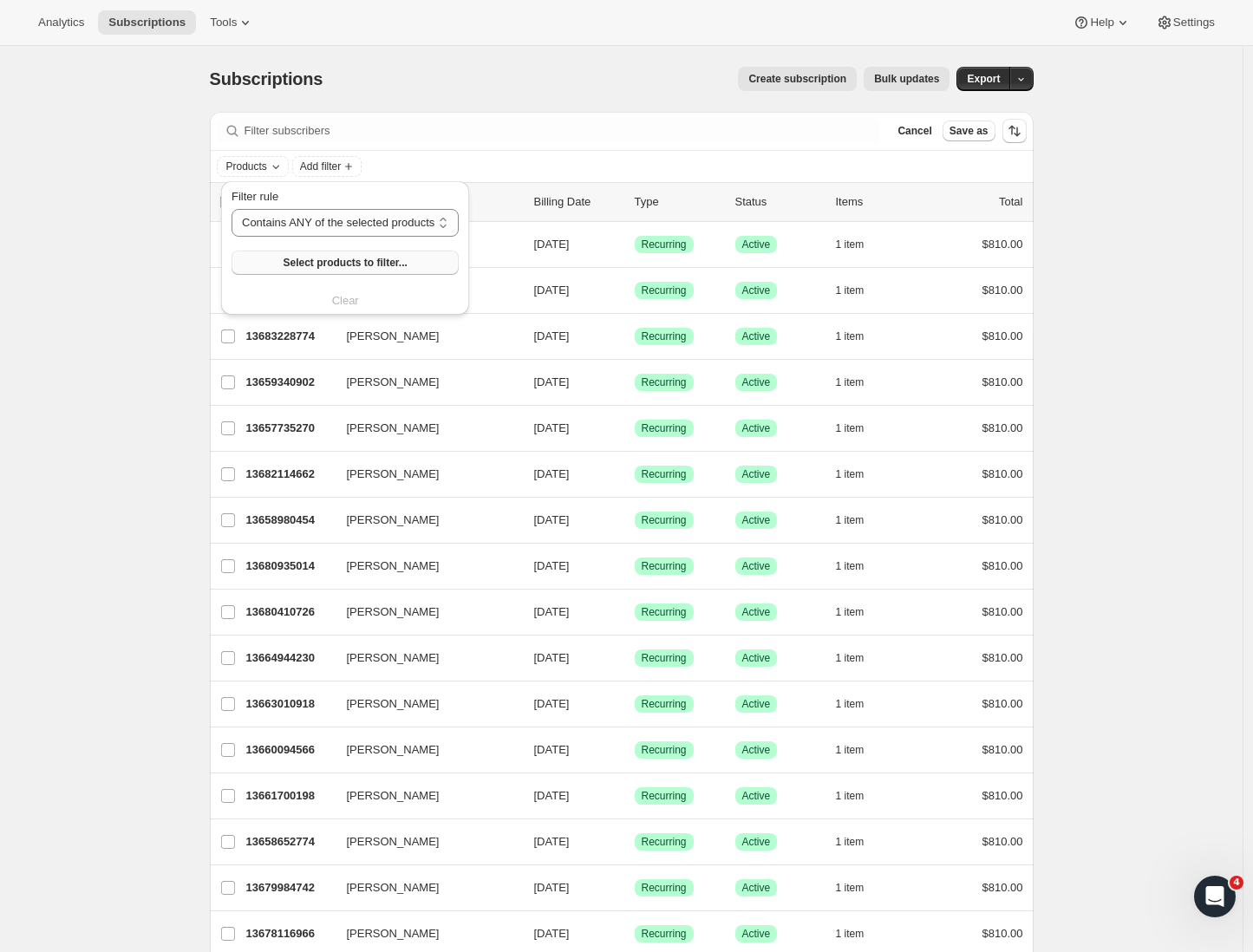
click at [322, 263] on span "Select products to filter..." at bounding box center [345, 262] width 124 height 14
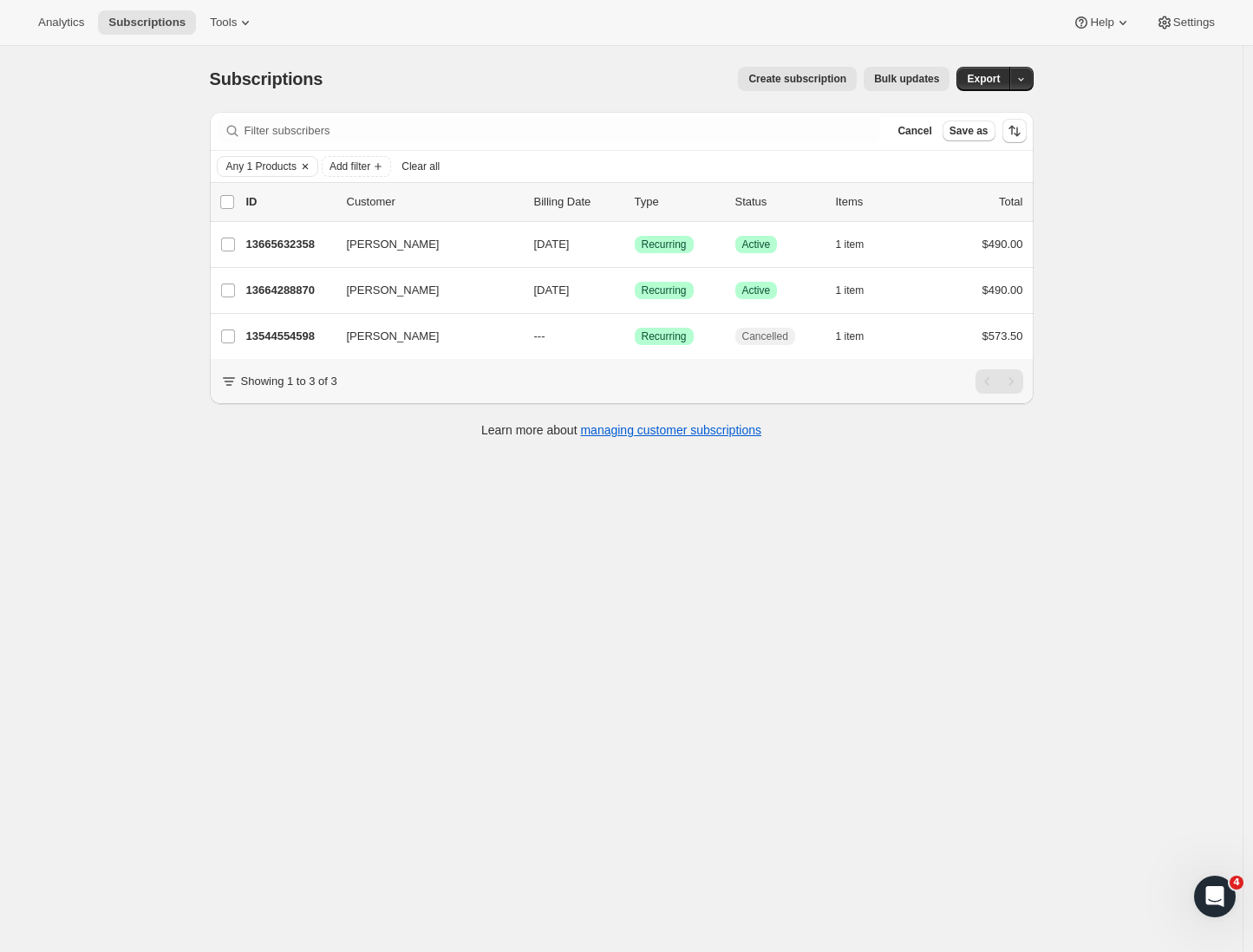
click at [291, 169] on span "Any 1 Products" at bounding box center [261, 166] width 70 height 14
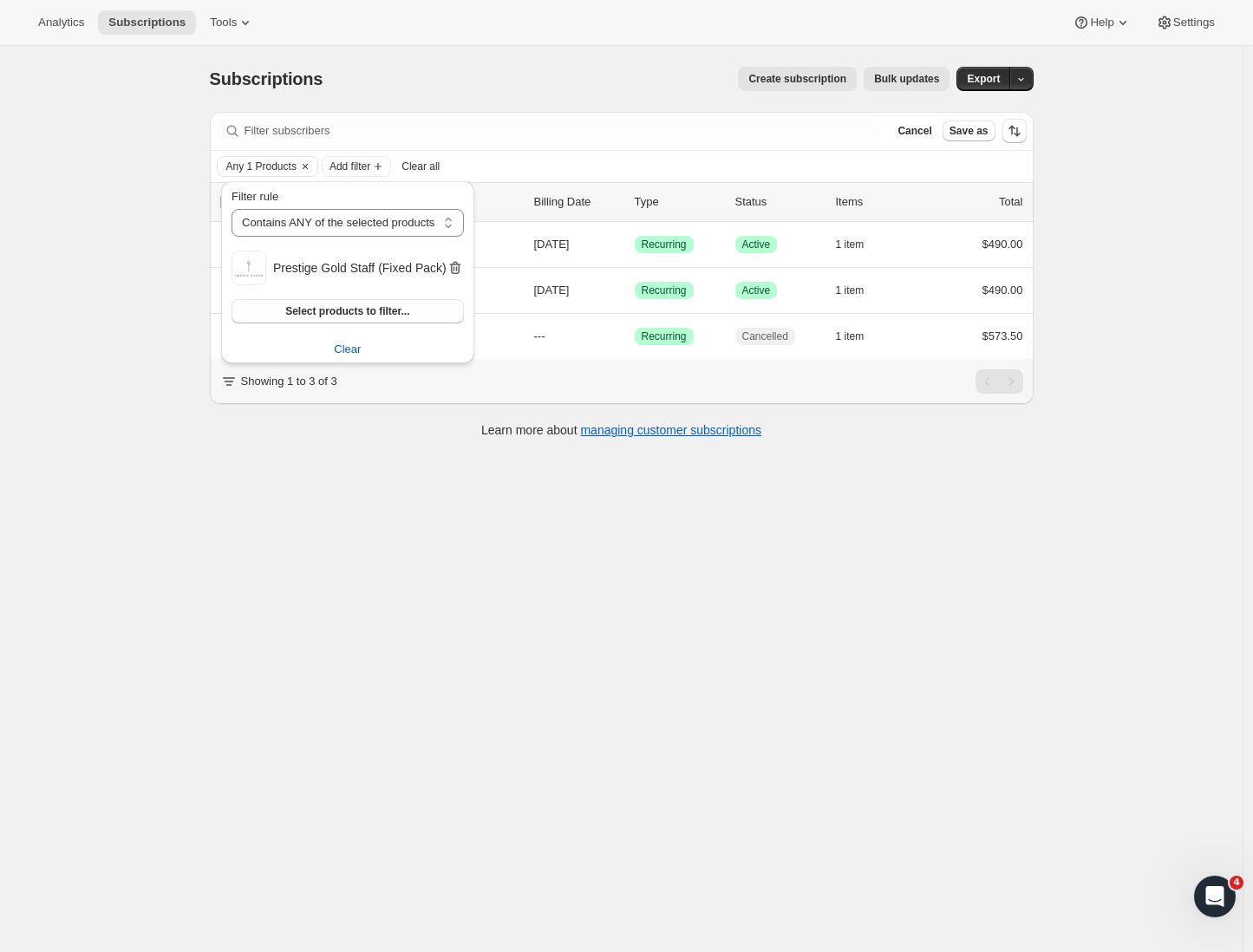
click at [460, 266] on icon "button" at bounding box center [455, 268] width 18 height 18
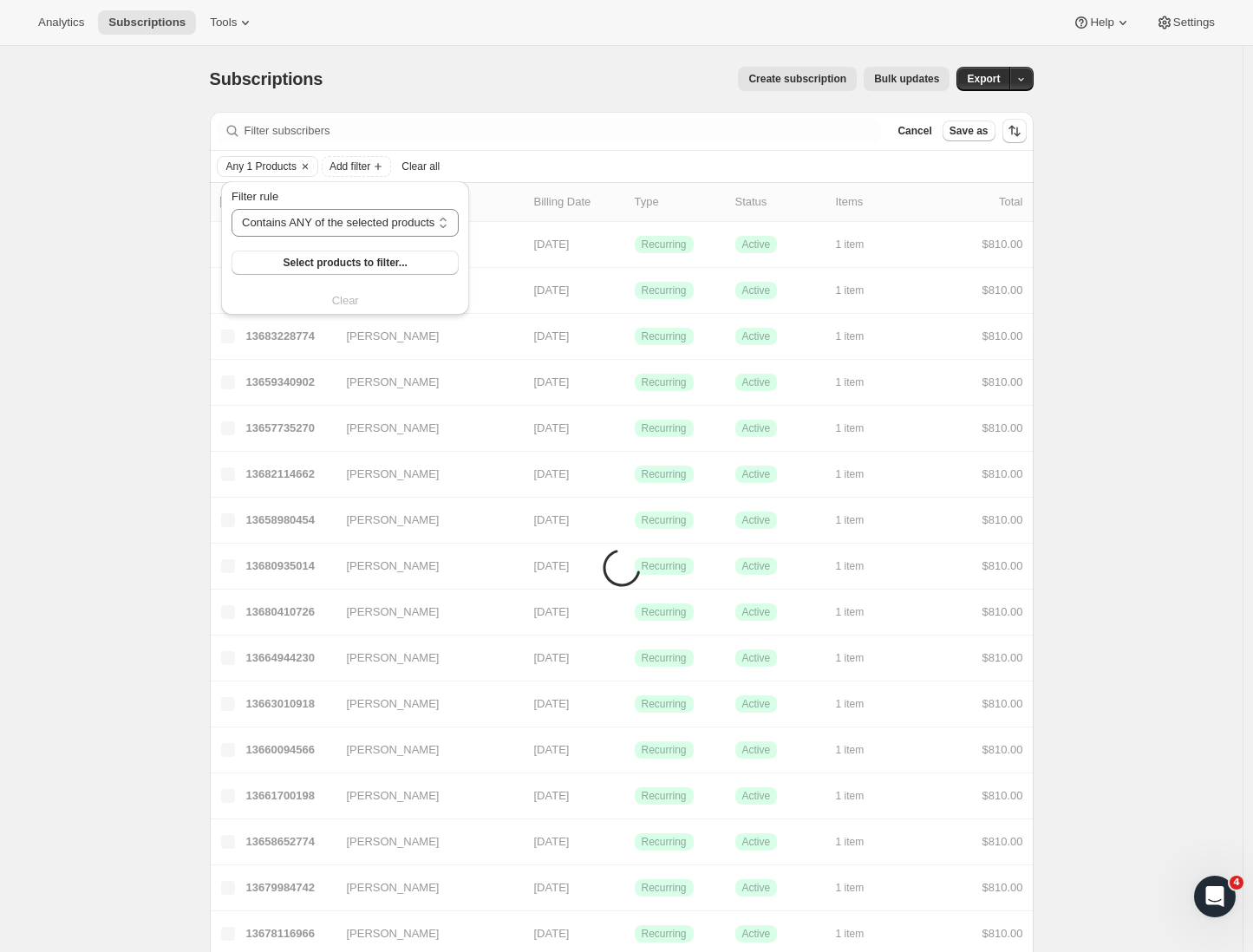
click at [346, 307] on div "Filter rule Contains ANY of the selected products Contains ALL of the selected …" at bounding box center [345, 249] width 227 height 122
drag, startPoint x: 343, startPoint y: 312, endPoint x: 405, endPoint y: 307, distance: 62.2
click at [343, 312] on div "Filter rule Contains ANY of the selected products Contains ALL of the selected …" at bounding box center [345, 247] width 248 height 133
click at [356, 308] on div "Filter rule Contains ANY of the selected products Contains ALL of the selected …" at bounding box center [345, 249] width 227 height 122
click at [458, 268] on button "Select products to filter..." at bounding box center [345, 262] width 227 height 24
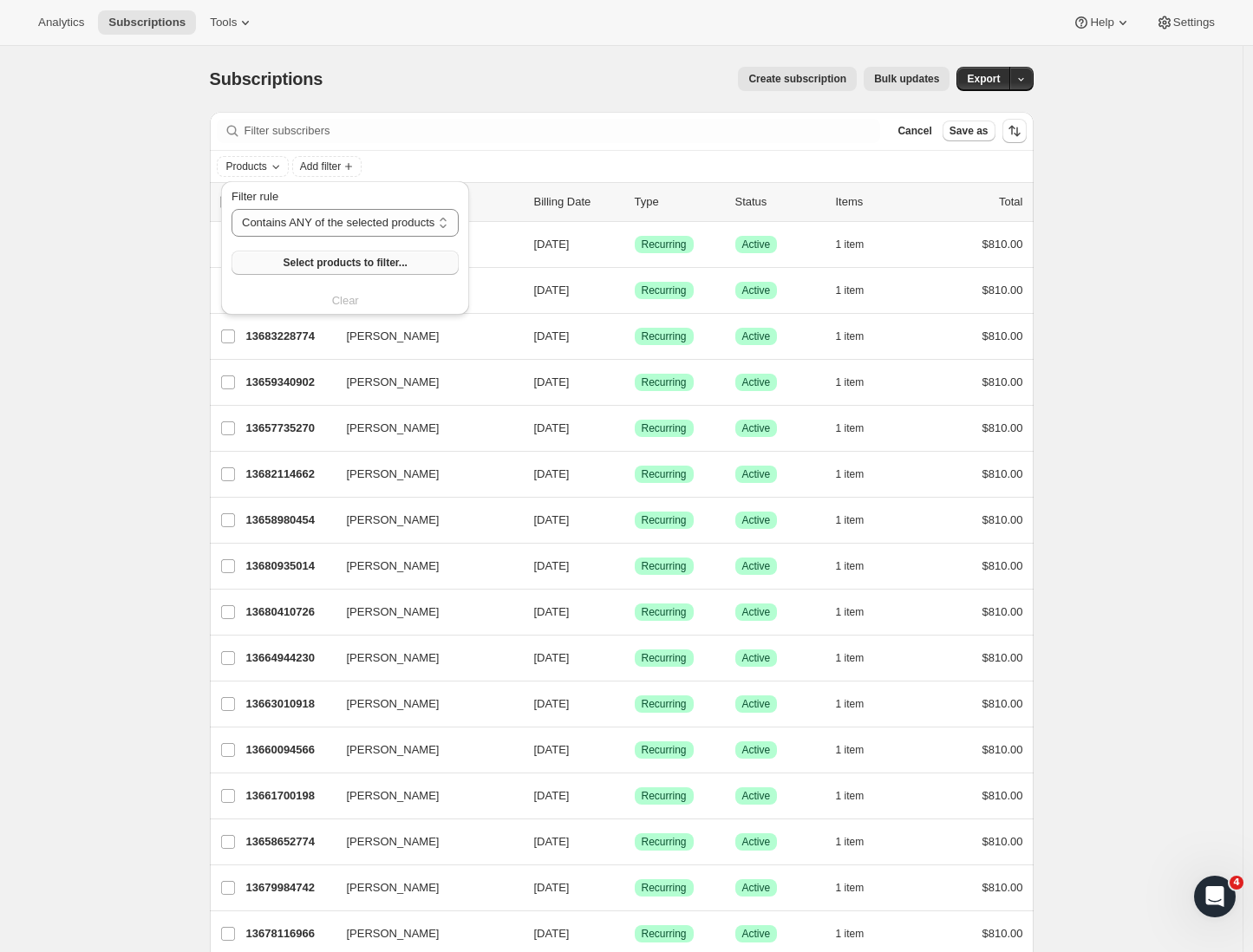
click at [296, 260] on span "Select products to filter..." at bounding box center [345, 262] width 124 height 14
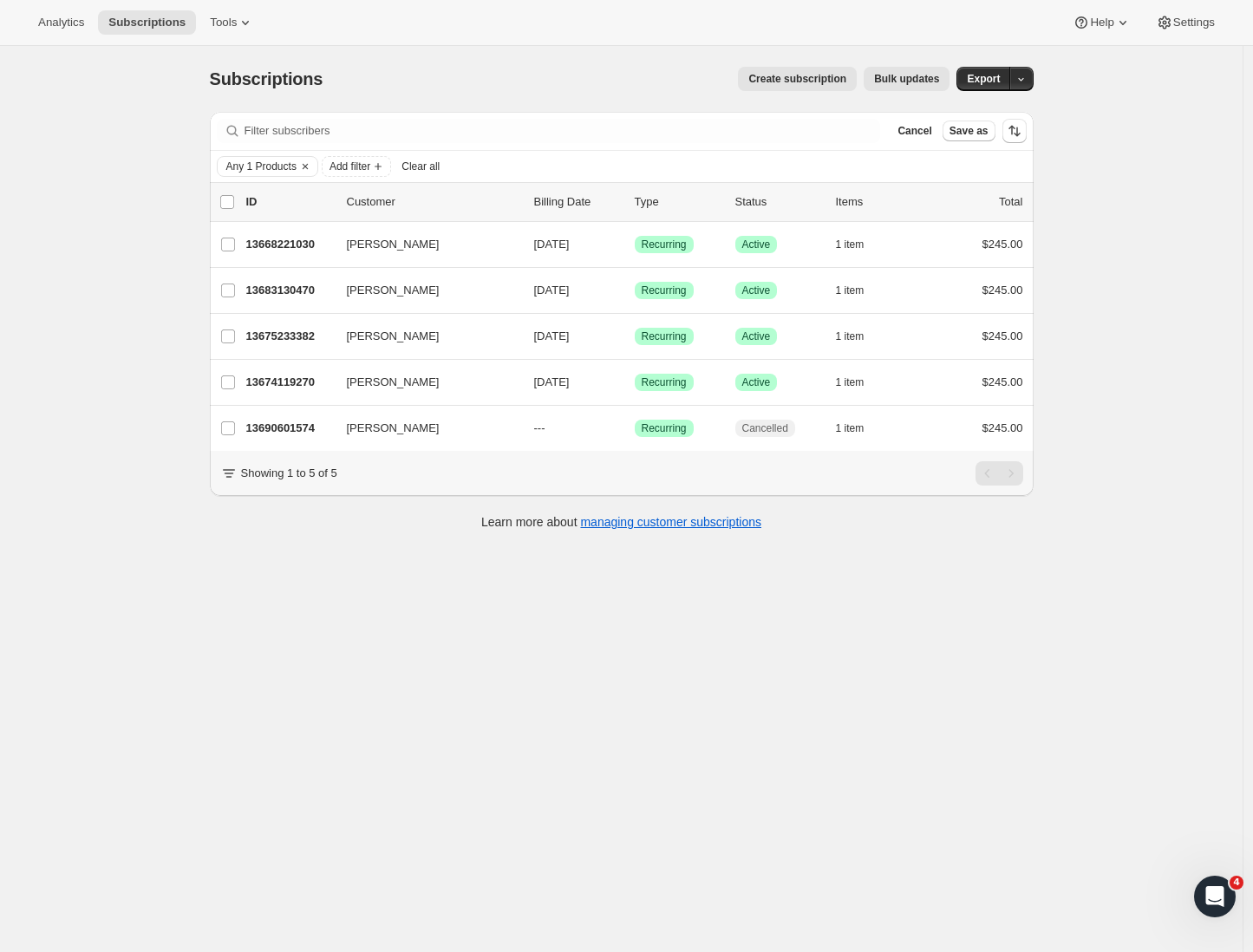
click at [212, 164] on div "Filter subscribers Cancel Save as Any 1 Products Add filter Clear all 0 selecte…" at bounding box center [615, 323] width 838 height 450
click at [917, 131] on span "Cancel" at bounding box center [915, 130] width 34 height 14
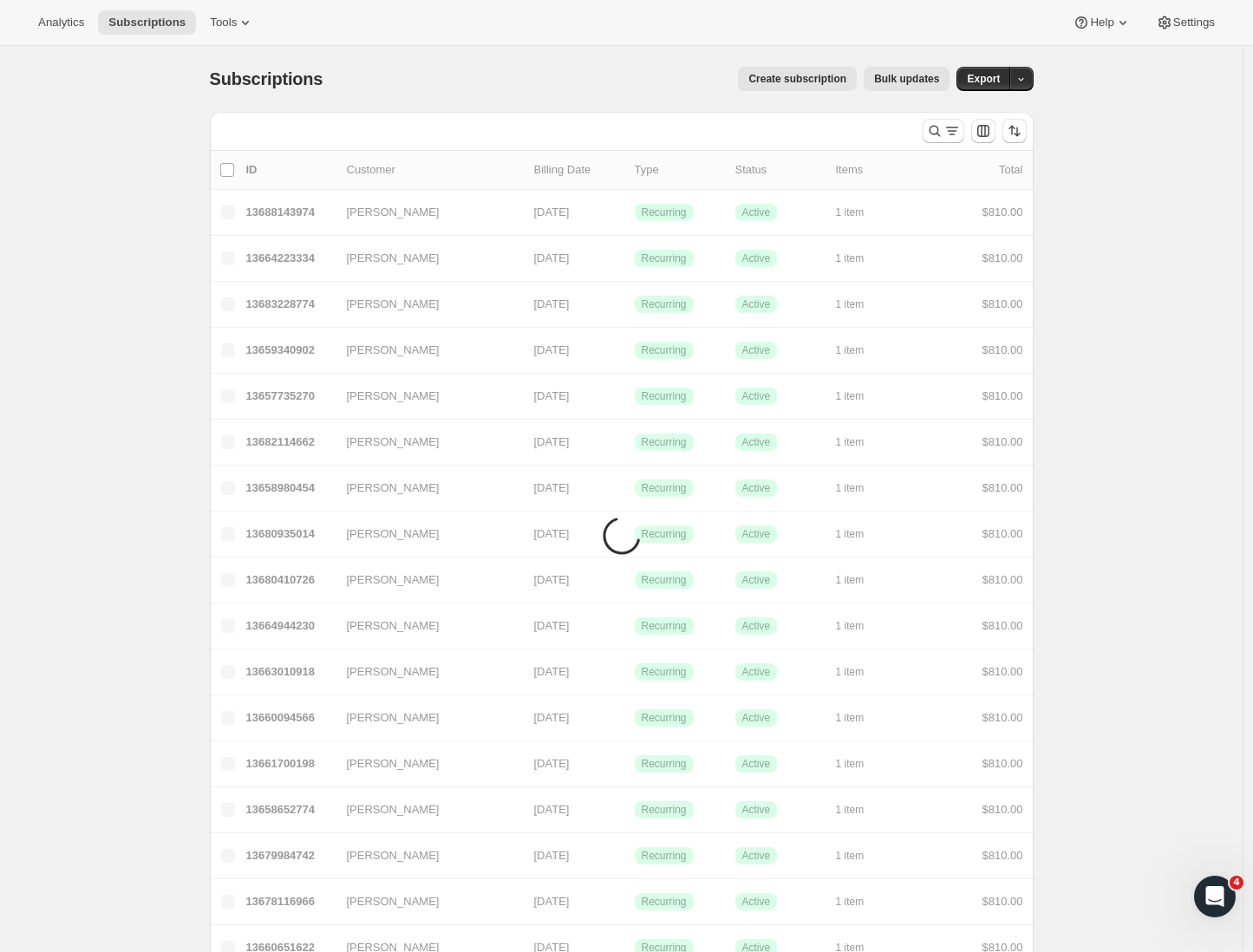
drag, startPoint x: 917, startPoint y: 131, endPoint x: 56, endPoint y: 189, distance: 863.0
drag, startPoint x: 56, startPoint y: 189, endPoint x: 233, endPoint y: 4, distance: 256.0
click at [233, 4] on div "Analytics Subscriptions Tools Help Settings" at bounding box center [626, 22] width 1253 height 46
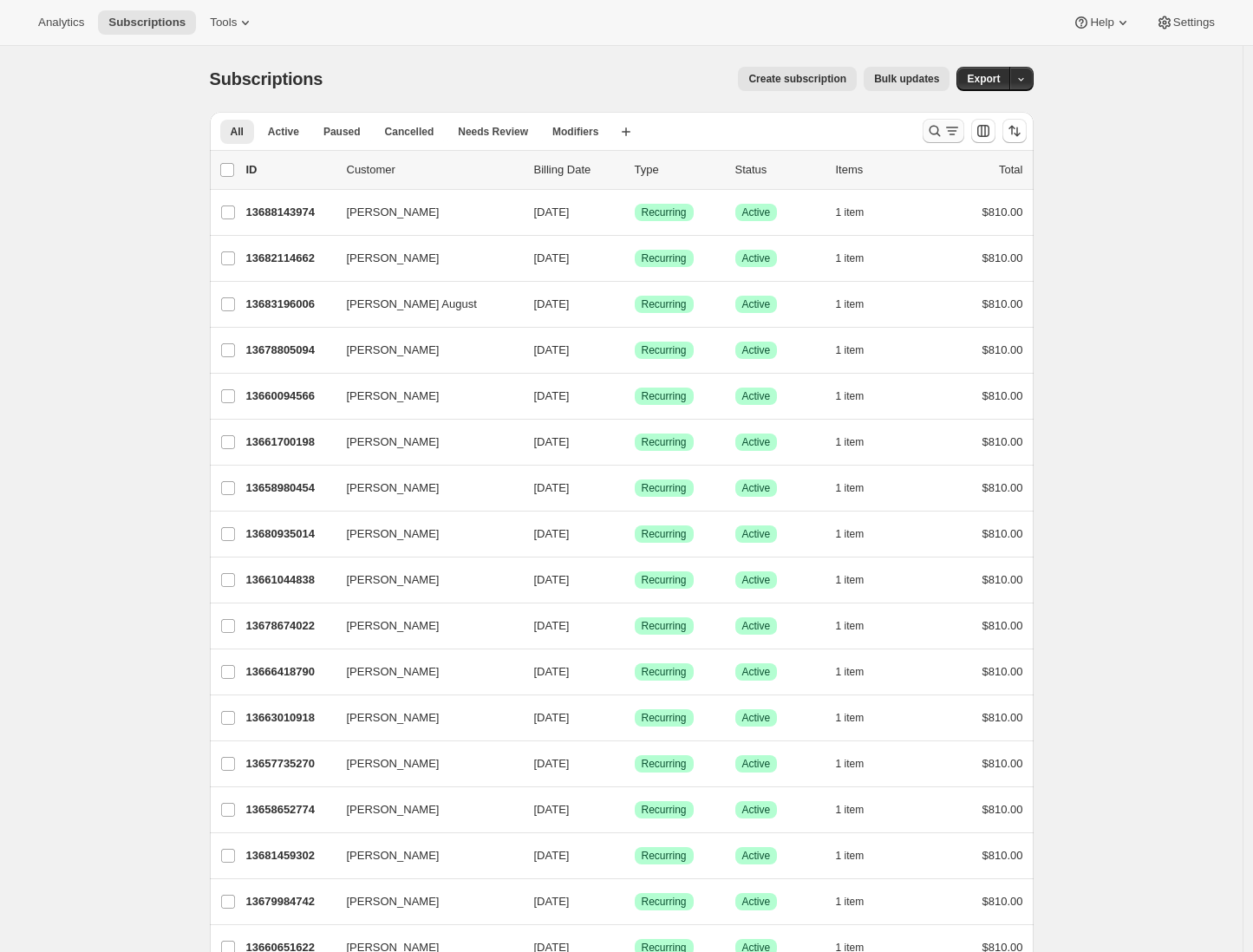
click at [955, 127] on icon "Search and filter results" at bounding box center [952, 130] width 18 height 18
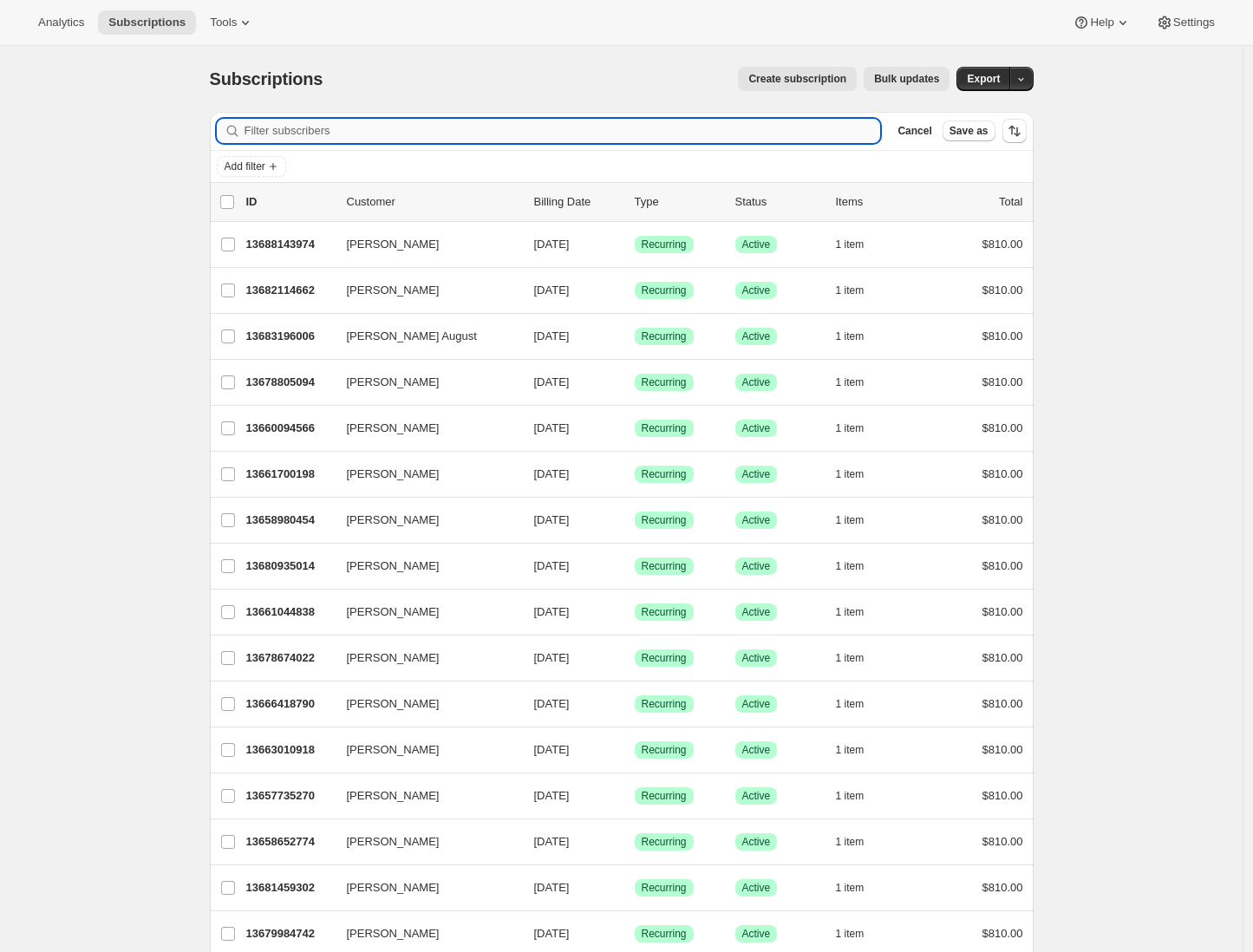
paste input "[PERSON_NAME]"
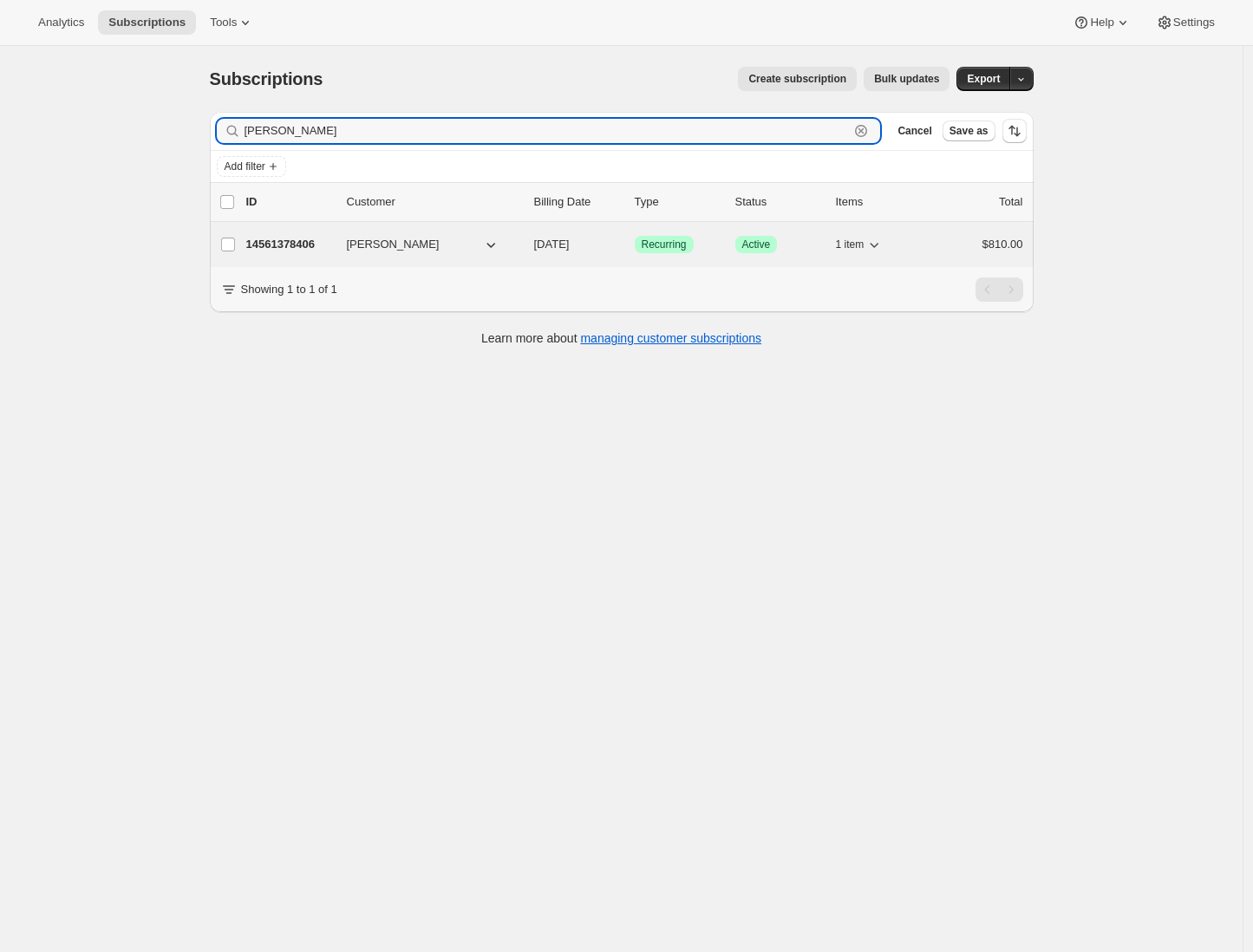
type input "[PERSON_NAME]"
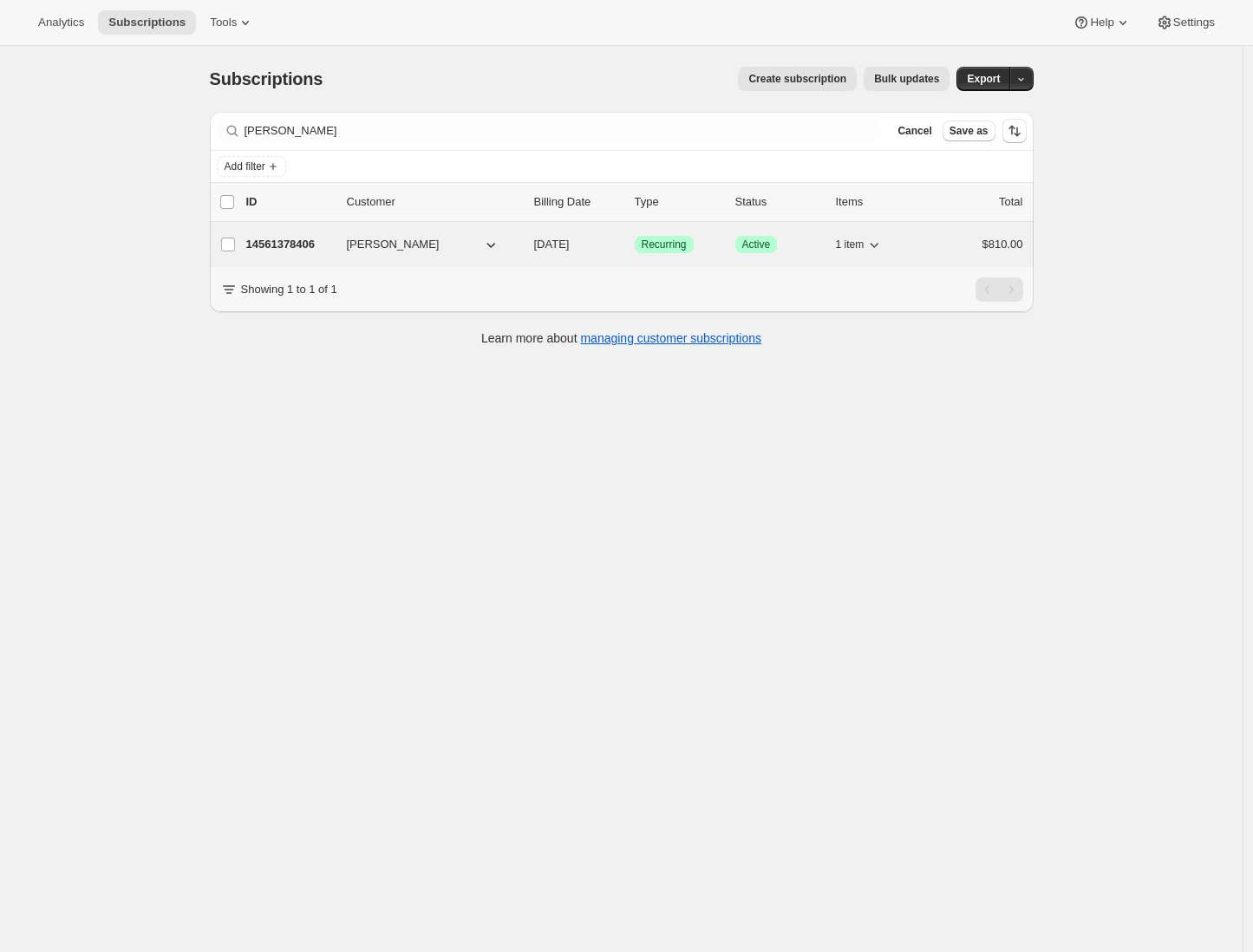
click at [426, 246] on button "[PERSON_NAME]" at bounding box center [423, 245] width 173 height 28
click at [317, 244] on p "14561378406" at bounding box center [290, 245] width 87 height 18
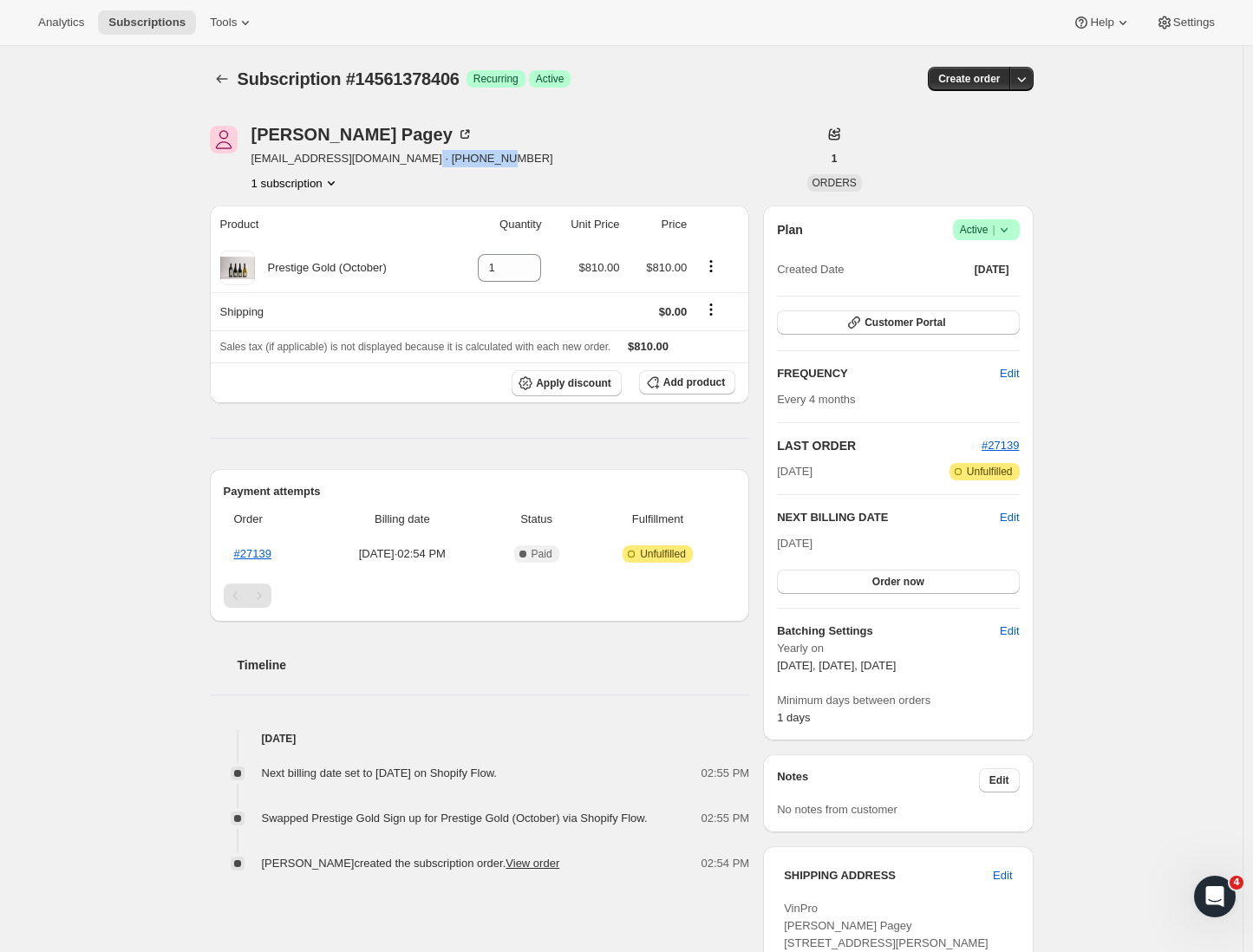
drag, startPoint x: 562, startPoint y: 167, endPoint x: 429, endPoint y: 164, distance: 133.0
click at [429, 164] on div "[PERSON_NAME] [EMAIL_ADDRESS][DOMAIN_NAME] · [PHONE_NUMBER] 1 subscription" at bounding box center [498, 158] width 576 height 66
click at [466, 156] on span "[EMAIL_ADDRESS][DOMAIN_NAME] · [PHONE_NUMBER]" at bounding box center [402, 158] width 302 height 18
drag, startPoint x: 512, startPoint y: 156, endPoint x: 432, endPoint y: 156, distance: 80.0
click at [432, 156] on div "[PERSON_NAME] [EMAIL_ADDRESS][DOMAIN_NAME] · [PHONE_NUMBER] 1 subscription" at bounding box center [498, 158] width 576 height 66
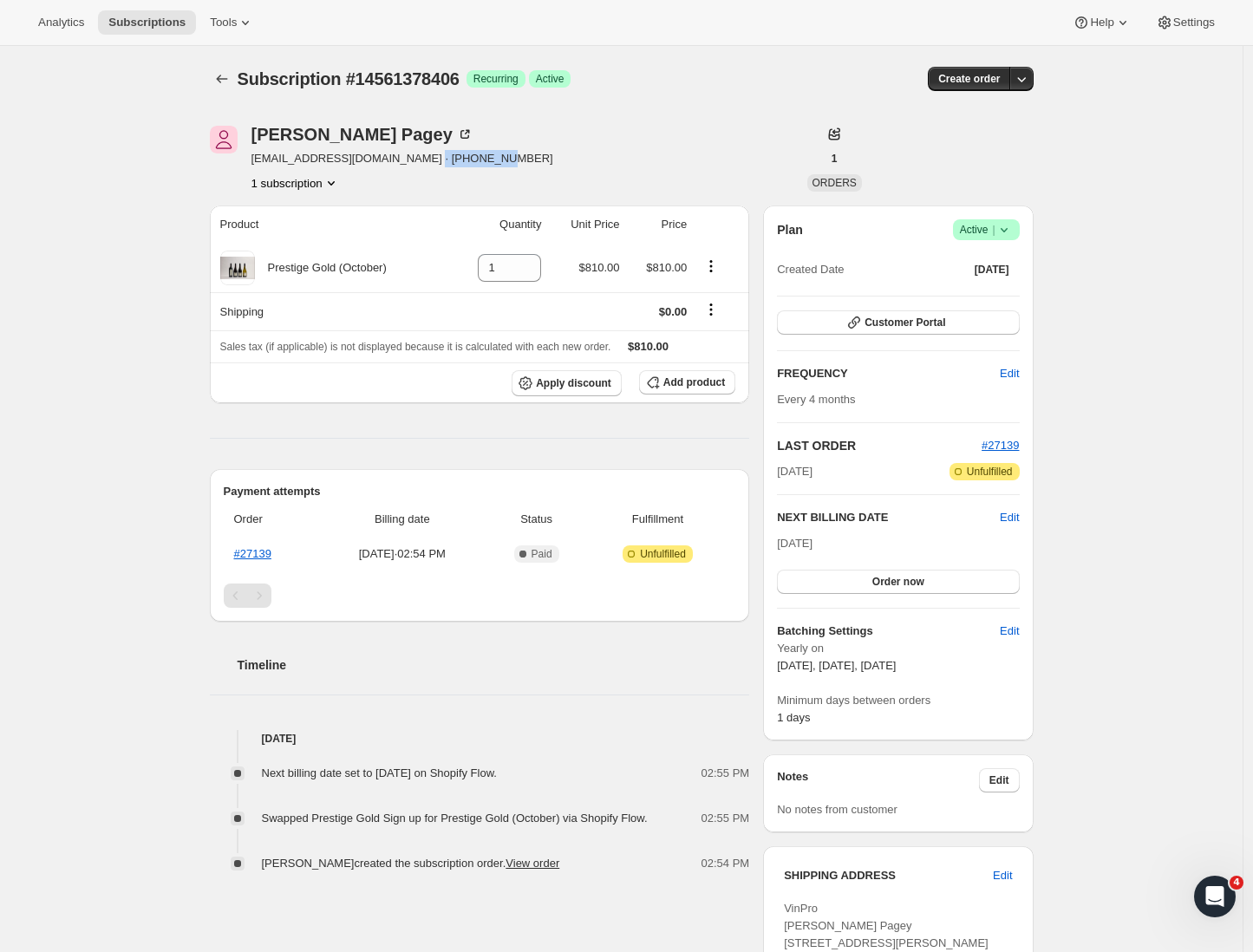
copy span "64276303011"
click at [1019, 519] on span "Edit" at bounding box center [1009, 517] width 19 height 18
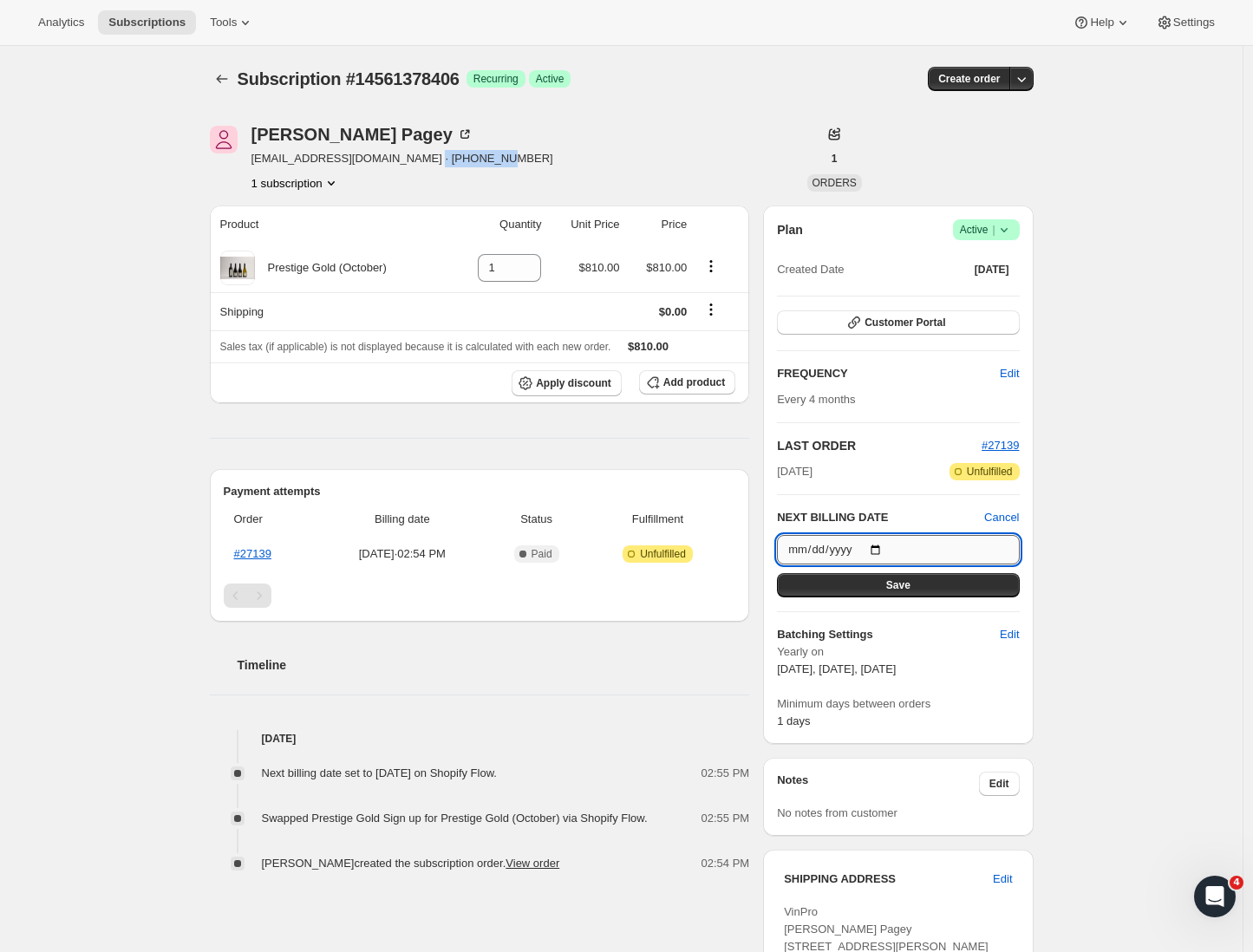
click at [891, 553] on input "2025-10-06" at bounding box center [898, 549] width 242 height 29
type input "2025-10-05"
click at [962, 588] on button "Save" at bounding box center [898, 586] width 242 height 24
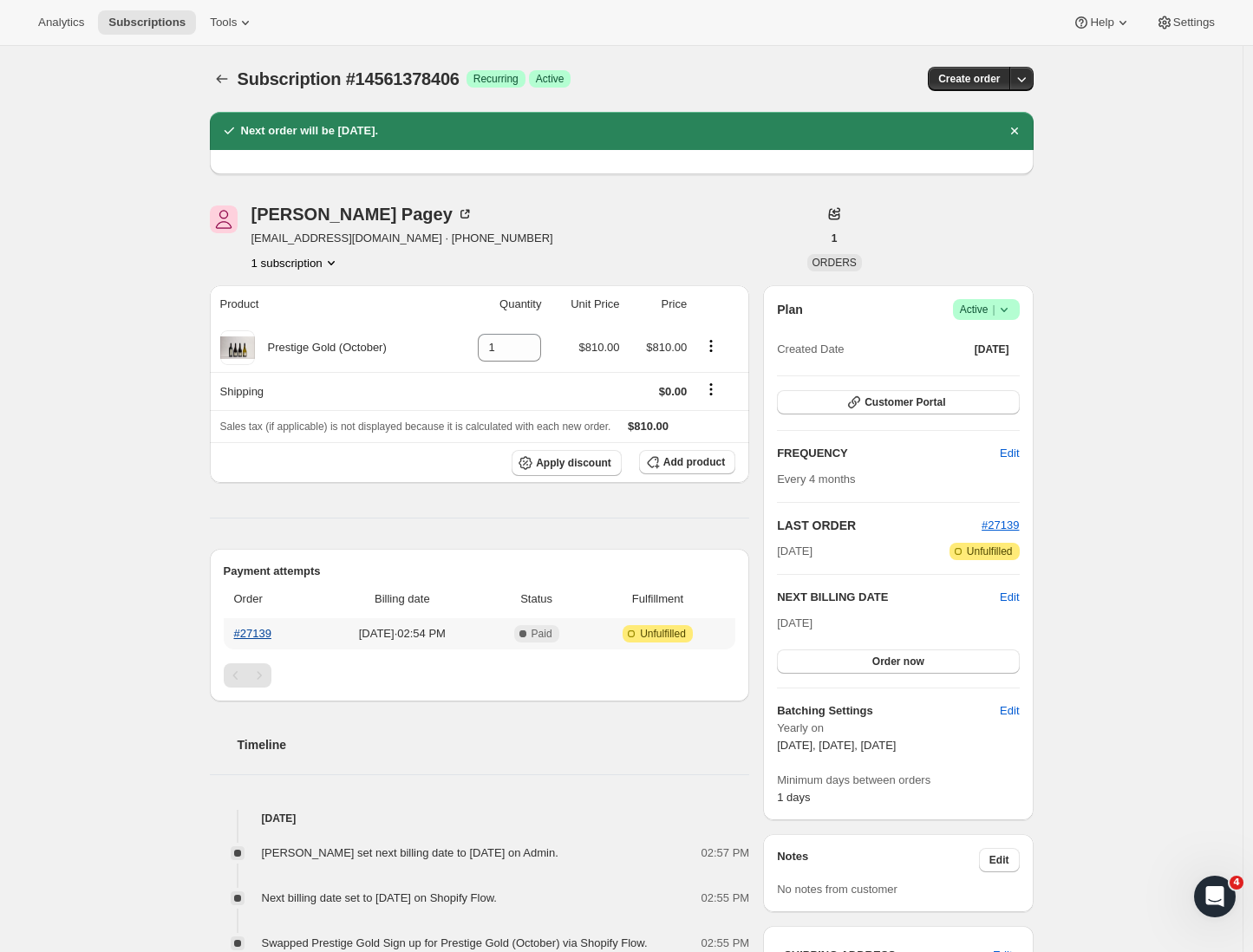
click at [261, 637] on link "#27139" at bounding box center [253, 633] width 37 height 13
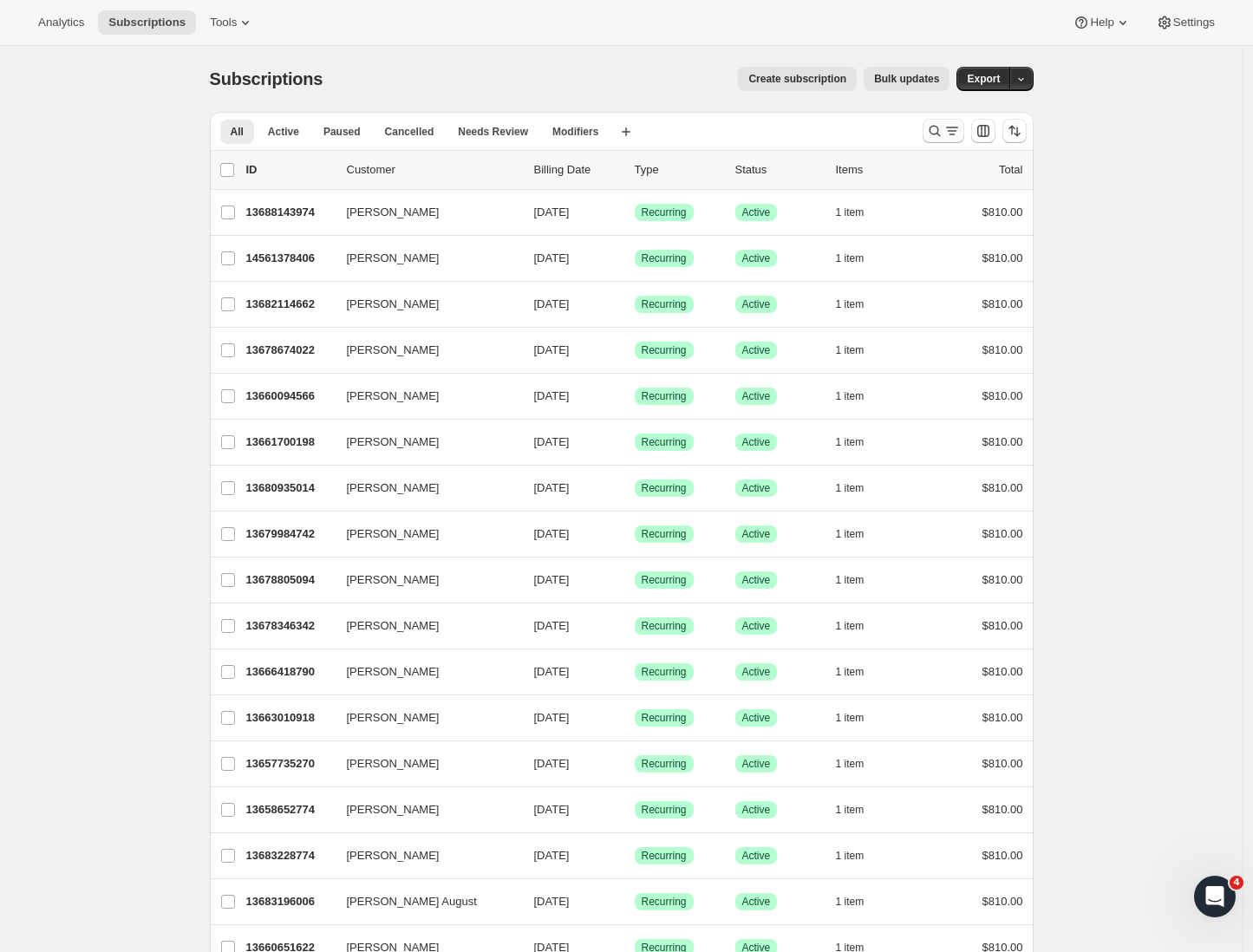
click at [940, 133] on icon "Search and filter results" at bounding box center [934, 130] width 18 height 18
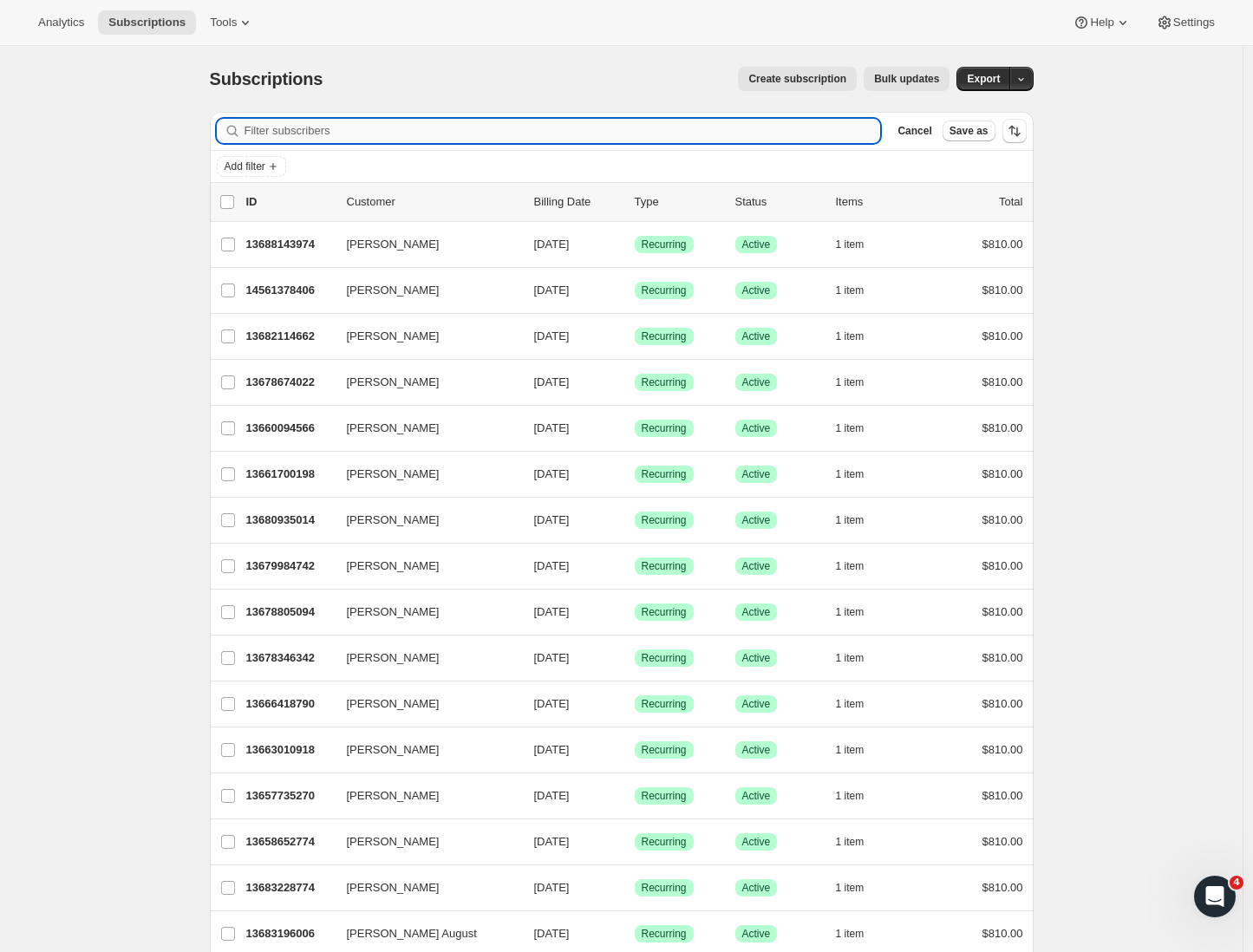
paste input "[PERSON_NAME]"
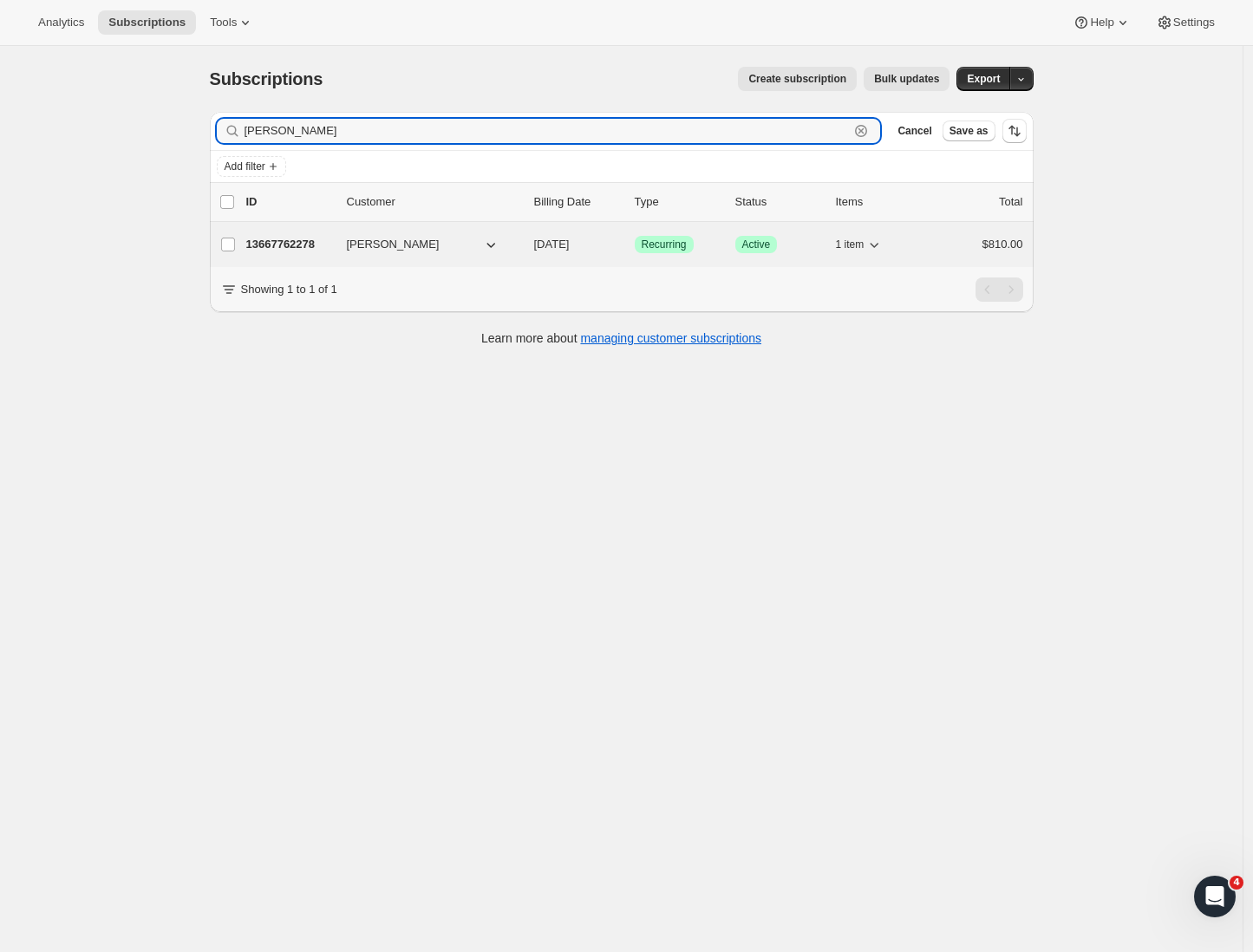
type input "[PERSON_NAME]"
click at [285, 238] on p "13667762278" at bounding box center [290, 245] width 87 height 18
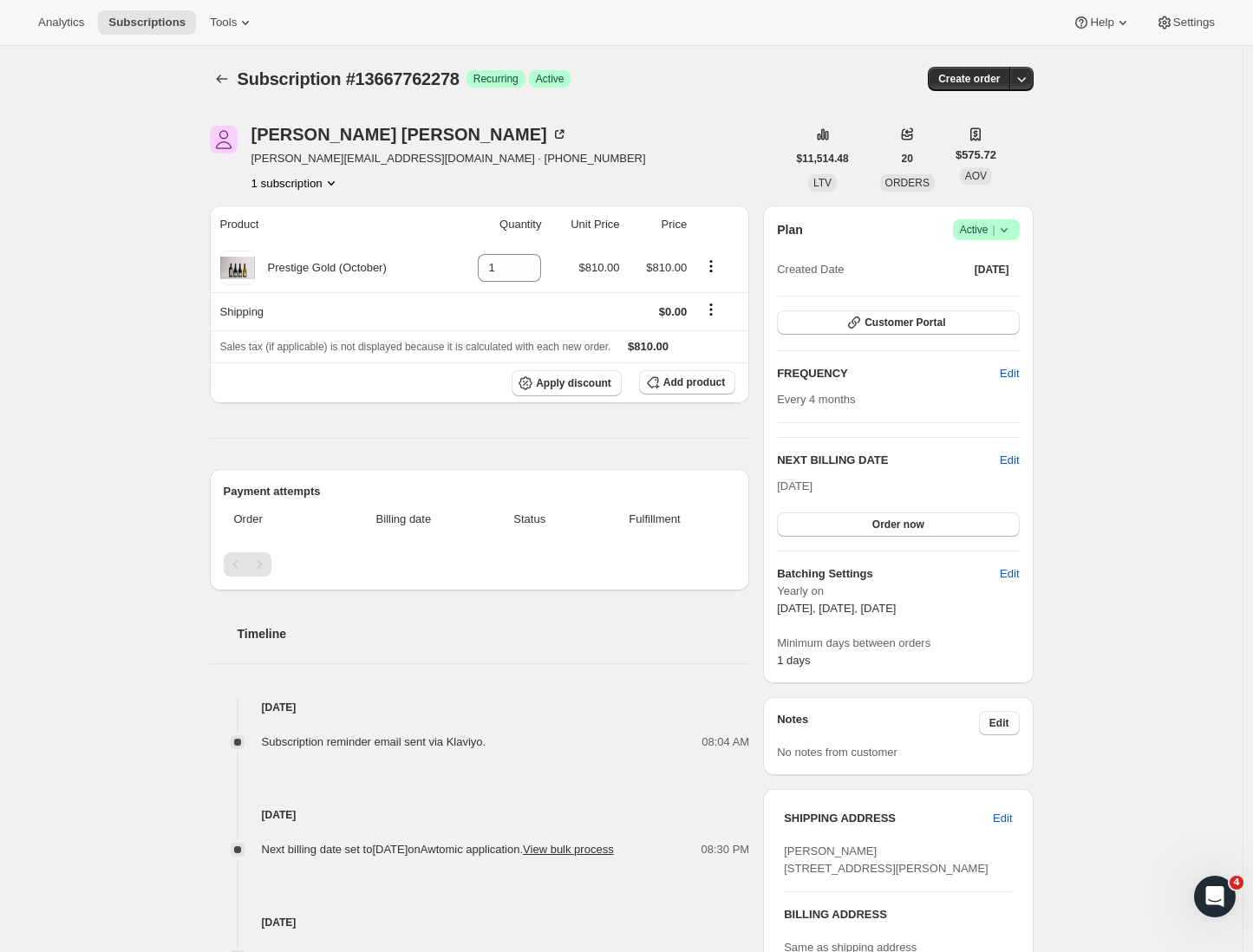
click at [1149, 692] on div "Subscription #13667762278. This page is ready Subscription #13667762278 Success…" at bounding box center [621, 692] width 1243 height 1293
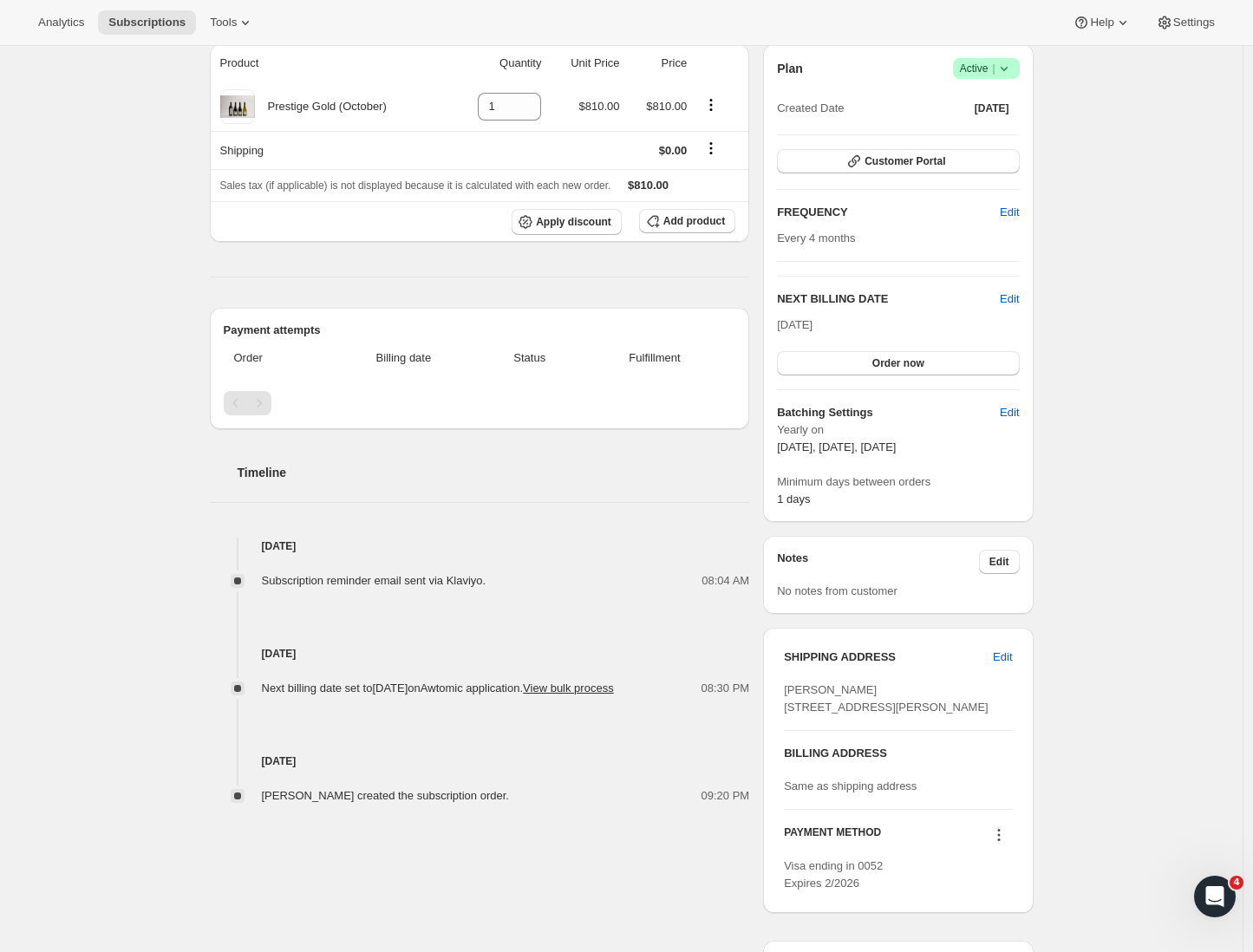
scroll to position [329, 0]
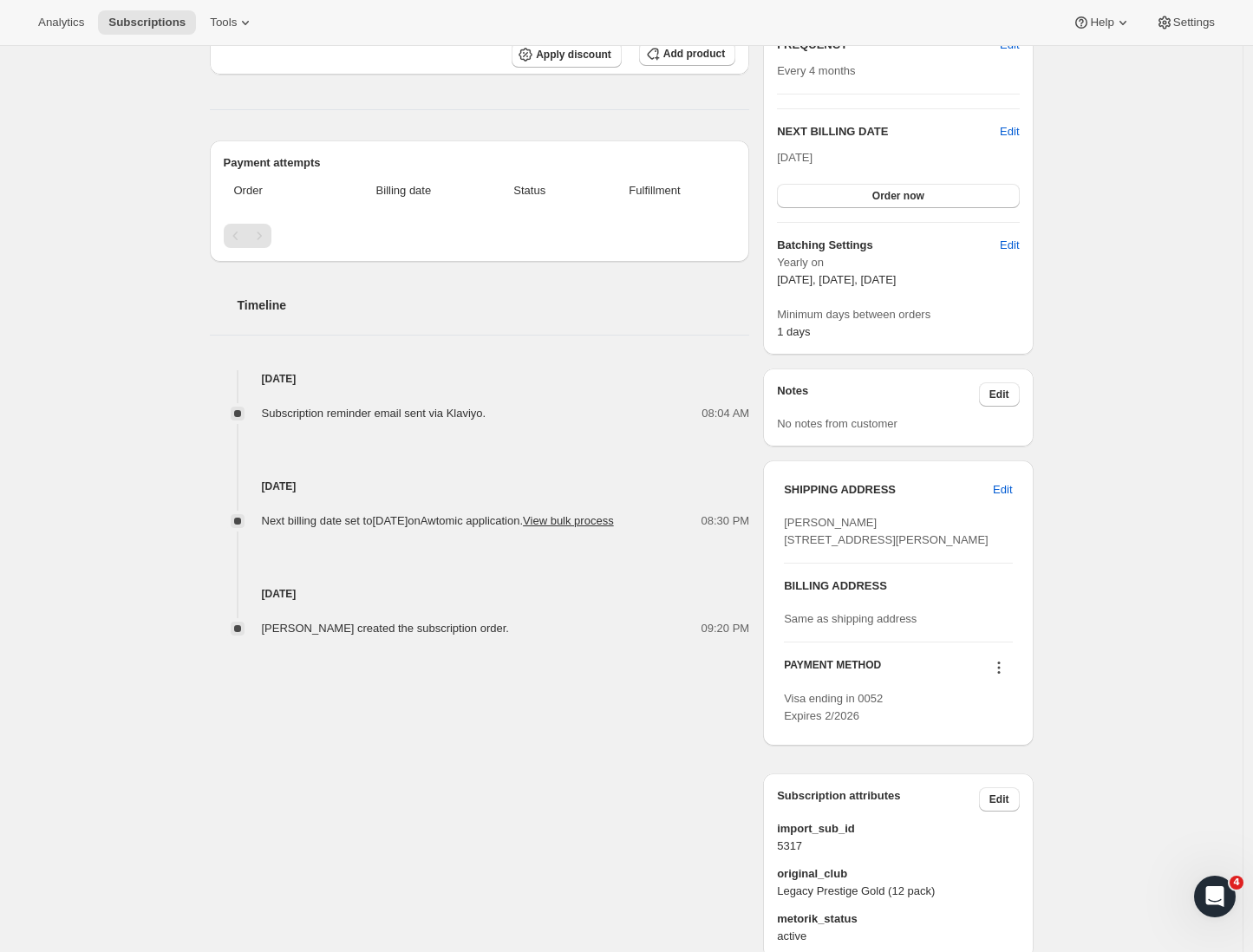
click at [844, 536] on span "Aaron Parvin 21 Ormond Road napier HKB, 4110 New Zealand" at bounding box center [886, 531] width 204 height 30
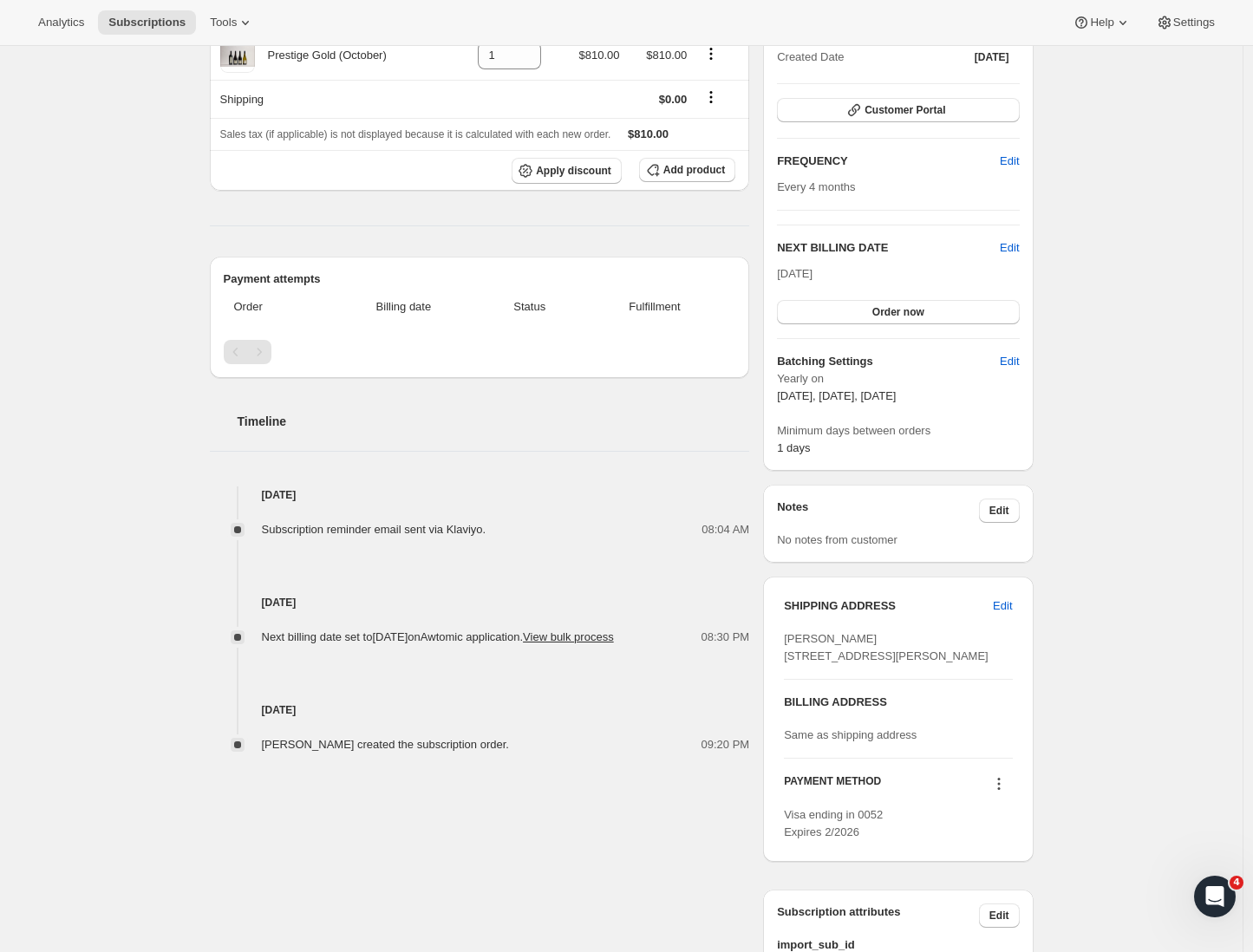
scroll to position [0, 0]
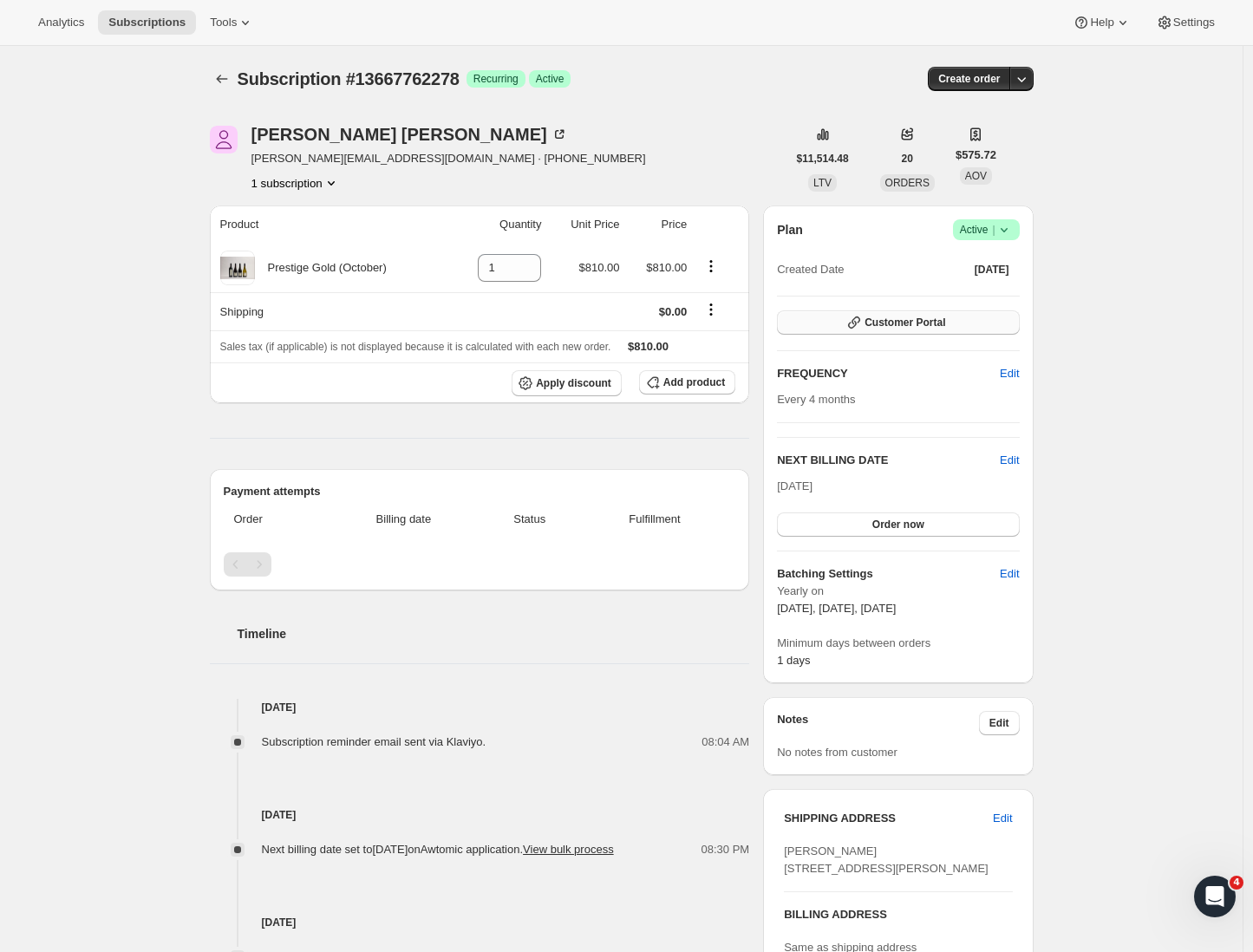
click at [970, 316] on button "Customer Portal" at bounding box center [898, 322] width 242 height 24
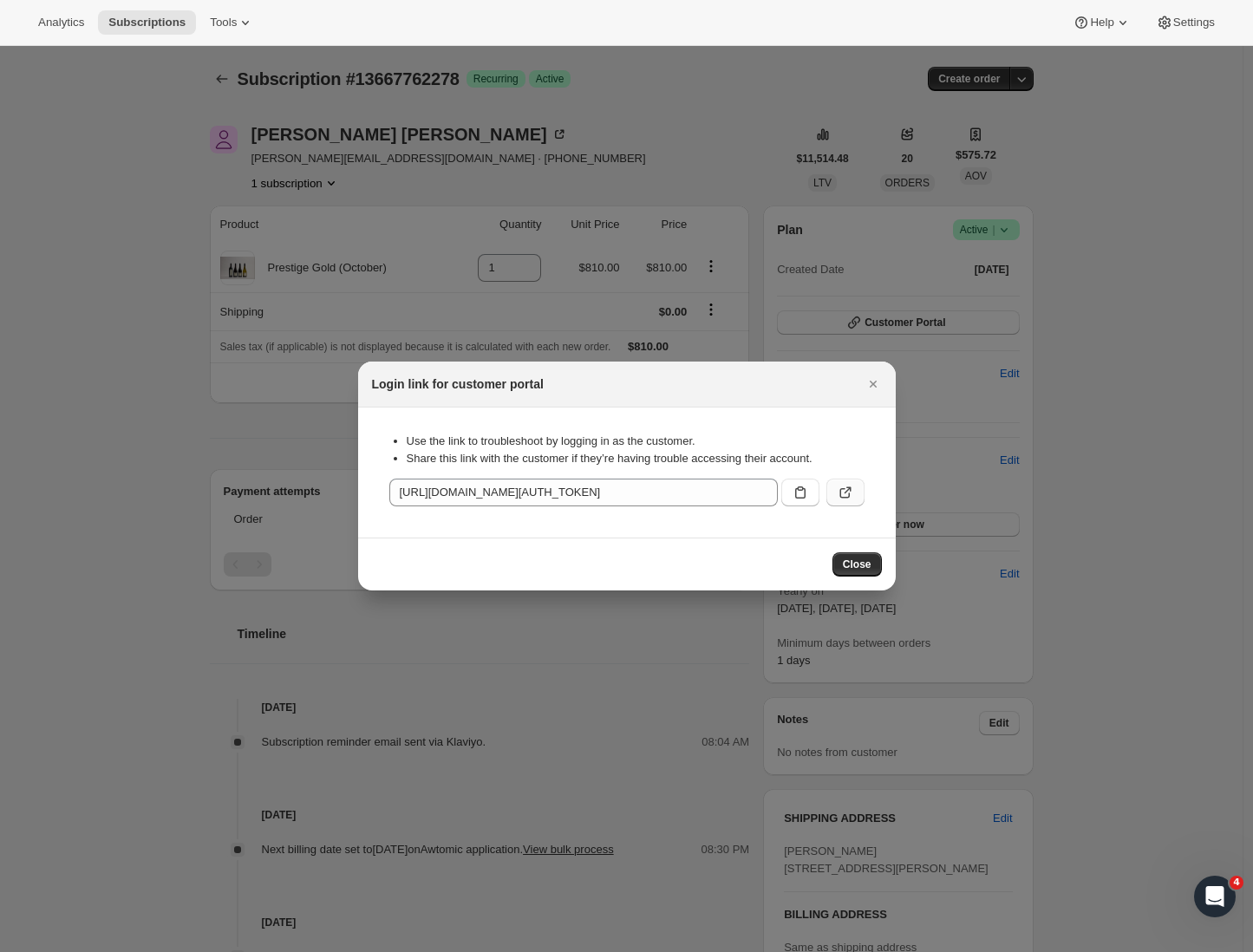
click at [849, 505] on button ":rc9:" at bounding box center [845, 493] width 38 height 28
click at [865, 573] on button "Close" at bounding box center [857, 564] width 50 height 24
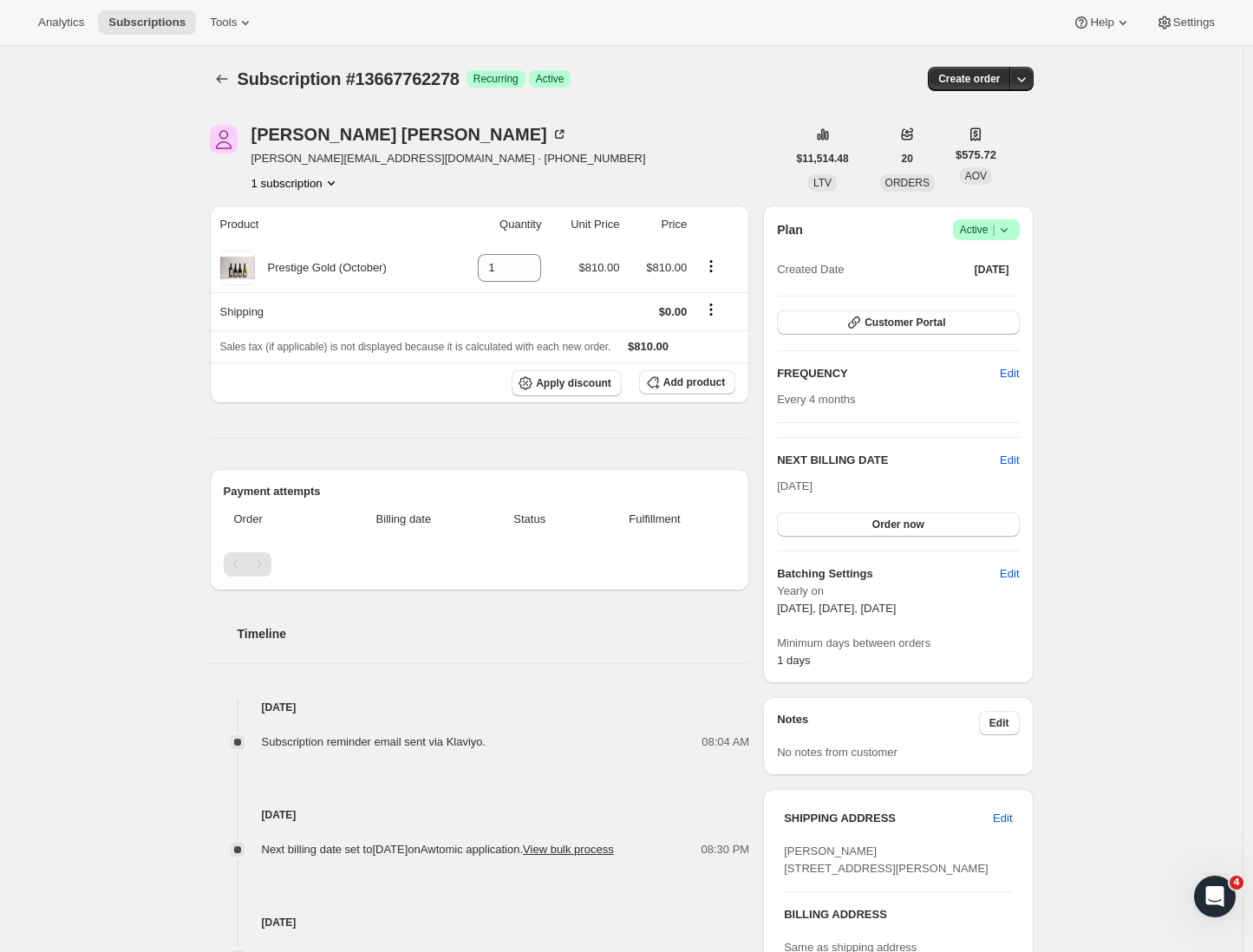
click at [470, 157] on div "Aaron Parvin aaronparvin@live.com · +6421556656 1 subscription" at bounding box center [498, 158] width 576 height 66
drag, startPoint x: 466, startPoint y: 157, endPoint x: 386, endPoint y: 156, distance: 80.0
click at [386, 156] on div "Aaron Parvin aaronparvin@live.com · +6421556656 1 subscription" at bounding box center [498, 158] width 576 height 66
copy span "+6421556656"
click at [707, 105] on div "Subscription #13667762278. This page is ready Subscription #13667762278 Success…" at bounding box center [621, 79] width 824 height 66
